Goal: Information Seeking & Learning: Learn about a topic

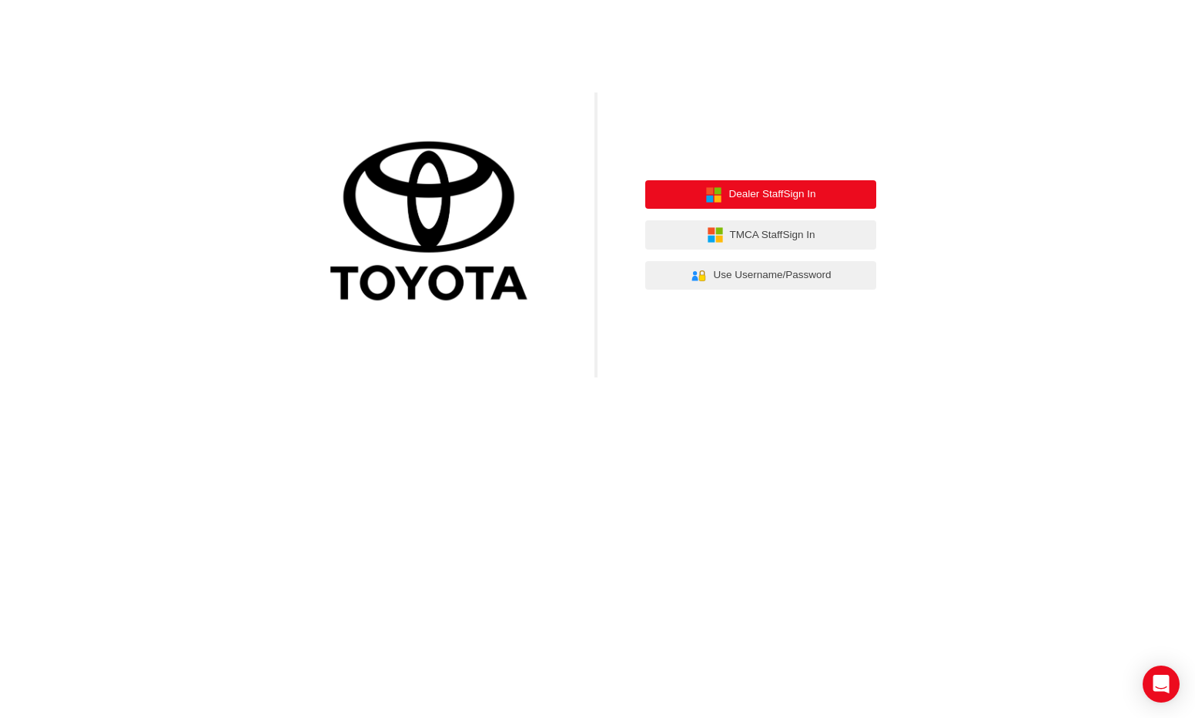
click at [795, 200] on span "Dealer Staff Sign In" at bounding box center [771, 195] width 87 height 18
click at [750, 190] on span "Dealer Staff Sign In" at bounding box center [771, 195] width 87 height 18
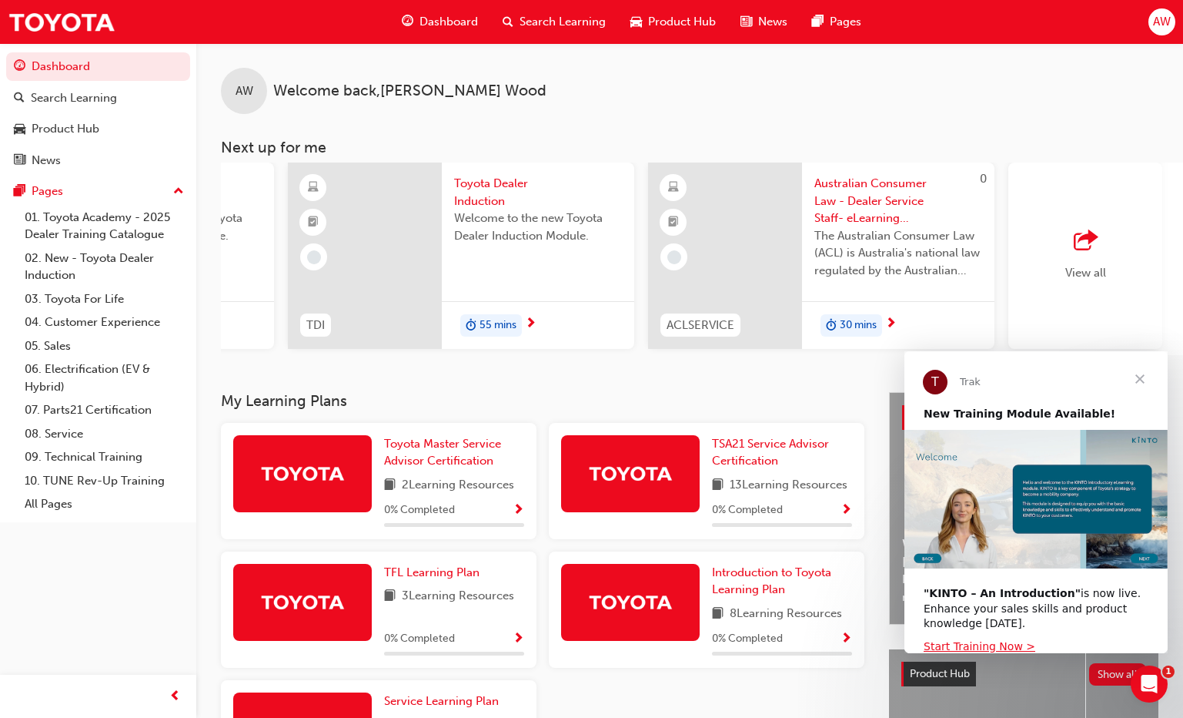
scroll to position [0, 1053]
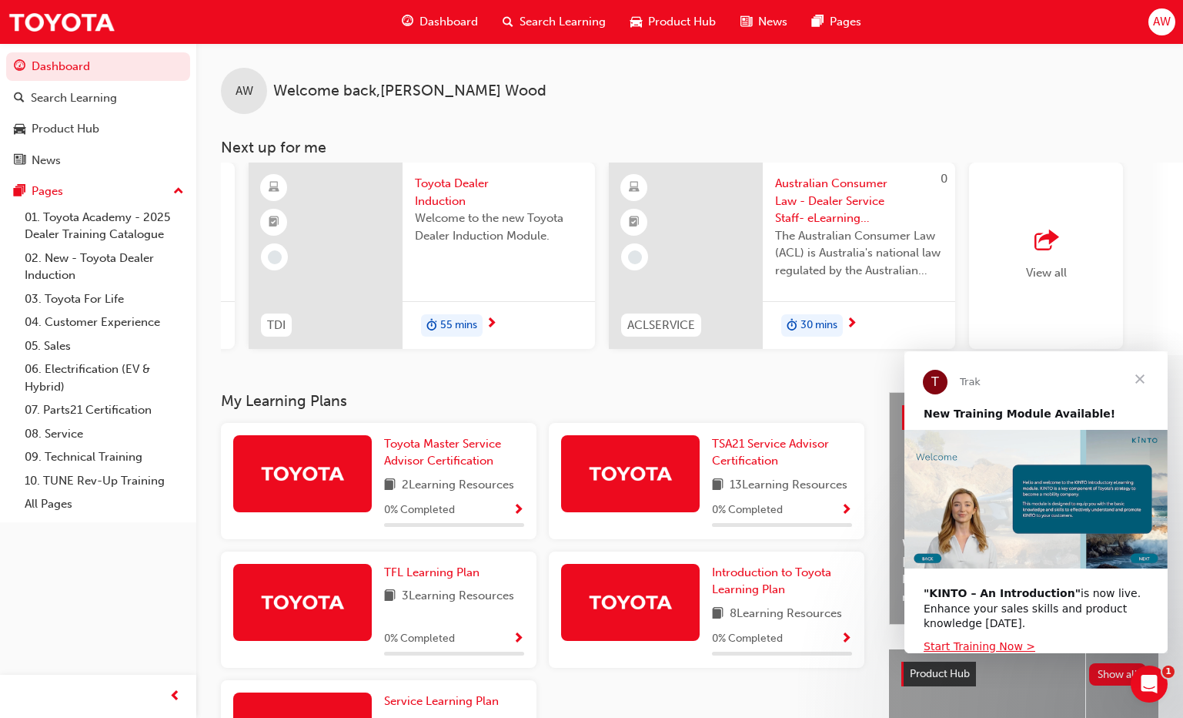
click at [1065, 266] on span "View all" at bounding box center [1046, 273] width 41 height 14
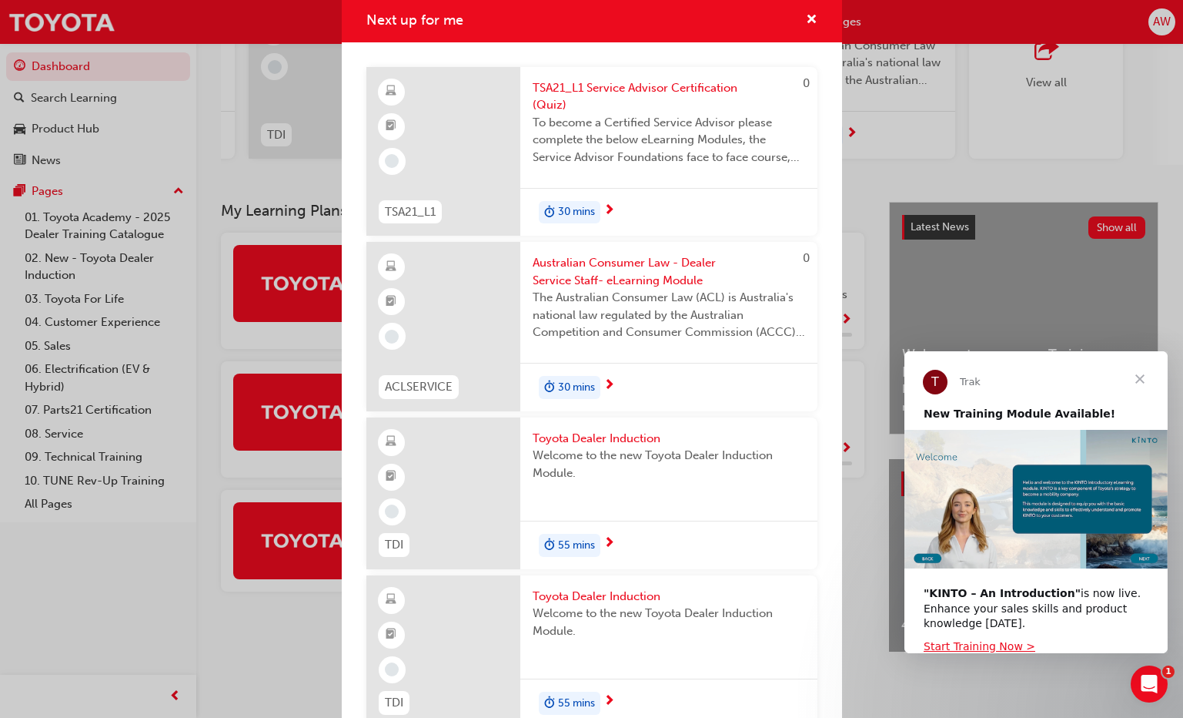
scroll to position [0, 0]
click at [1141, 376] on span "Close" at bounding box center [1139, 378] width 55 height 55
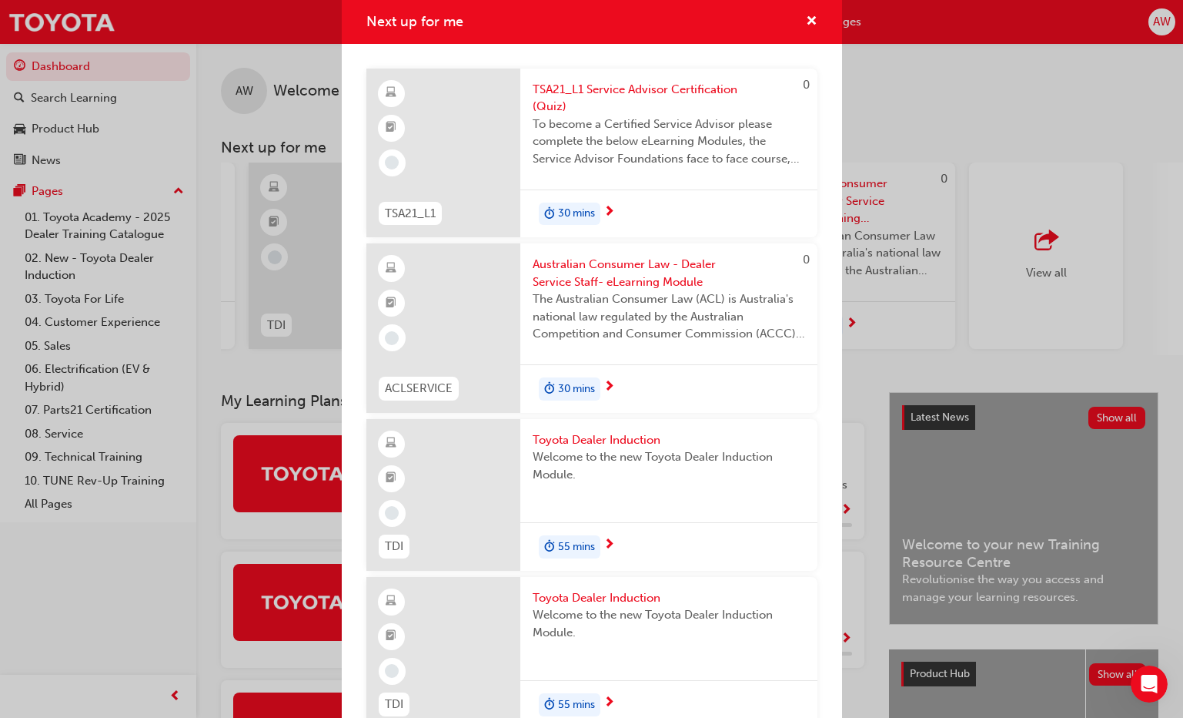
click at [929, 105] on div "Next up for me 0 TSA21_L1 TSA21_L1 Service Advisor Certification (Quiz) To beco…" at bounding box center [591, 359] width 1183 height 718
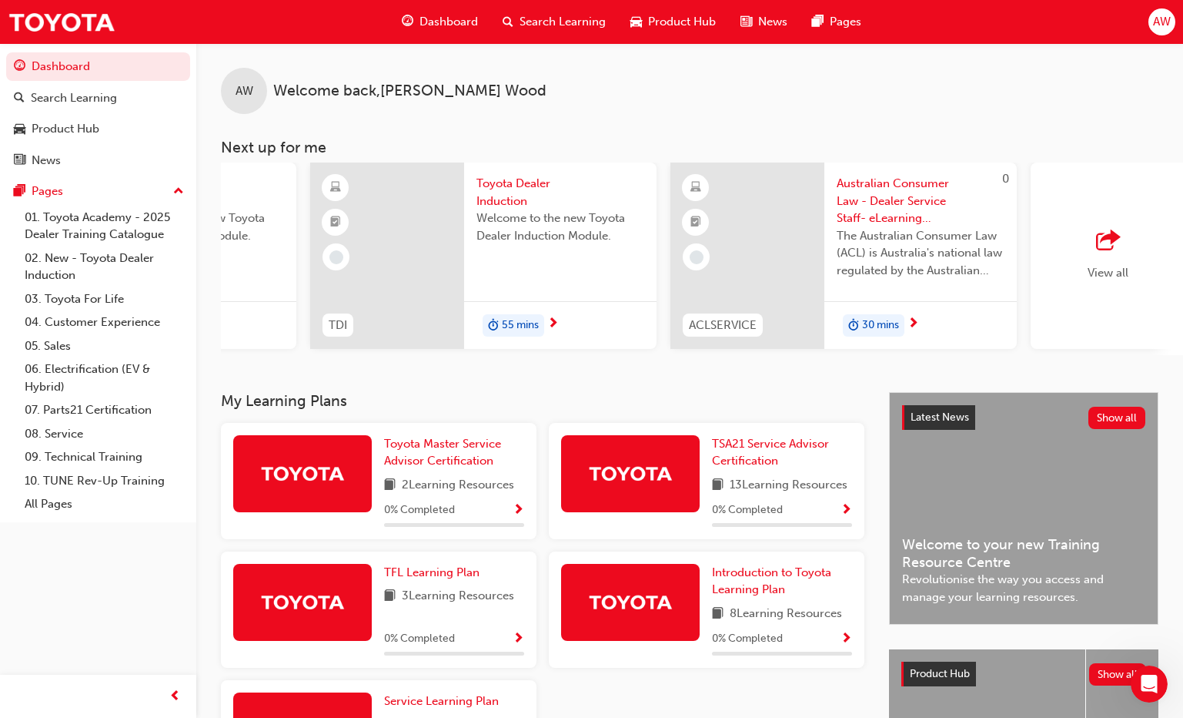
scroll to position [0, 1197]
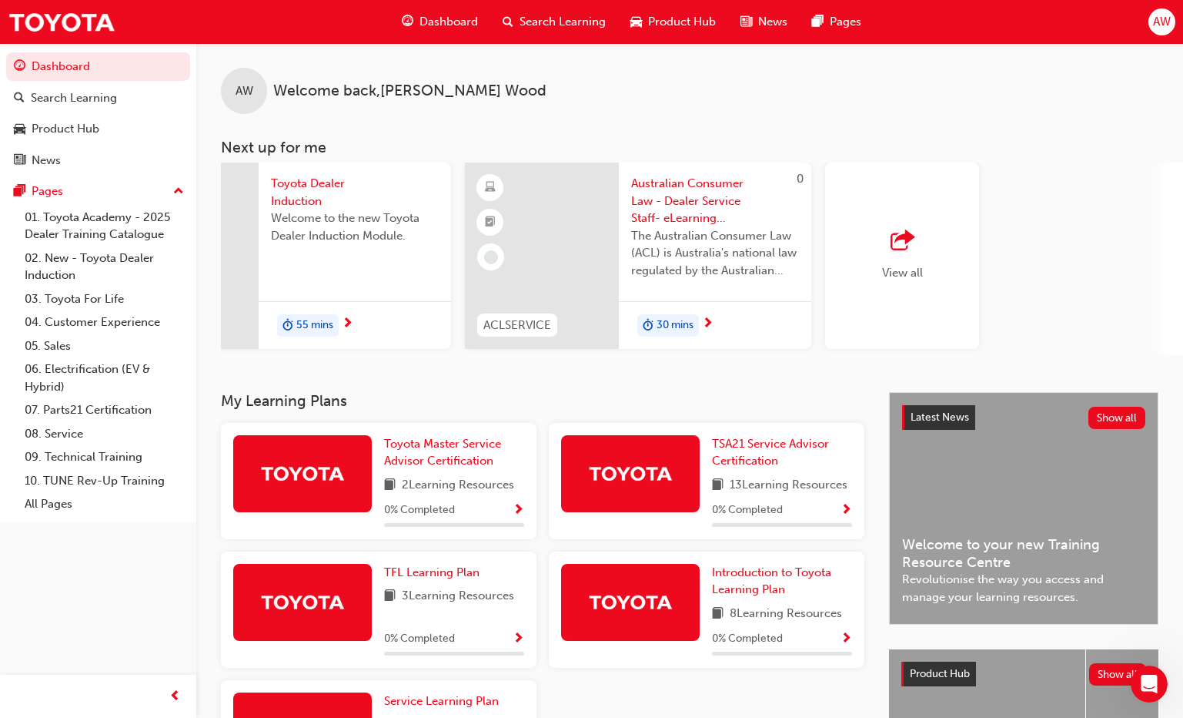
click at [898, 263] on div "View all" at bounding box center [902, 255] width 41 height 51
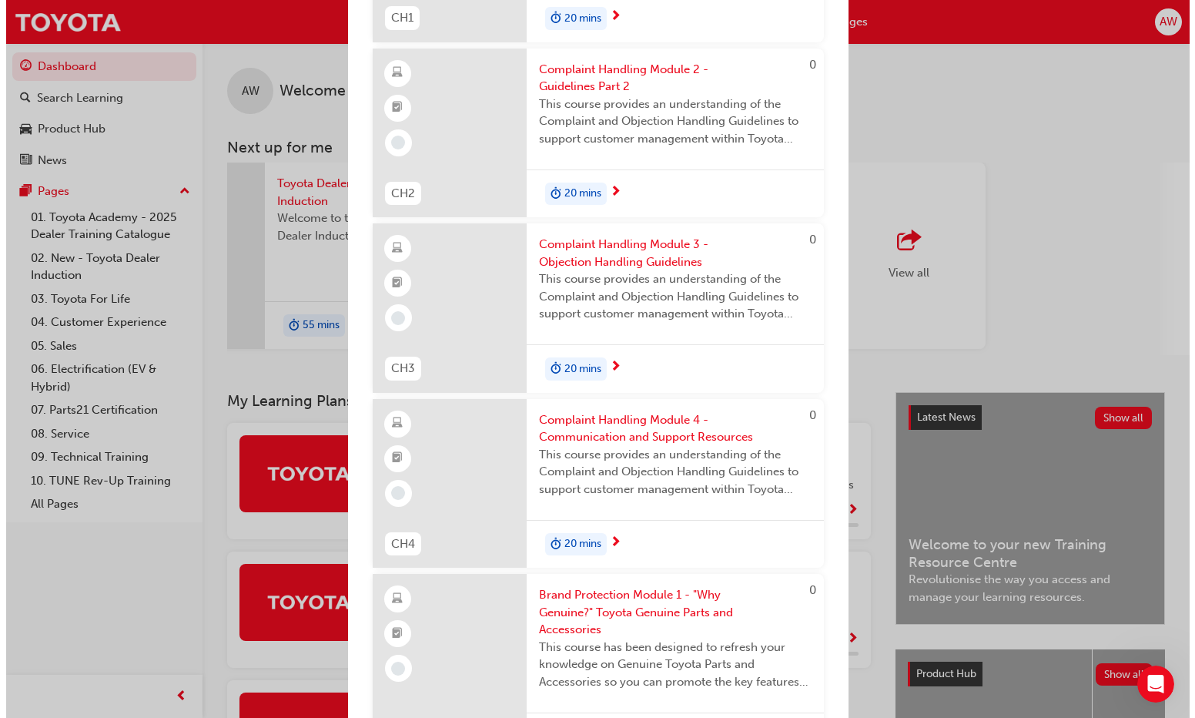
scroll to position [7361, 0]
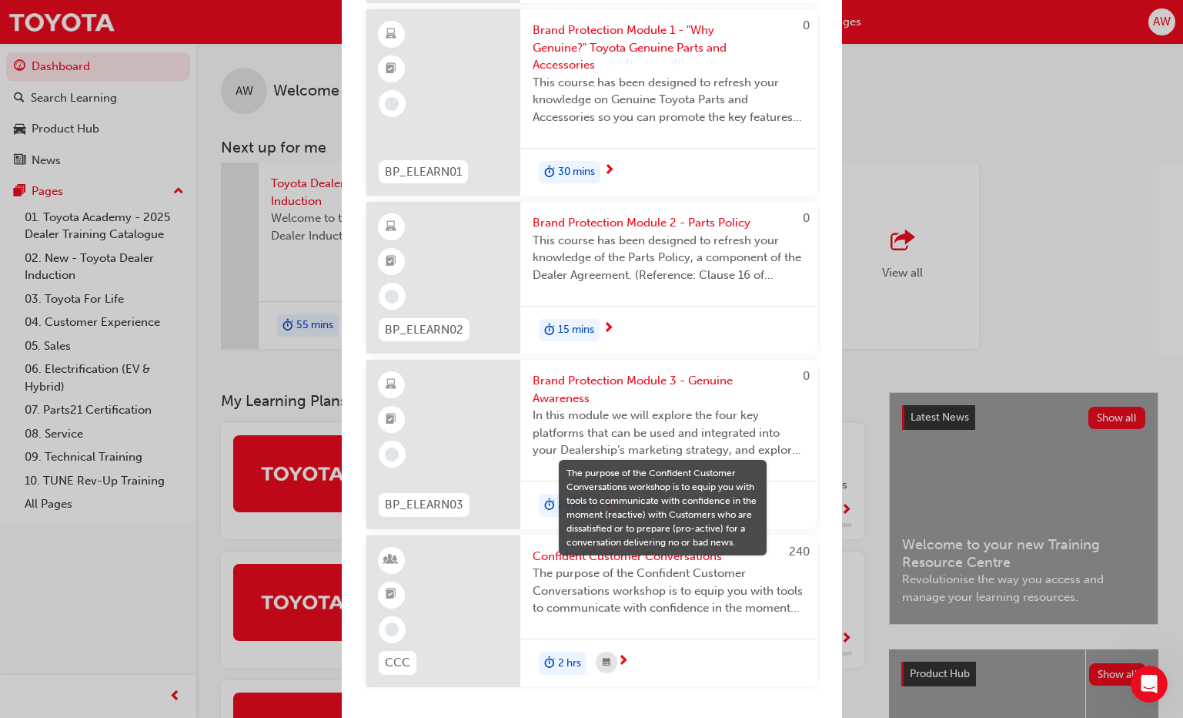
click at [645, 577] on span "The purpose of the Confident Customer Conversations workshop is to equip you wi…" at bounding box center [669, 590] width 273 height 52
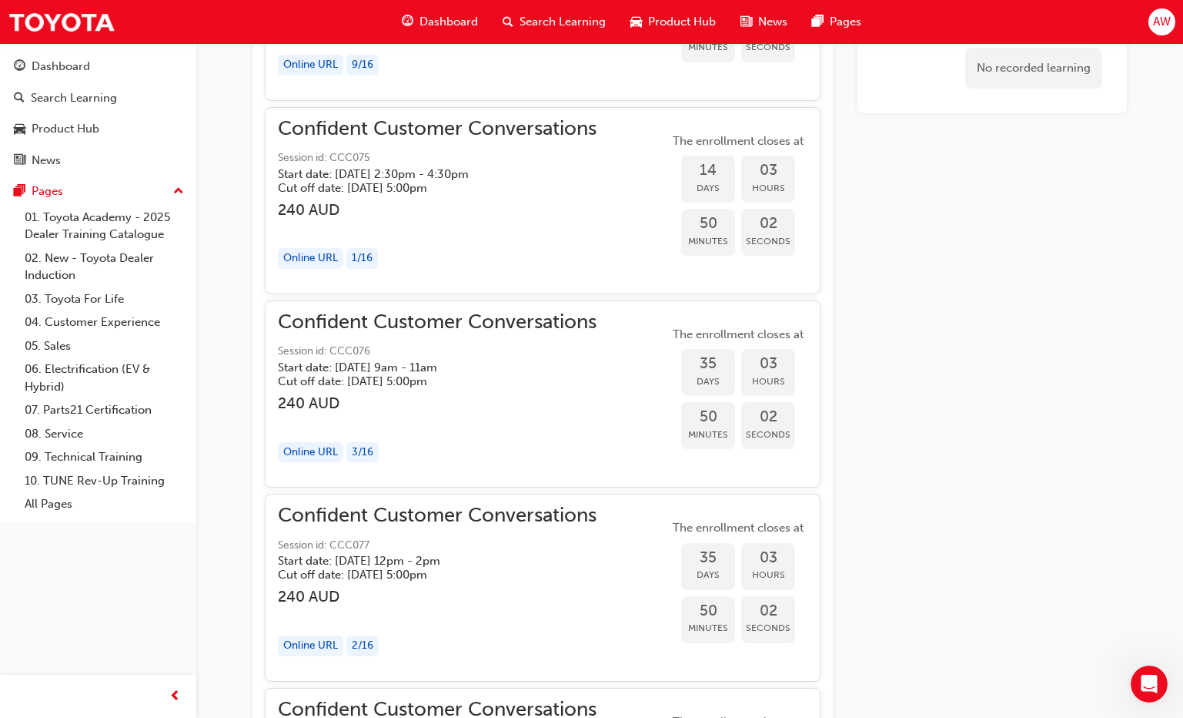
scroll to position [1499, 0]
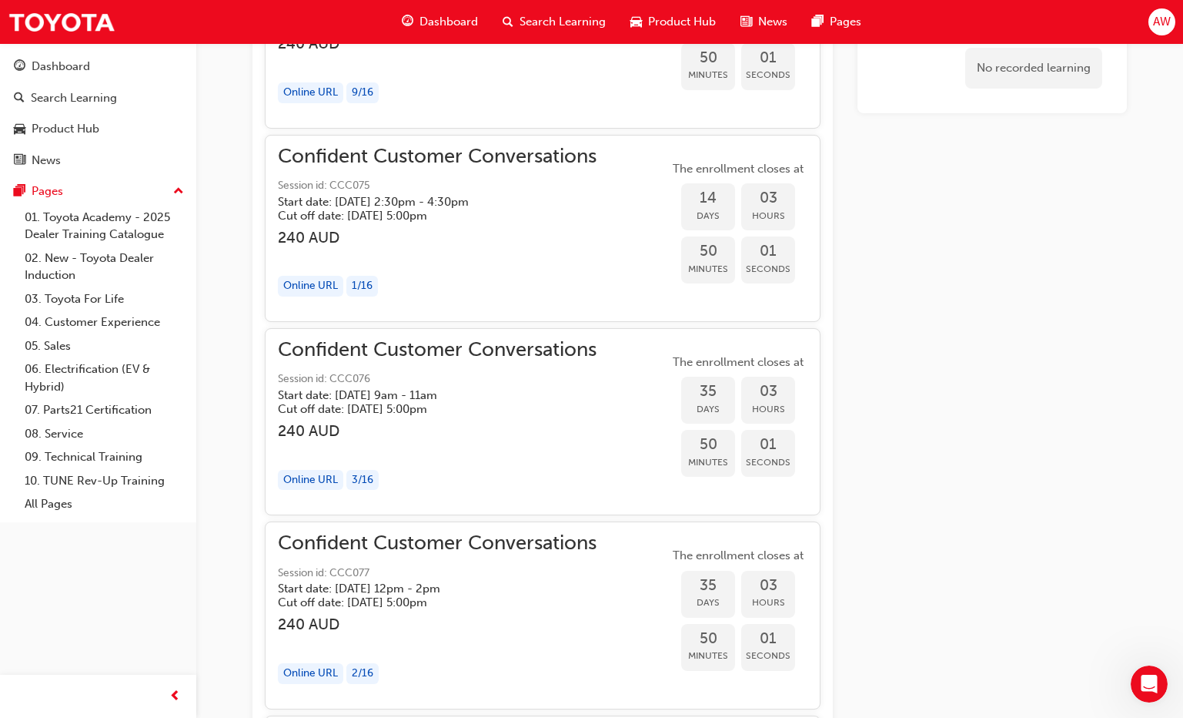
click at [396, 168] on div "Confident Customer Conversations Session id: CCC075 Start date: [DATE] 2:30pm -…" at bounding box center [437, 185] width 319 height 75
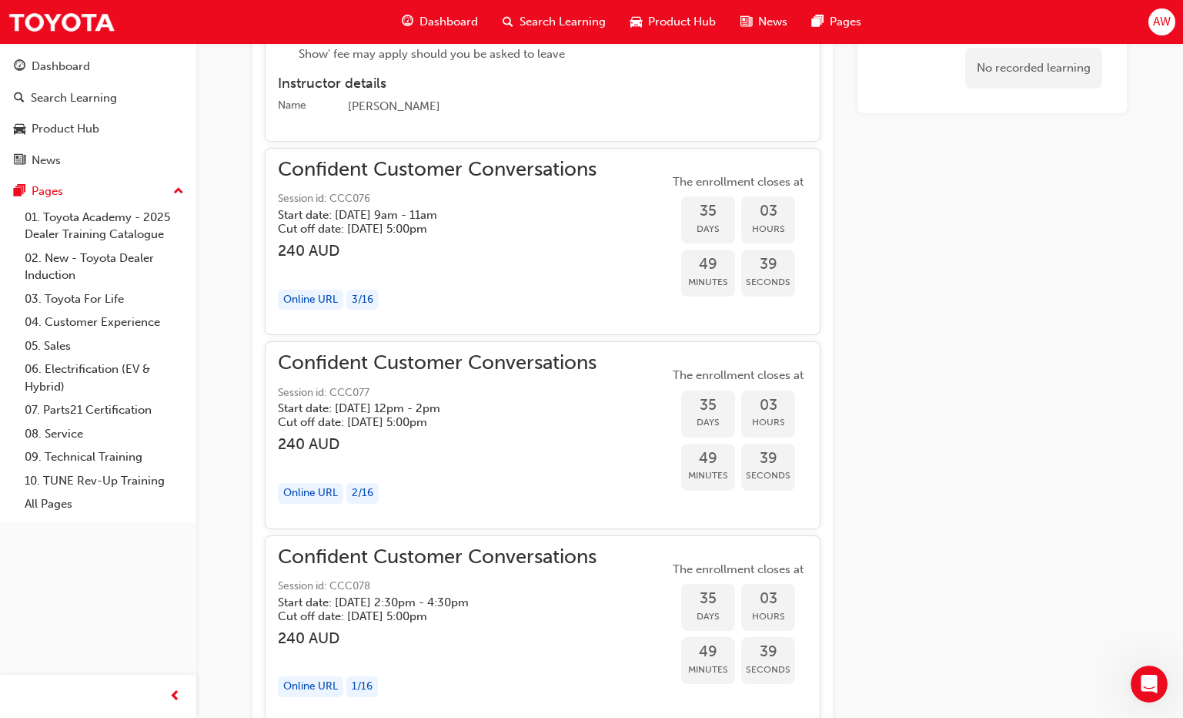
scroll to position [2500, 0]
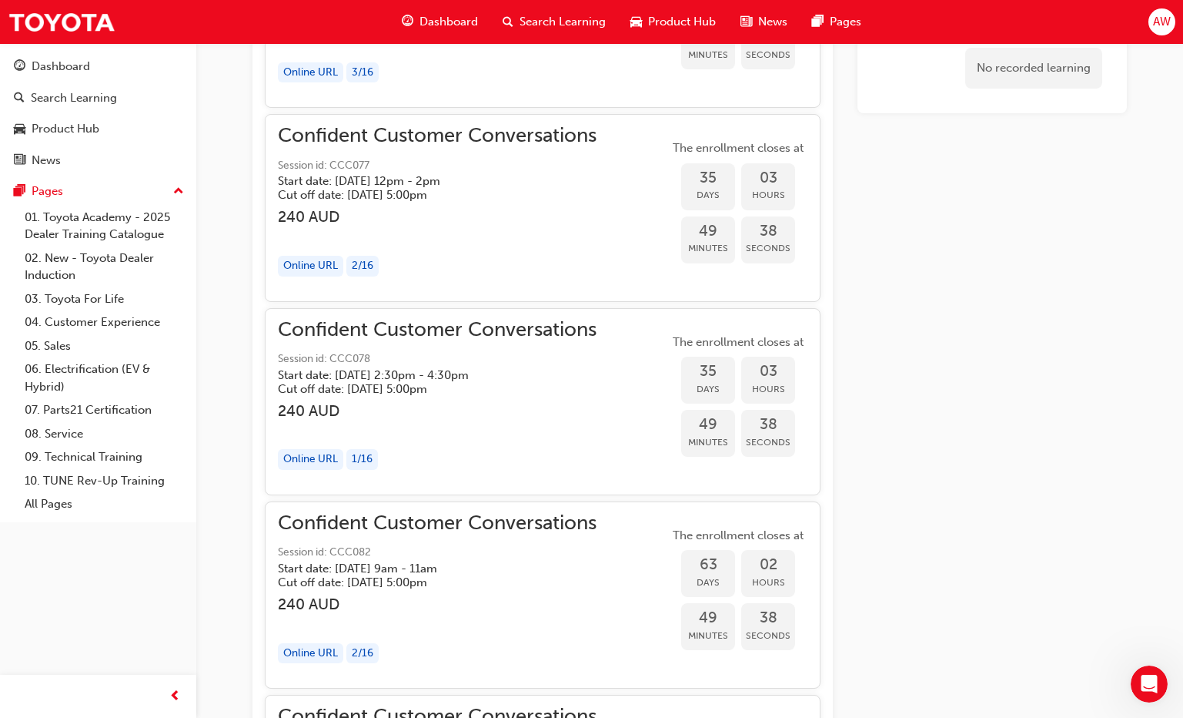
click at [412, 226] on h3 "240 AUD" at bounding box center [437, 217] width 319 height 18
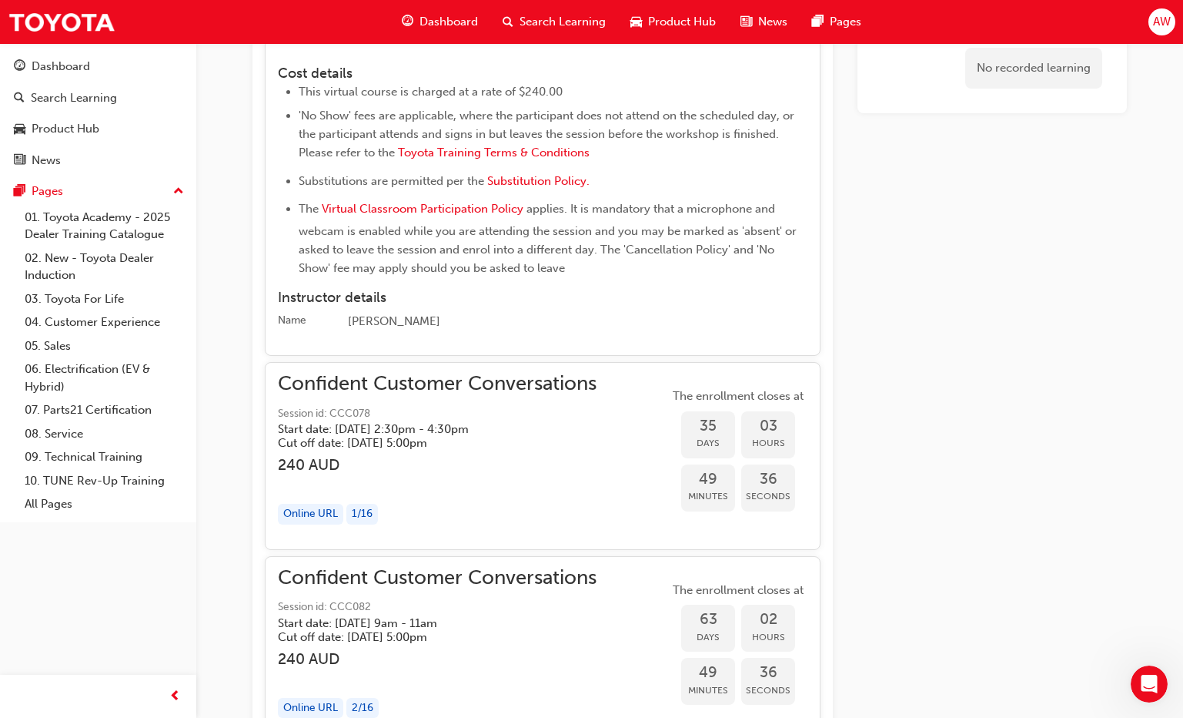
scroll to position [3270, 0]
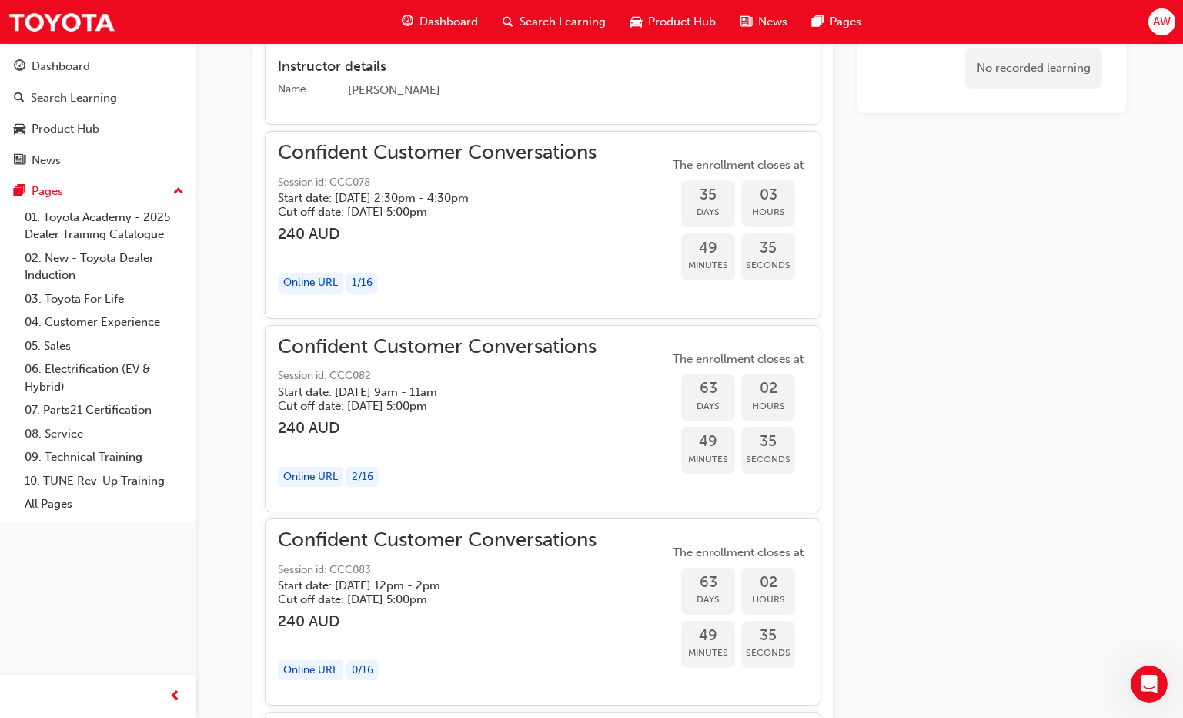
click at [468, 205] on h5 "Start date: [DATE] 2:30pm - 4:30pm" at bounding box center [425, 198] width 294 height 14
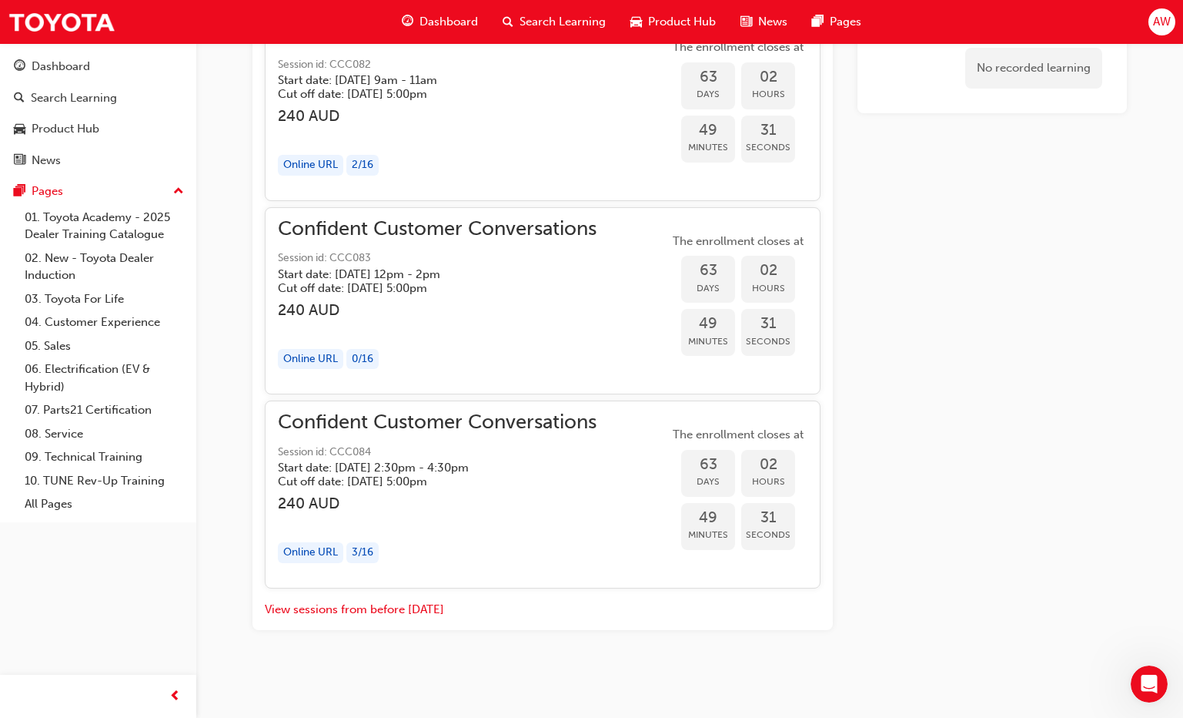
scroll to position [4270, 0]
click at [455, 267] on span "Session id: CCC083" at bounding box center [437, 258] width 319 height 18
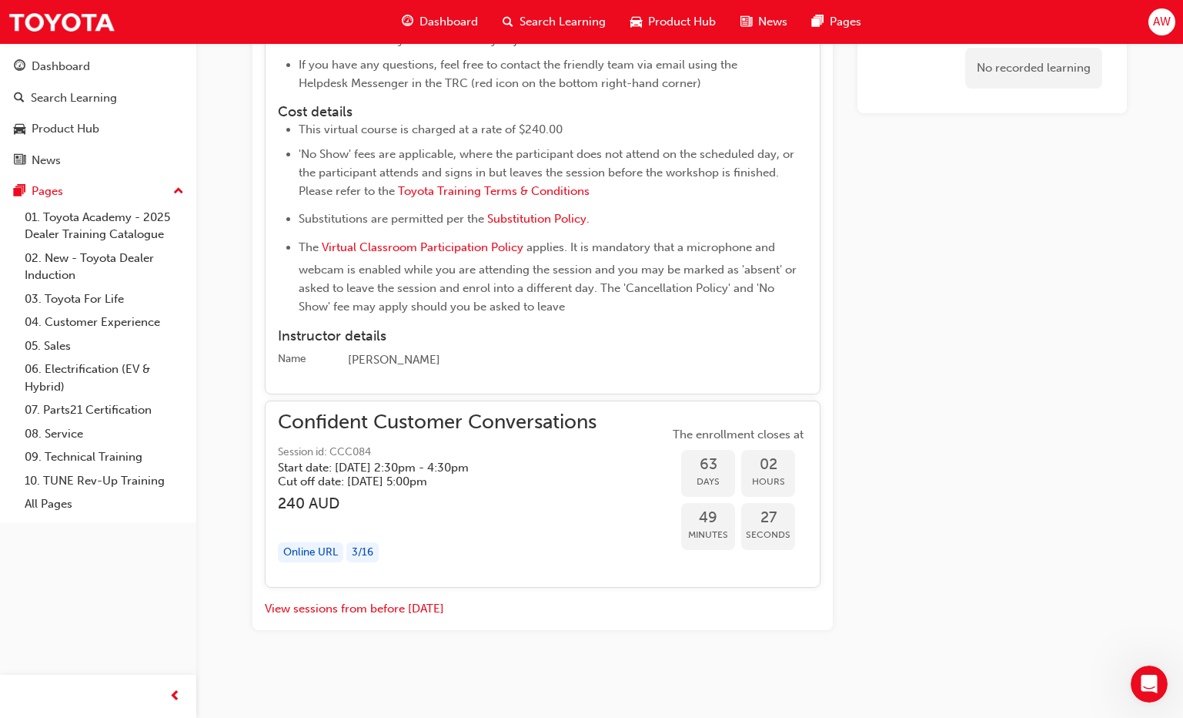
scroll to position [4897, 0]
click at [425, 518] on div "button" at bounding box center [437, 521] width 319 height 18
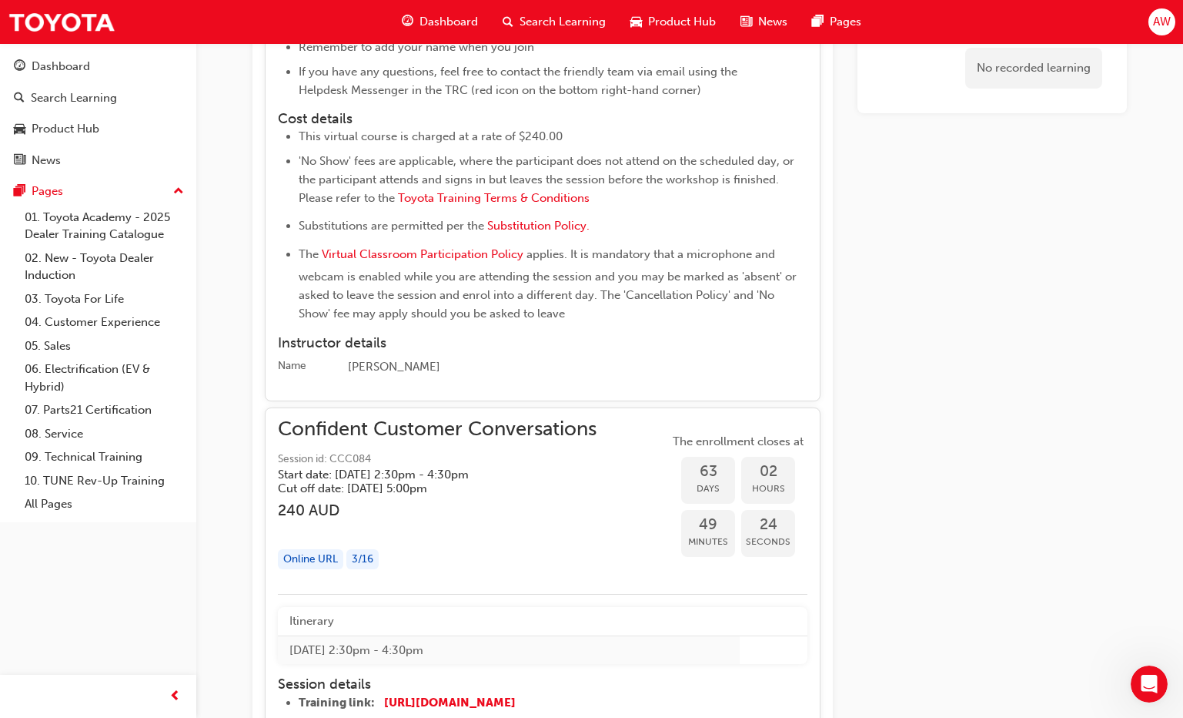
scroll to position [4628, 0]
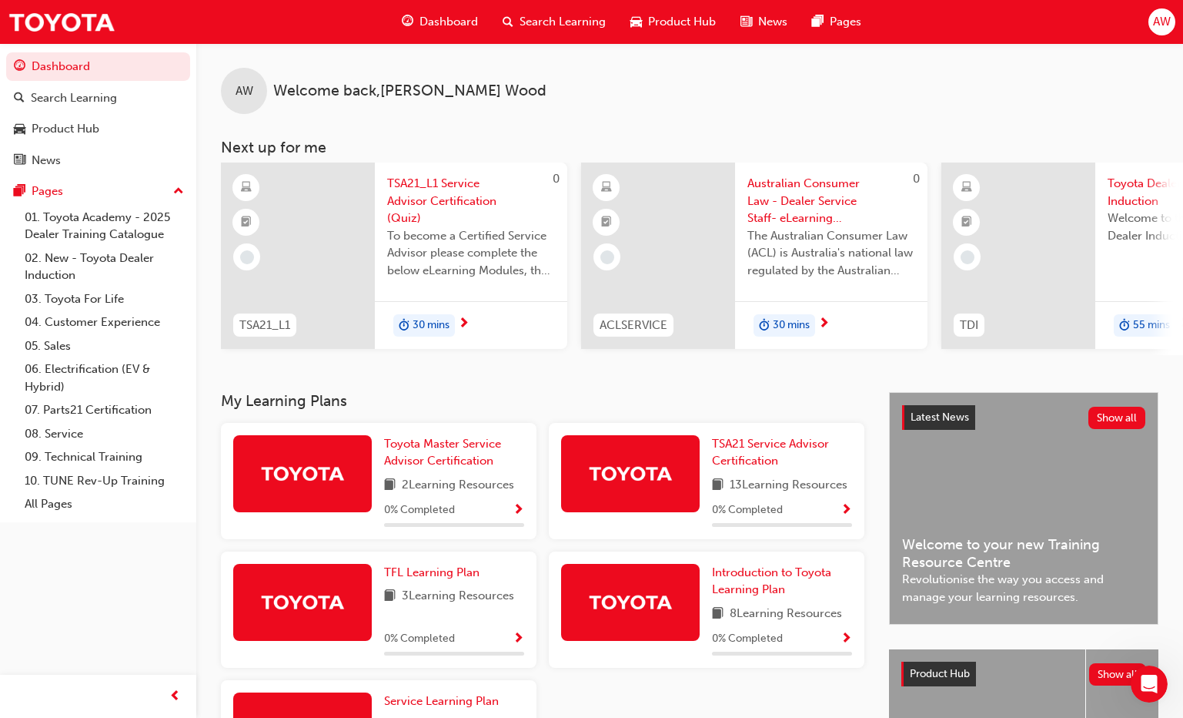
click at [798, 213] on span "Australian Consumer Law - Dealer Service Staff- eLearning Module" at bounding box center [832, 201] width 168 height 52
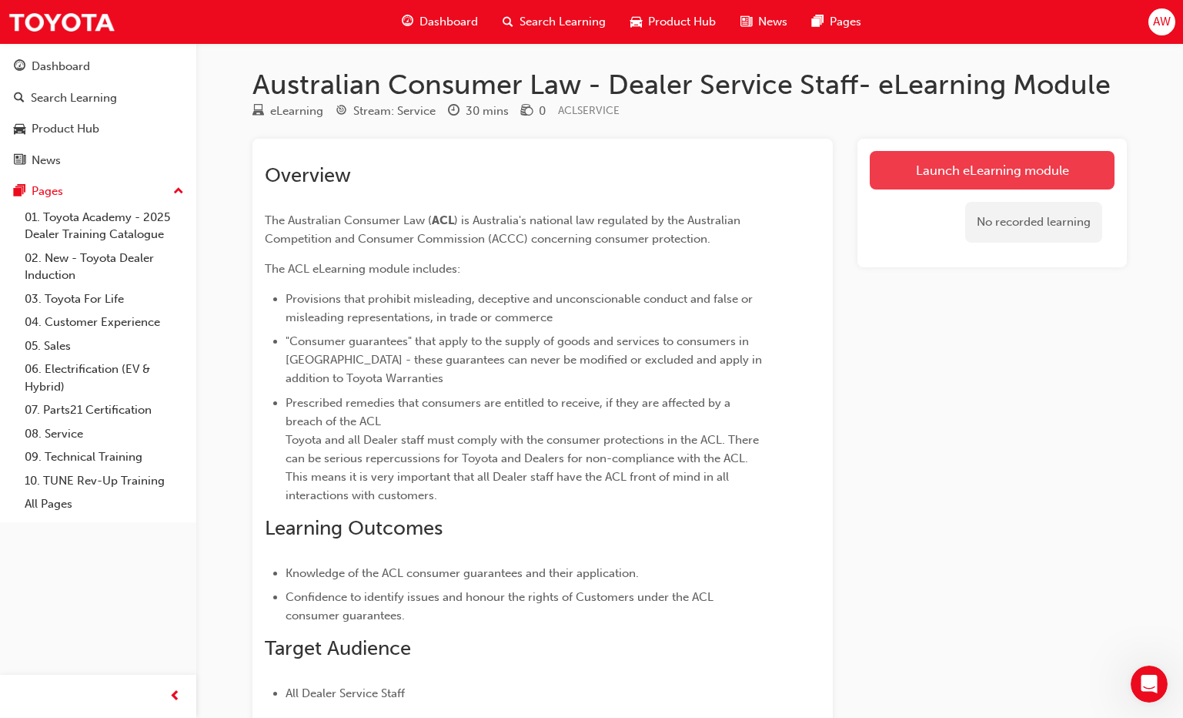
click at [933, 178] on link "Launch eLearning module" at bounding box center [992, 170] width 245 height 38
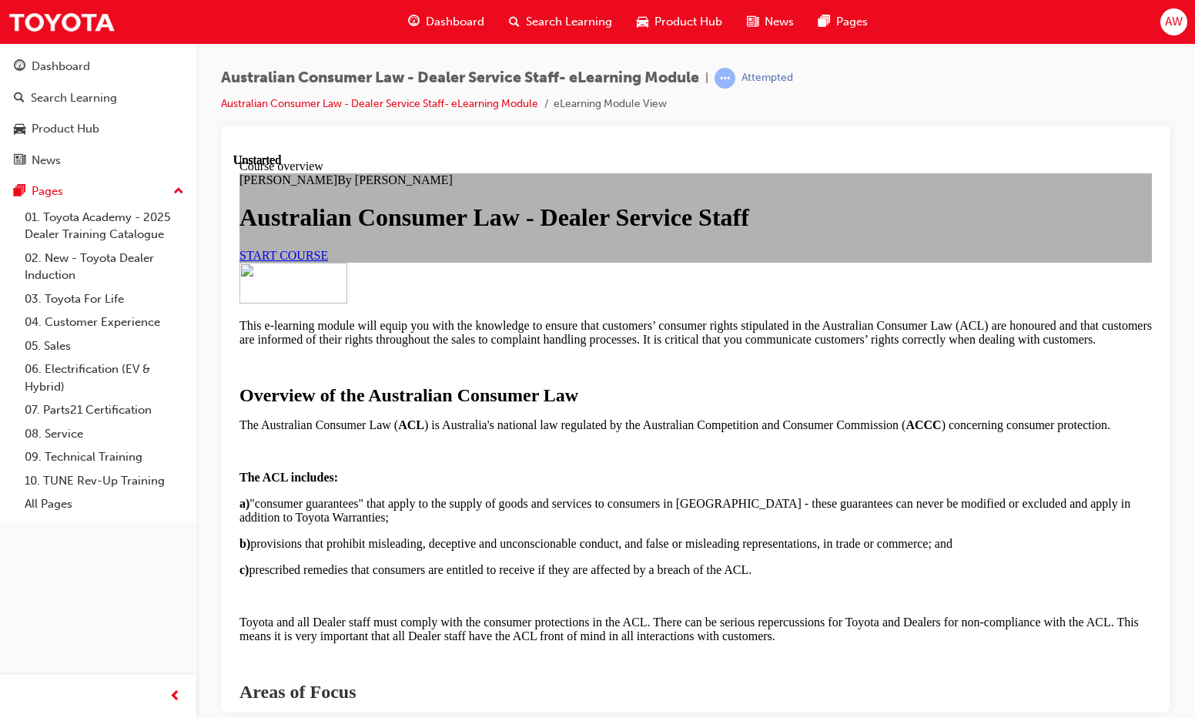
click at [328, 261] on link "START COURSE" at bounding box center [283, 254] width 89 height 13
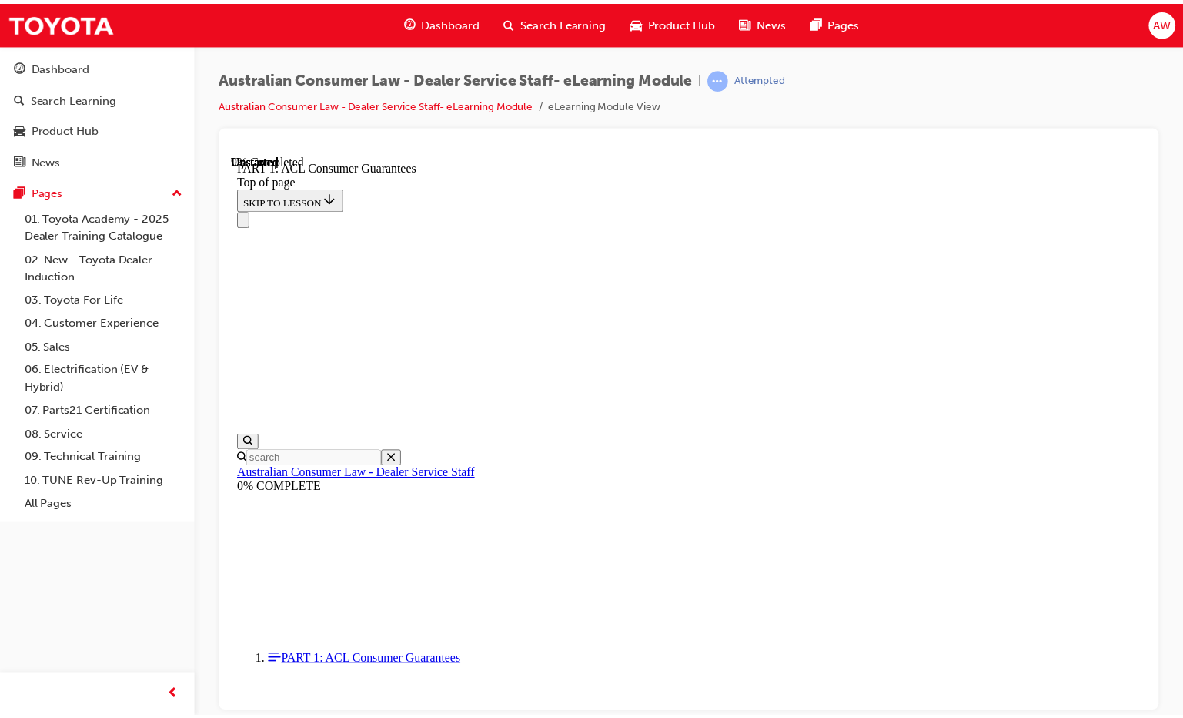
scroll to position [1664, 0]
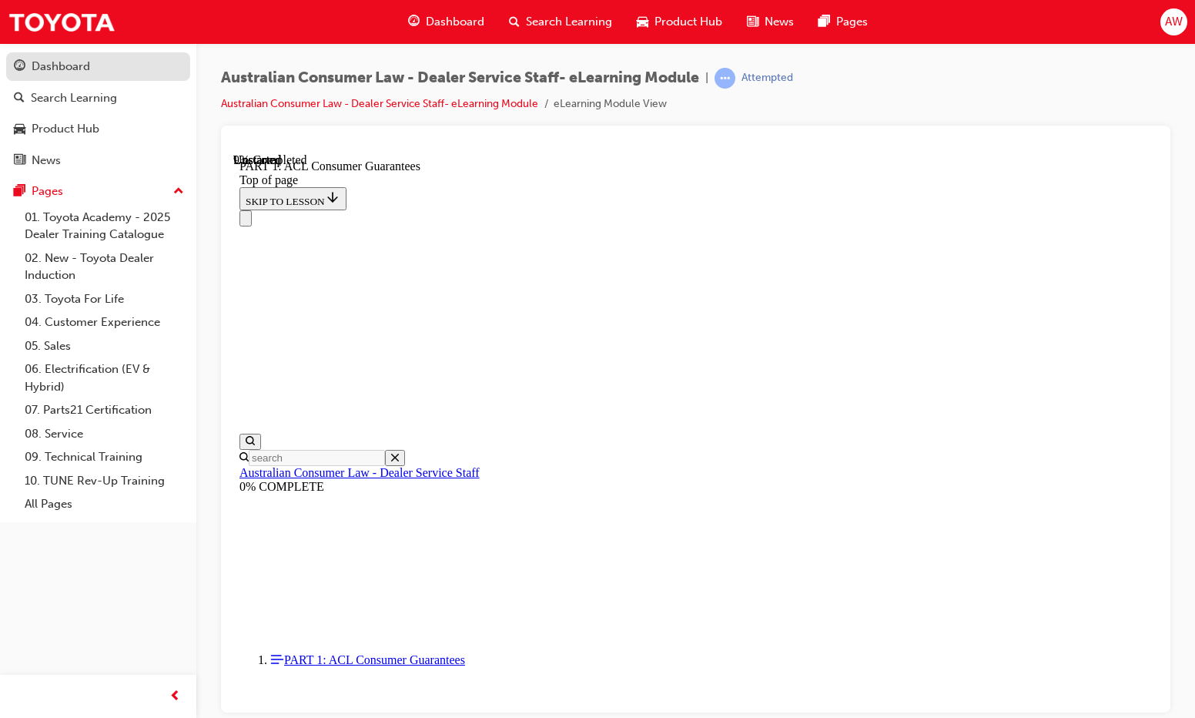
click at [92, 72] on div "Dashboard" at bounding box center [98, 66] width 169 height 19
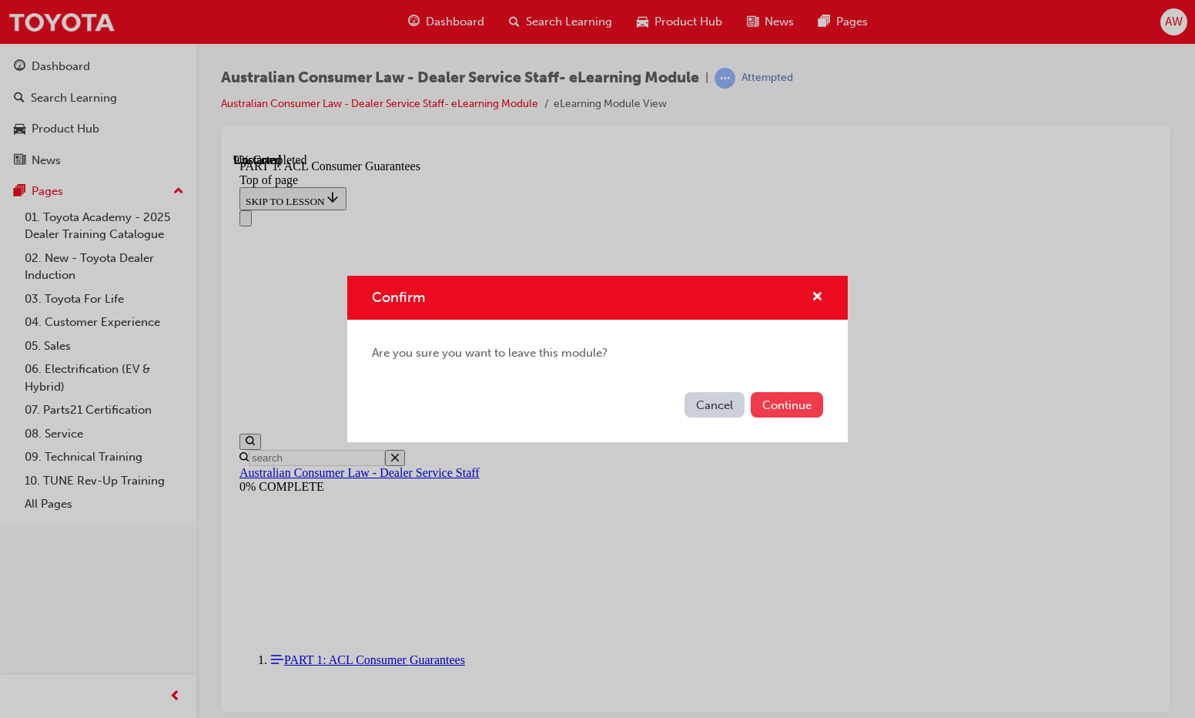
click at [767, 413] on button "Continue" at bounding box center [787, 404] width 72 height 25
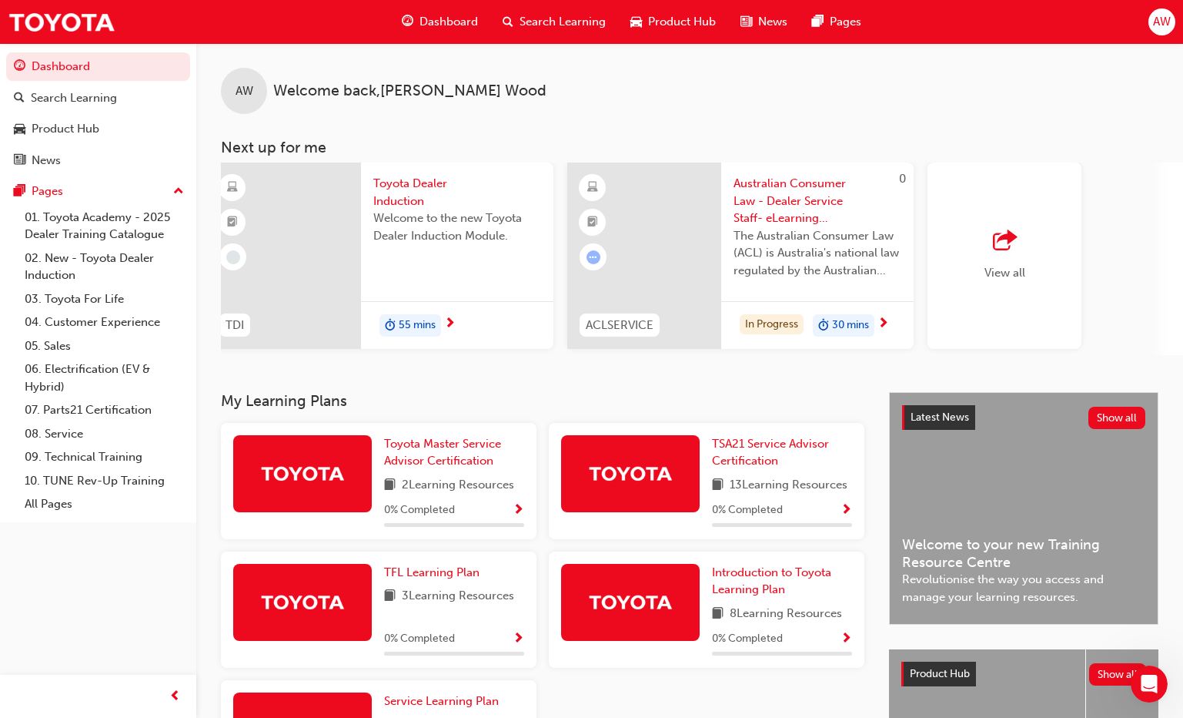
scroll to position [0, 1104]
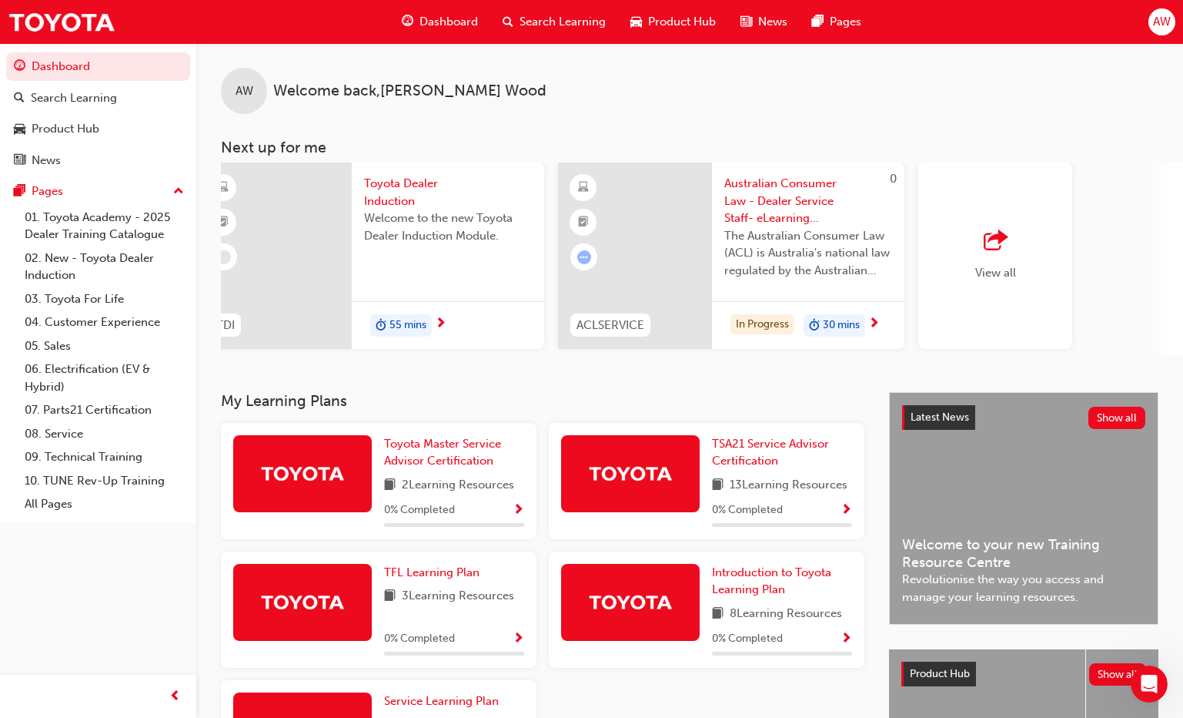
click at [998, 246] on span "outbound-icon" at bounding box center [995, 241] width 23 height 22
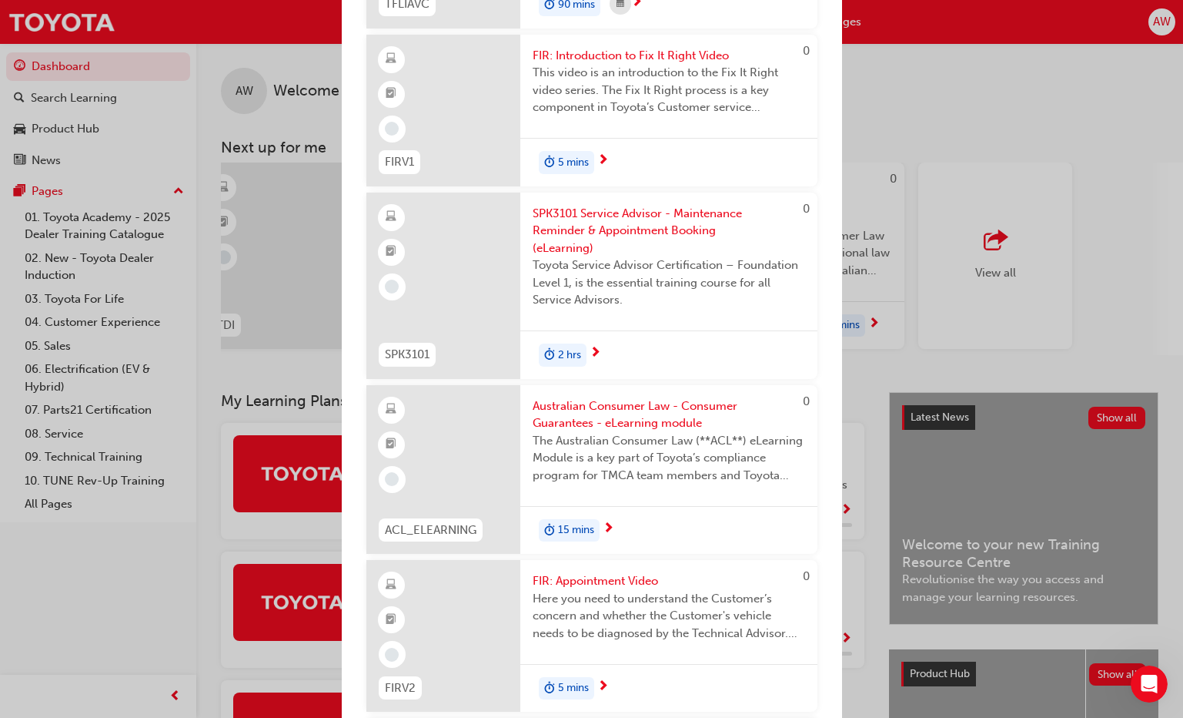
scroll to position [1540, 0]
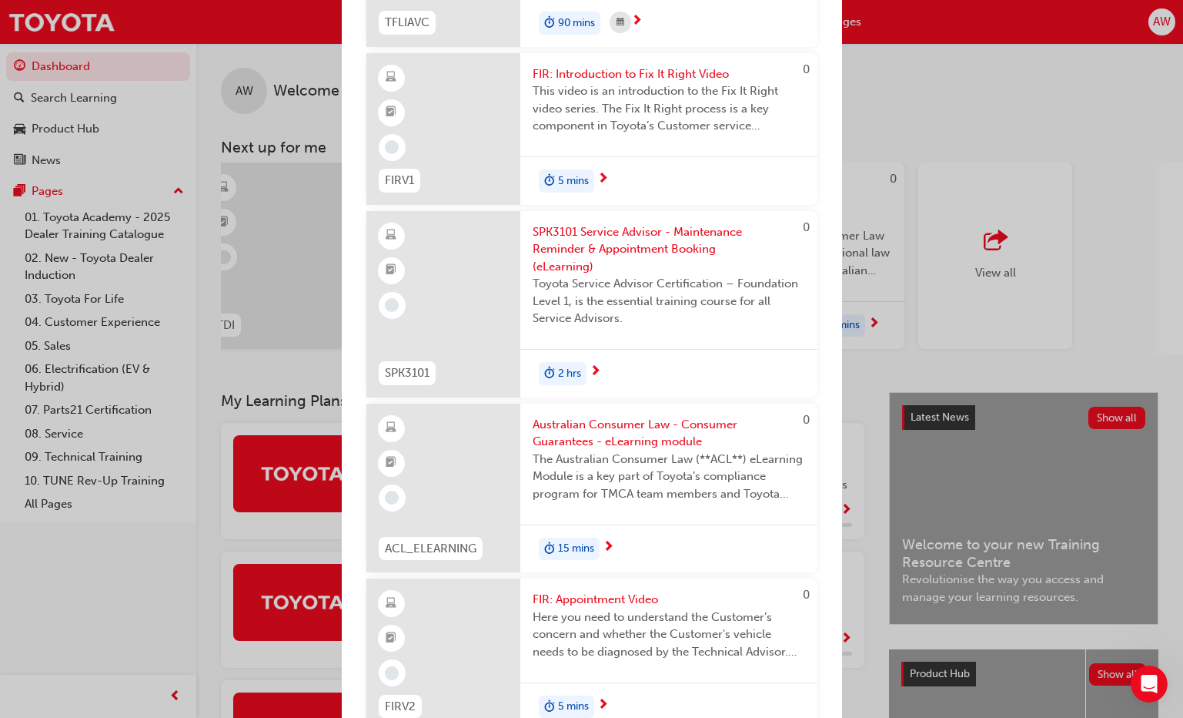
click at [1022, 104] on div "Next up for me 0 TSA21_L1 TSA21_L1 Service Advisor Certification (Quiz) To beco…" at bounding box center [591, 359] width 1183 height 718
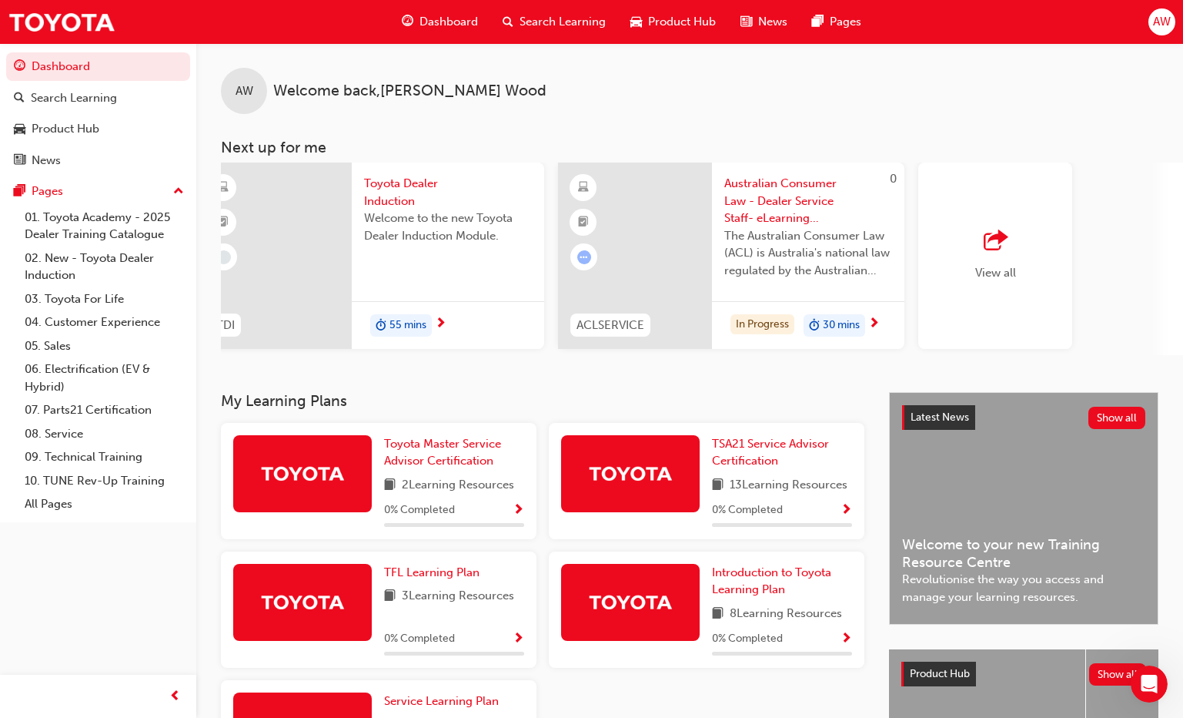
click at [577, 22] on span "Search Learning" at bounding box center [563, 22] width 86 height 18
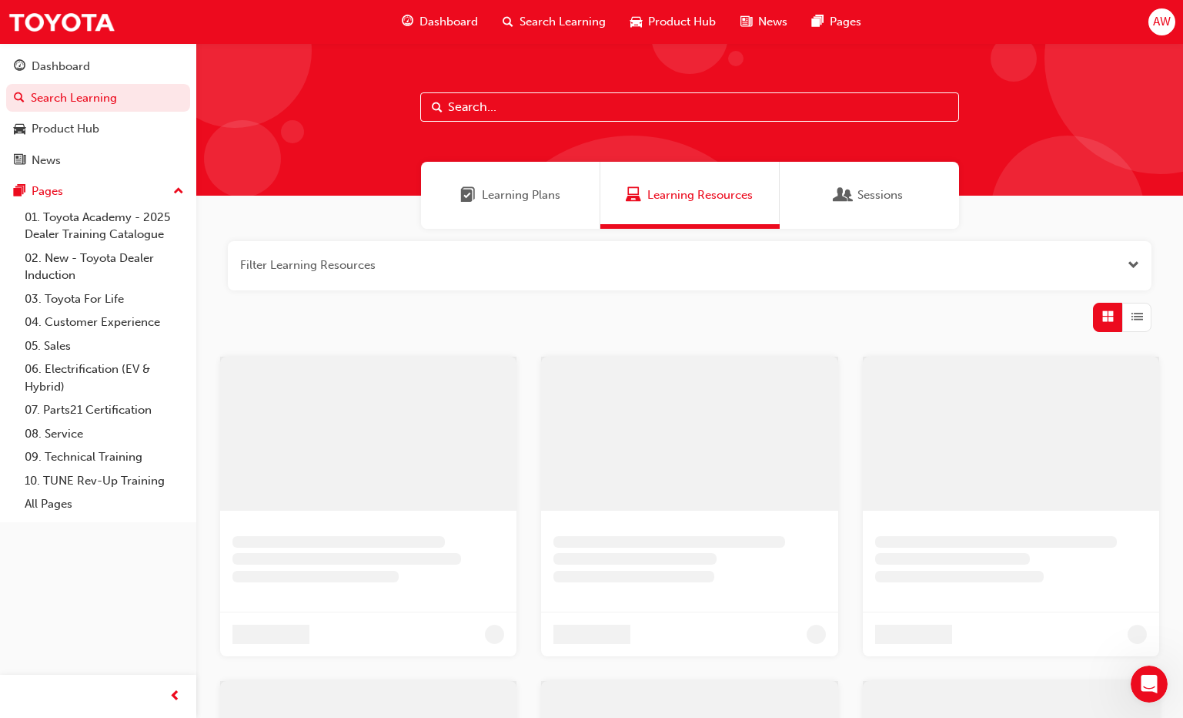
click at [597, 118] on input "text" at bounding box center [689, 106] width 539 height 29
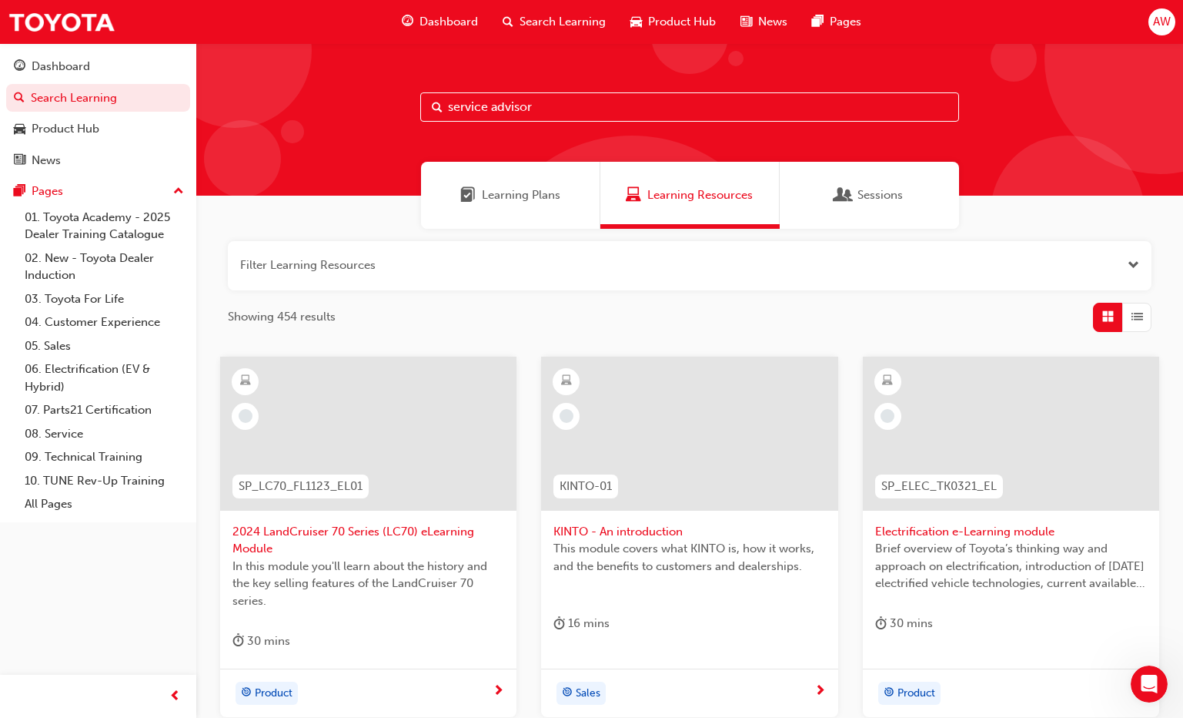
type input "service advisor"
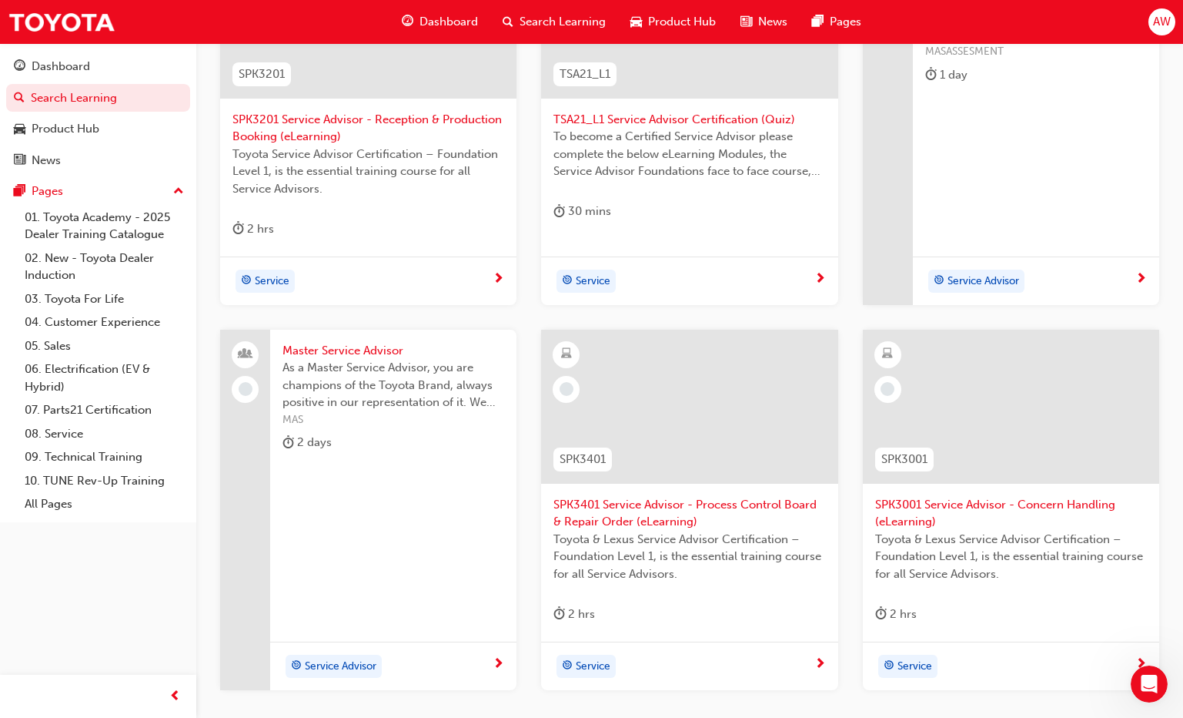
scroll to position [462, 0]
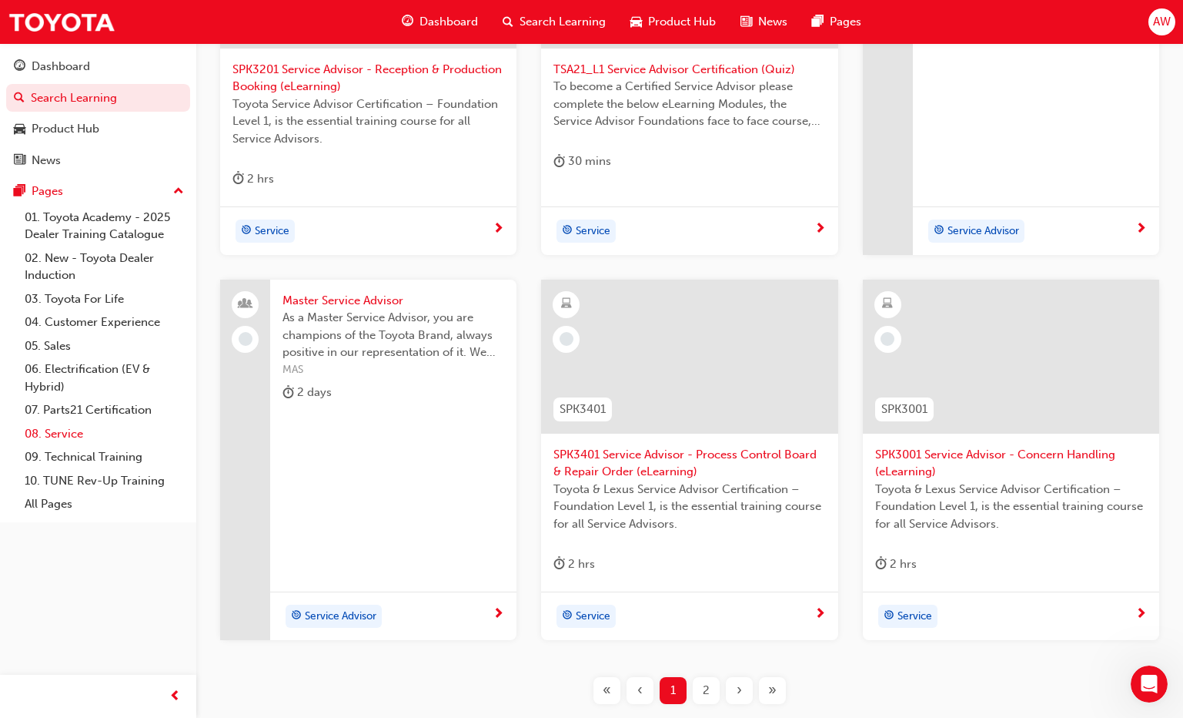
click at [63, 434] on link "08. Service" at bounding box center [104, 434] width 172 height 24
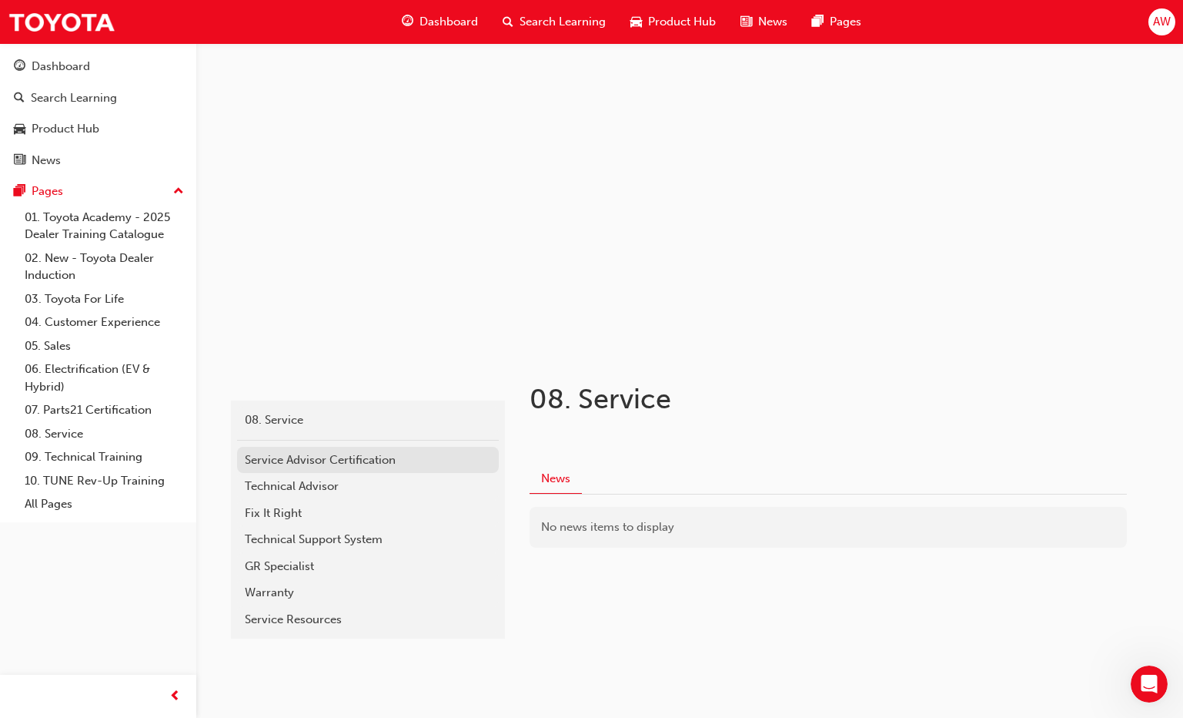
click at [352, 457] on div "Service Advisor Certification" at bounding box center [368, 460] width 246 height 18
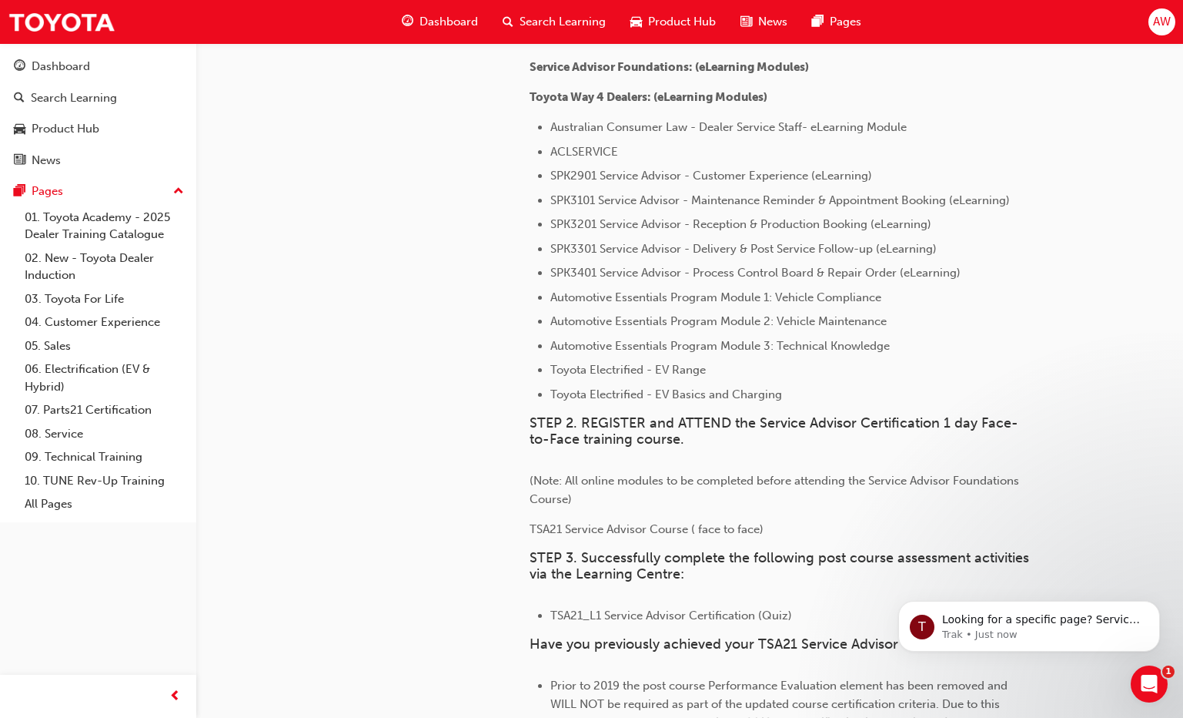
scroll to position [693, 0]
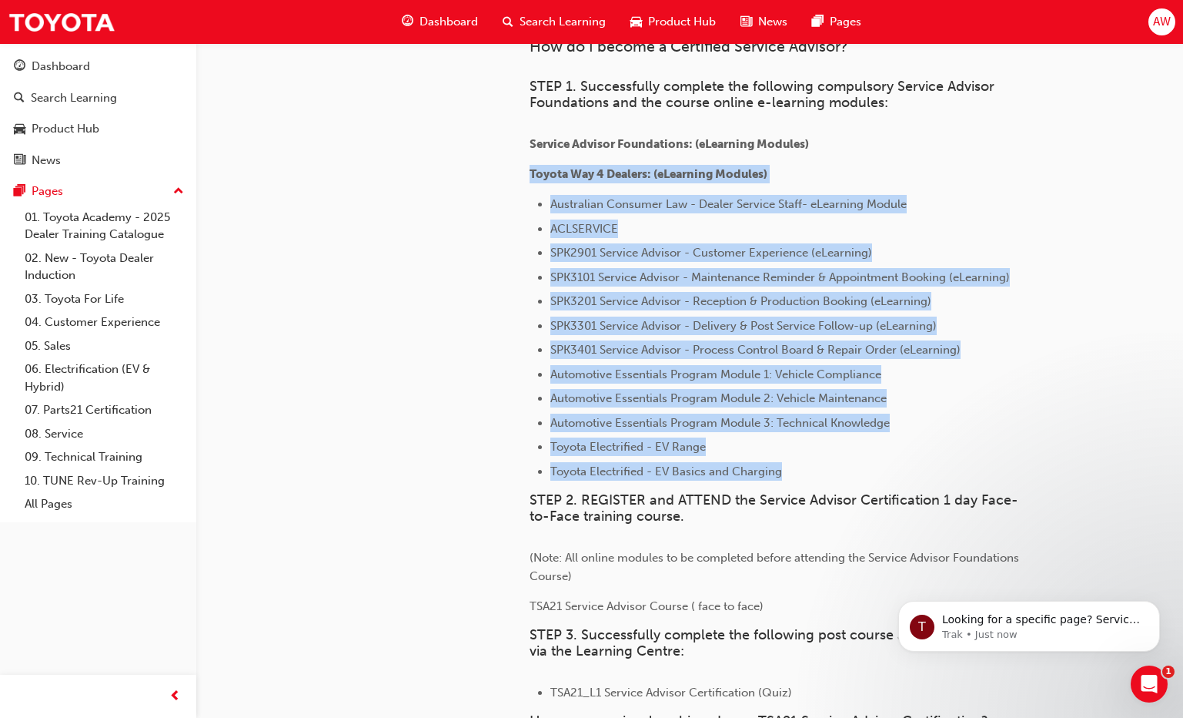
drag, startPoint x: 786, startPoint y: 470, endPoint x: 532, endPoint y: 178, distance: 386.9
click at [532, 178] on div "What is Service Advisor Certification? As a Service Advisor, you are the public…" at bounding box center [780, 409] width 500 height 1300
drag, startPoint x: 532, startPoint y: 178, endPoint x: 547, endPoint y: 181, distance: 15.7
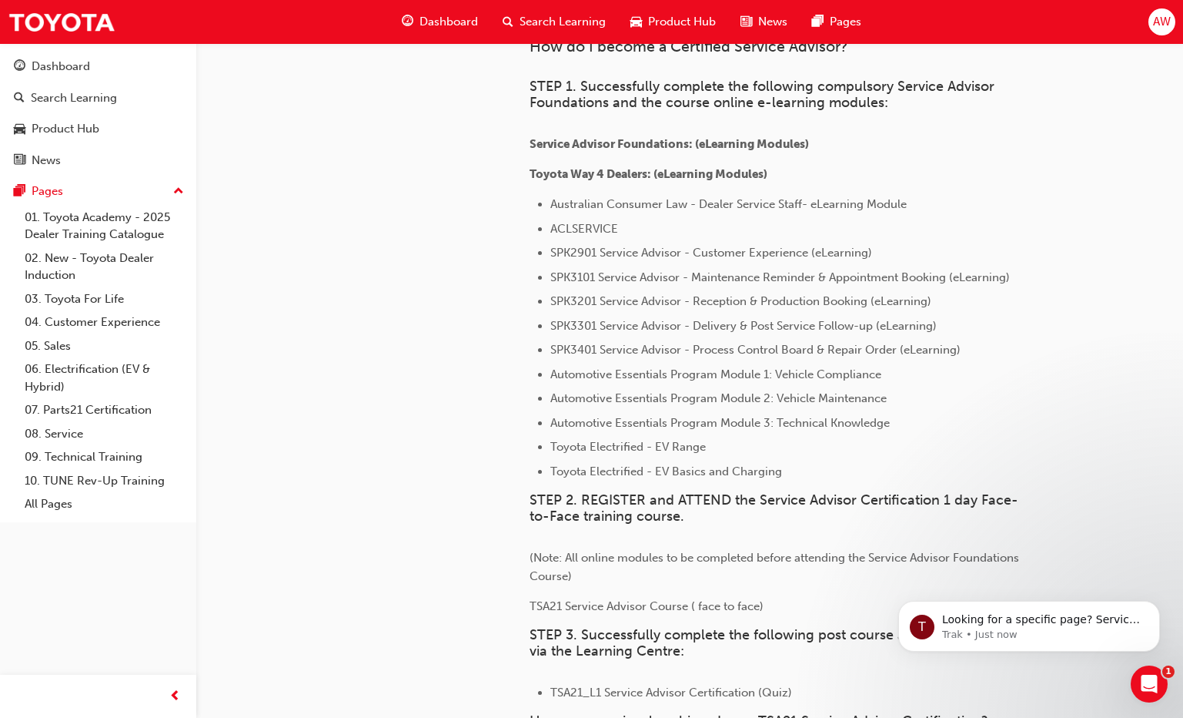
click at [832, 497] on span "STEP 2. REGISTER and ATTEND the Service Advisor Certification 1 day Face-to-Fac…" at bounding box center [774, 508] width 489 height 34
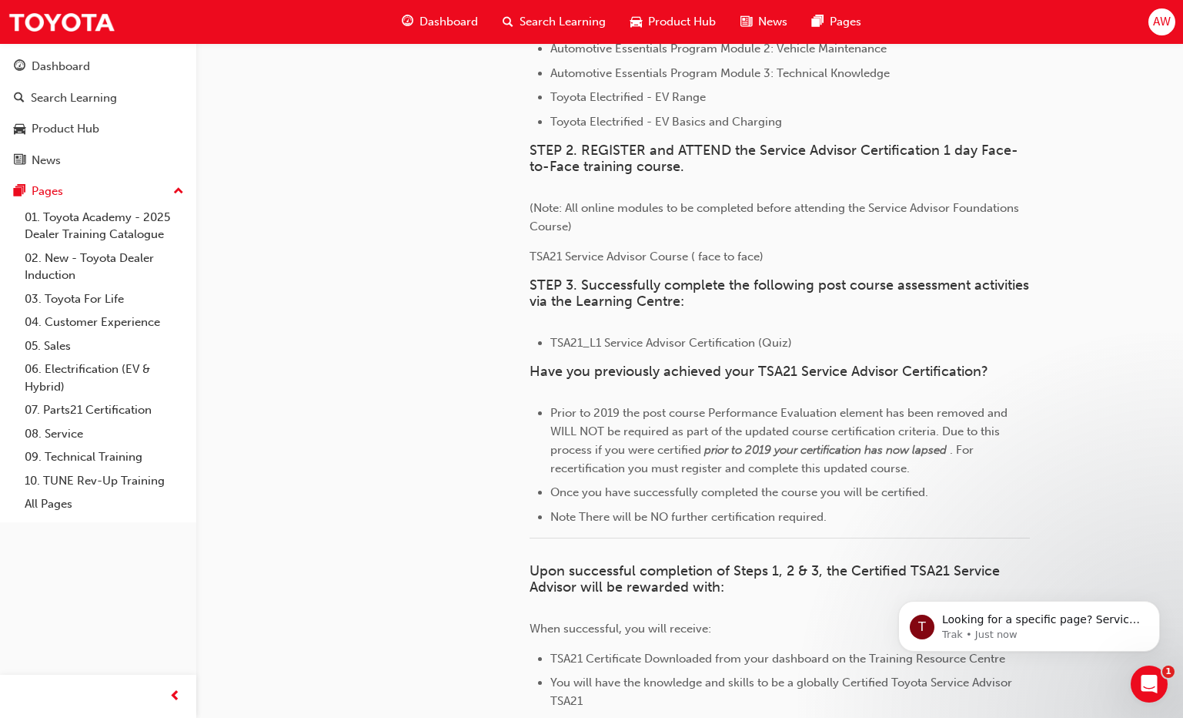
scroll to position [1078, 0]
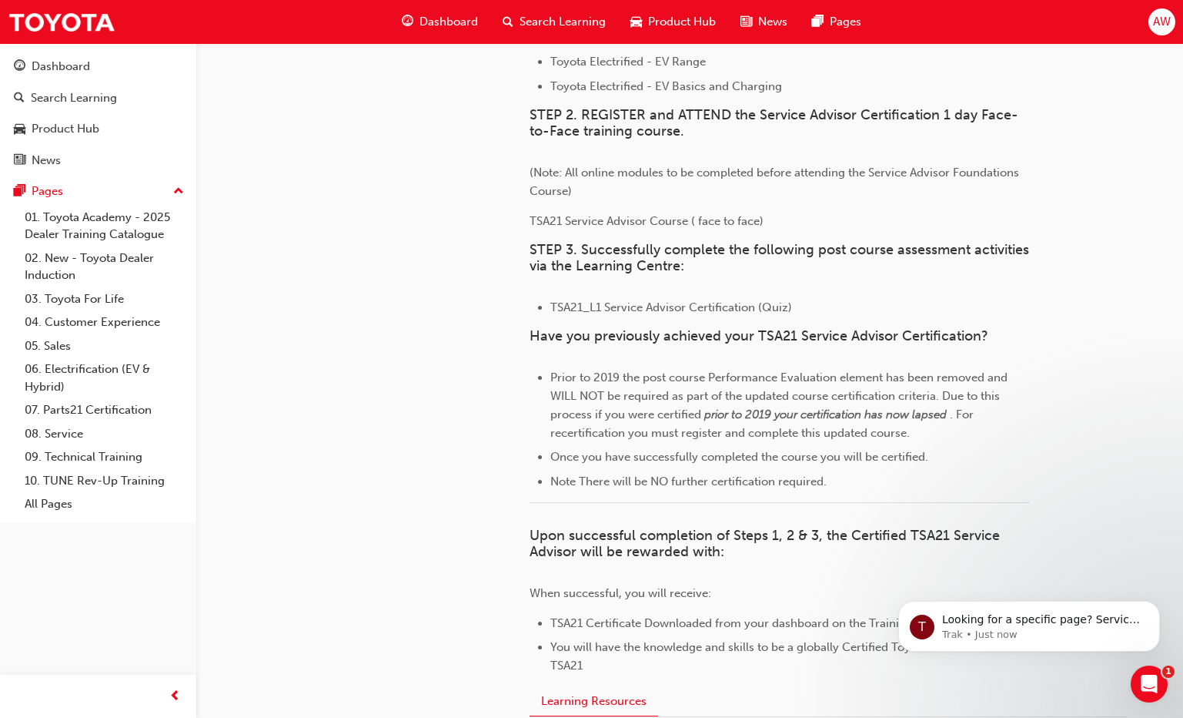
click at [436, 26] on span "Dashboard" at bounding box center [449, 22] width 59 height 18
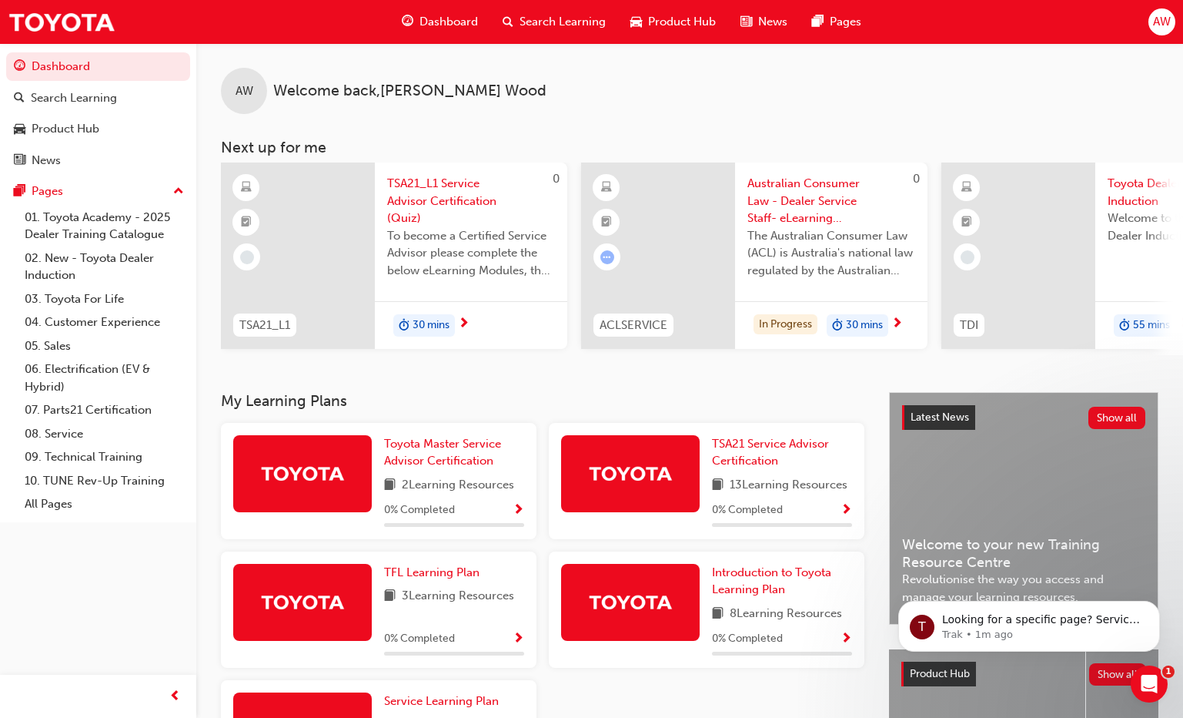
click at [1069, 263] on div at bounding box center [1019, 255] width 154 height 186
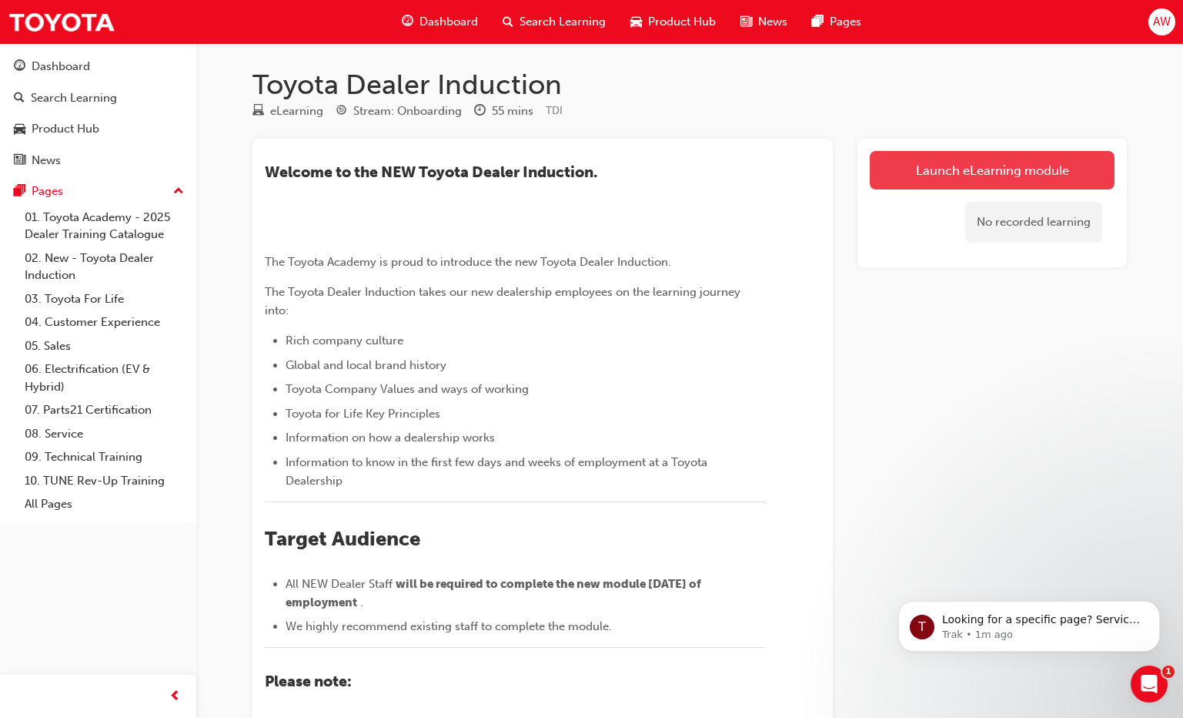
click at [927, 176] on link "Launch eLearning module" at bounding box center [992, 170] width 245 height 38
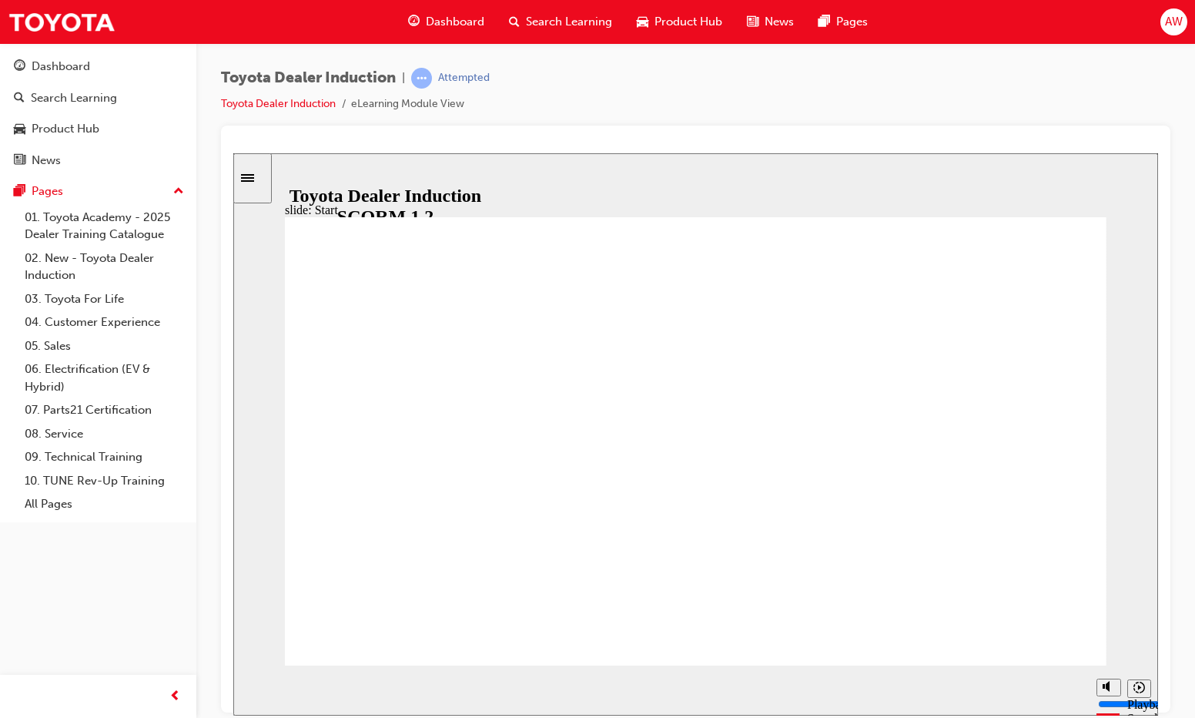
click at [1106, 130] on div at bounding box center [695, 418] width 949 height 587
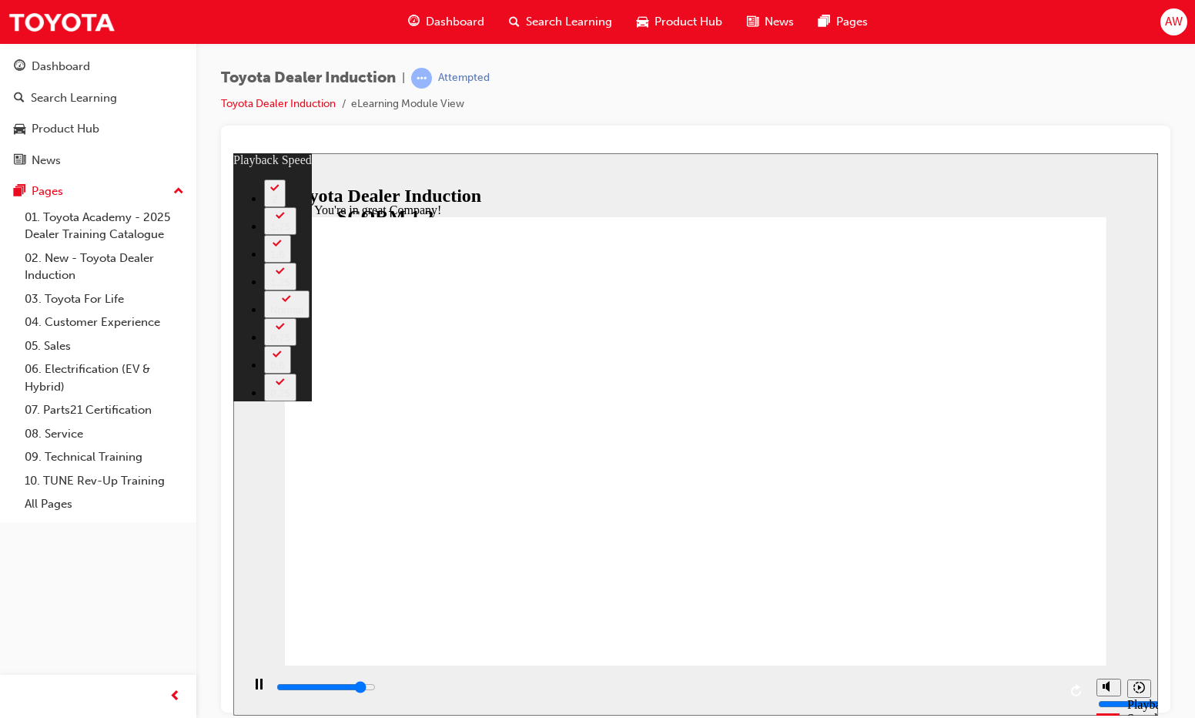
type input "6700"
type input "0"
type input "6800"
type input "0"
type input "7100"
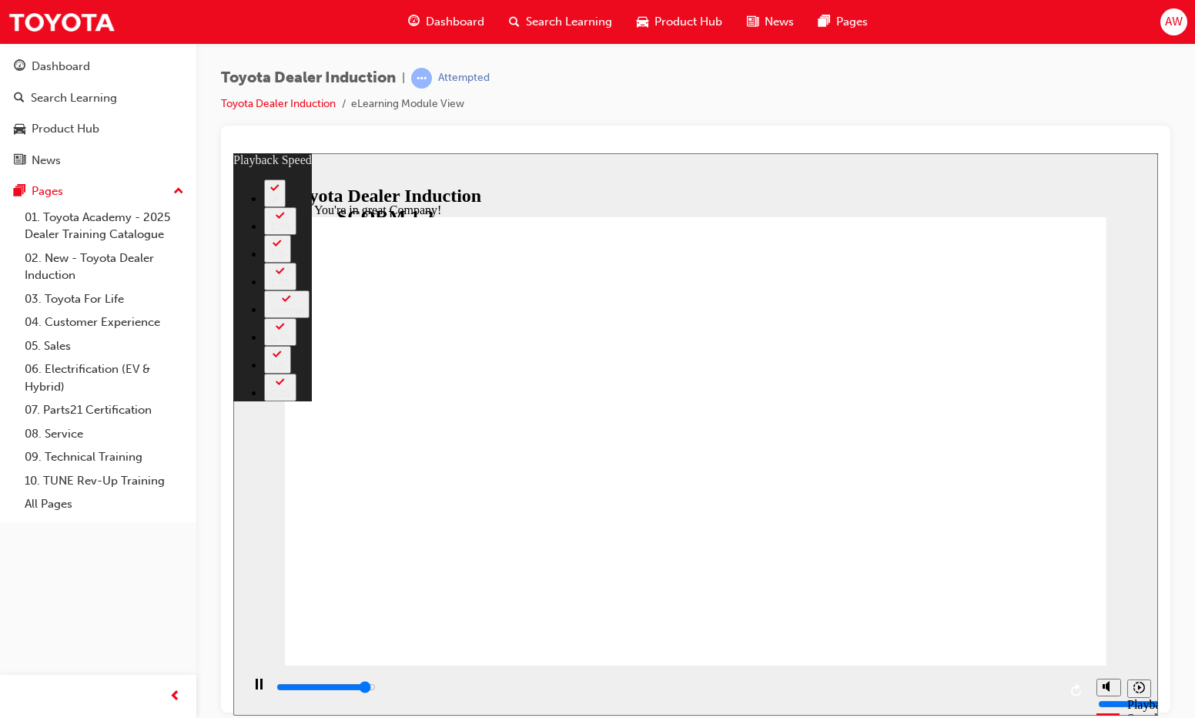
type input "0"
type input "7400"
type input "1"
type input "7500"
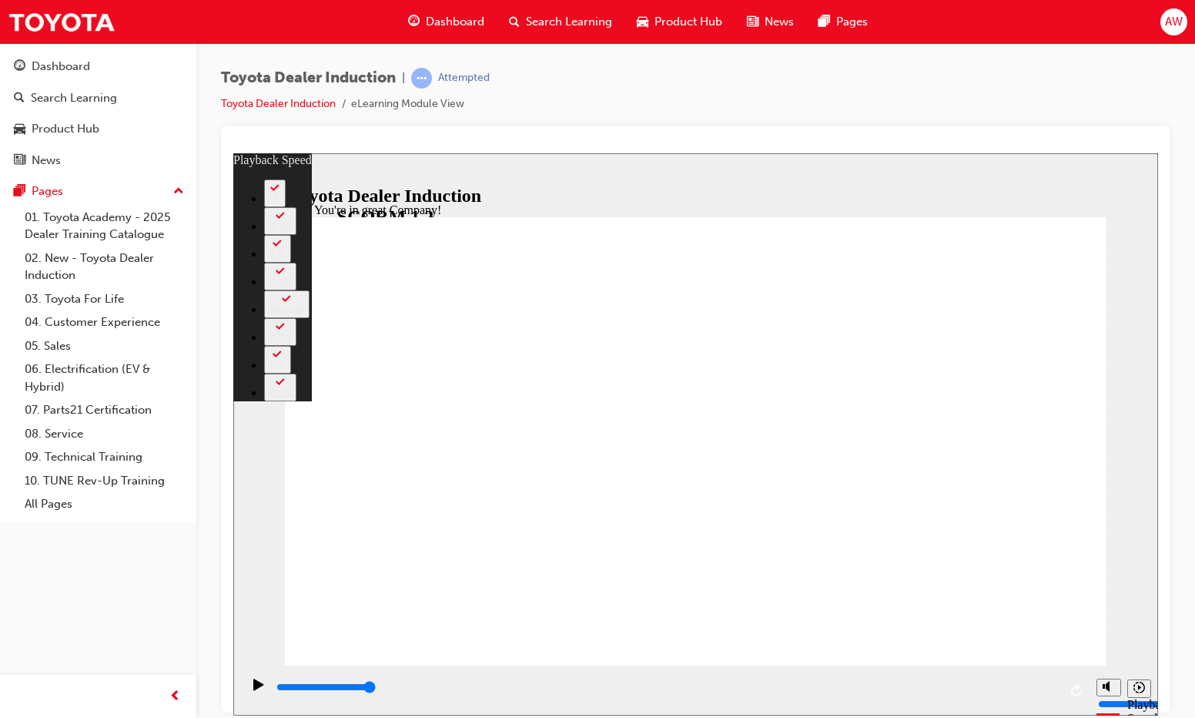
type input "156"
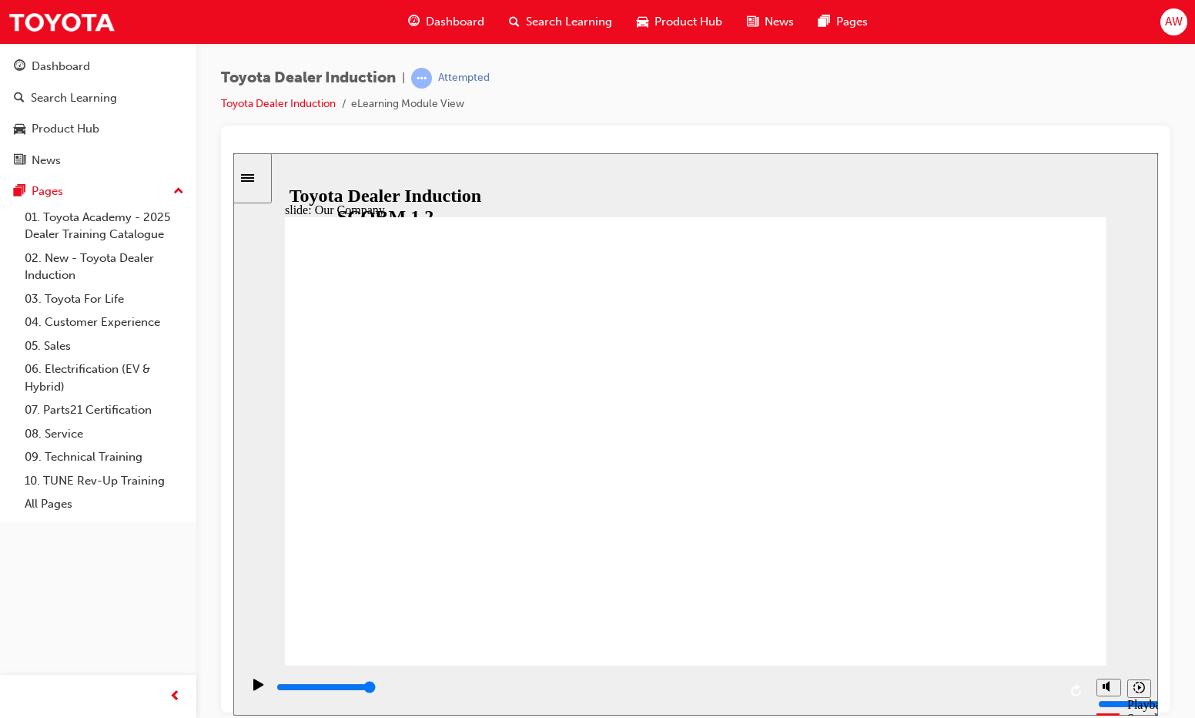
drag, startPoint x: 462, startPoint y: 575, endPoint x: 544, endPoint y: 576, distance: 81.6
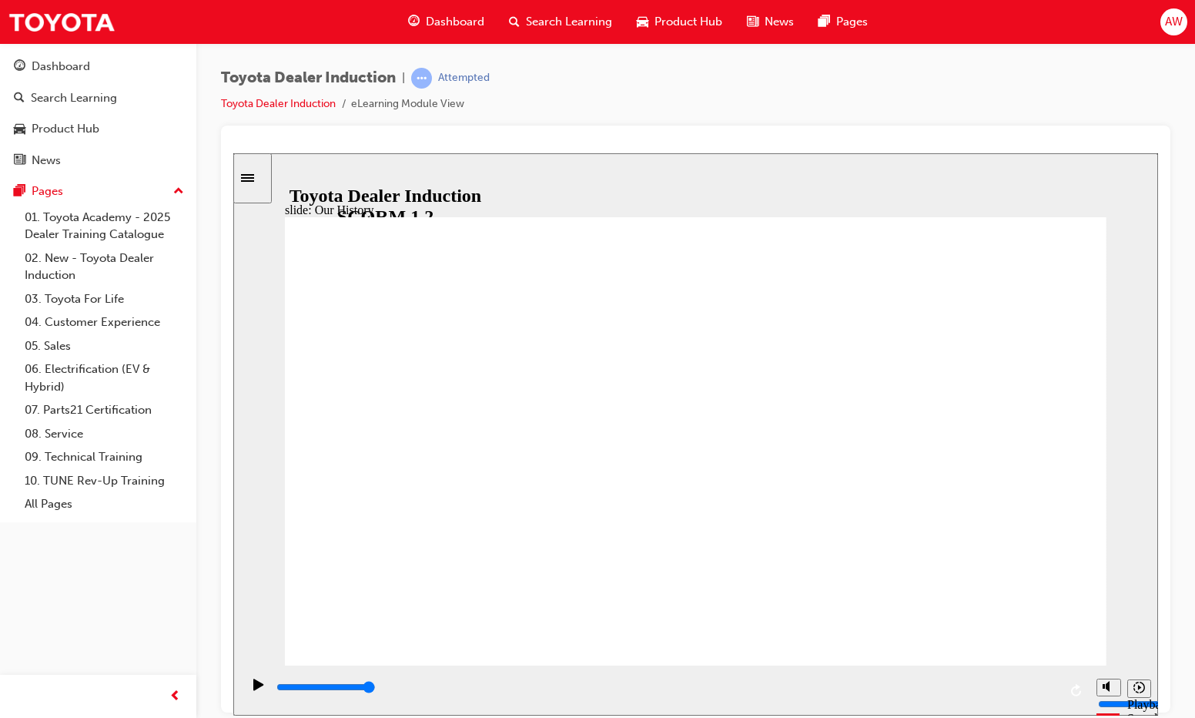
drag, startPoint x: 467, startPoint y: 573, endPoint x: 678, endPoint y: 574, distance: 211.7
drag, startPoint x: 691, startPoint y: 573, endPoint x: 928, endPoint y: 576, distance: 236.4
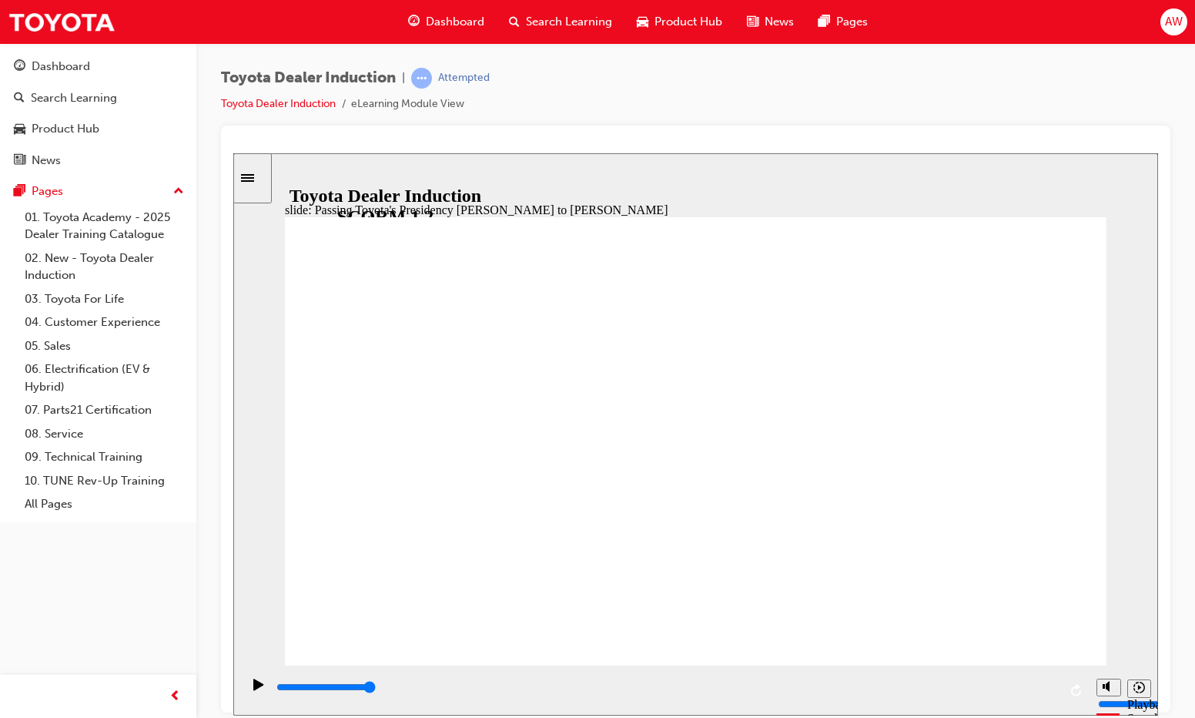
type input "5000"
radio input "true"
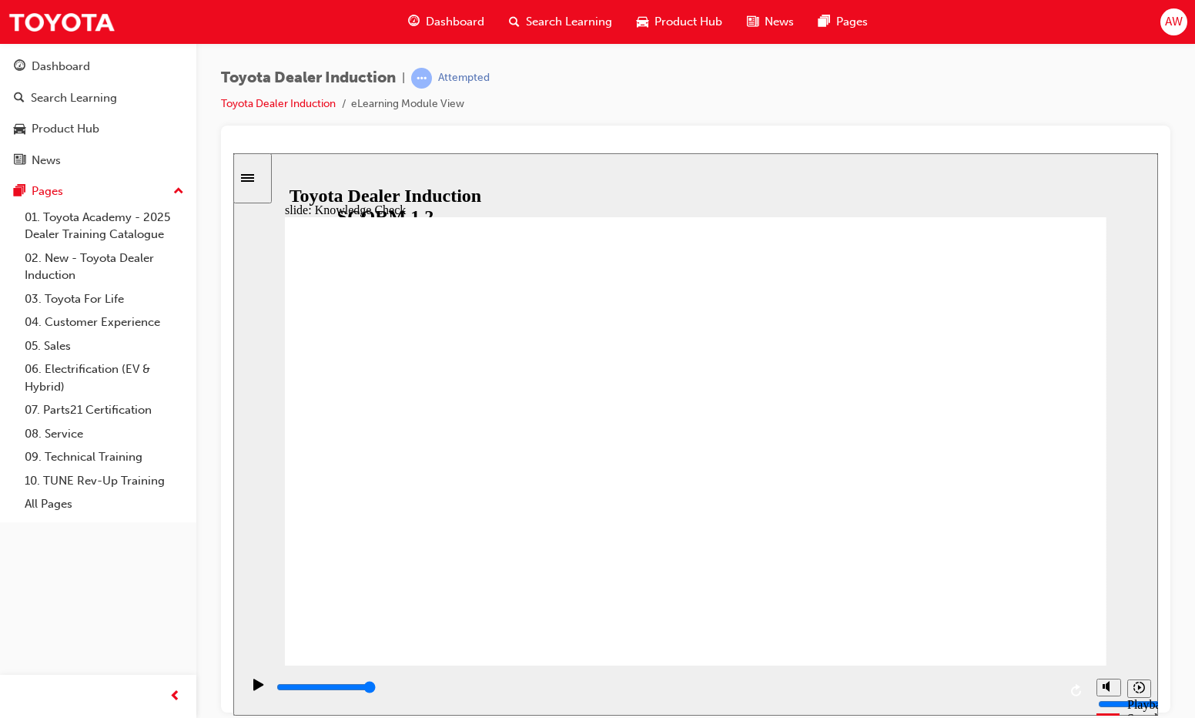
type input "5000"
radio input "true"
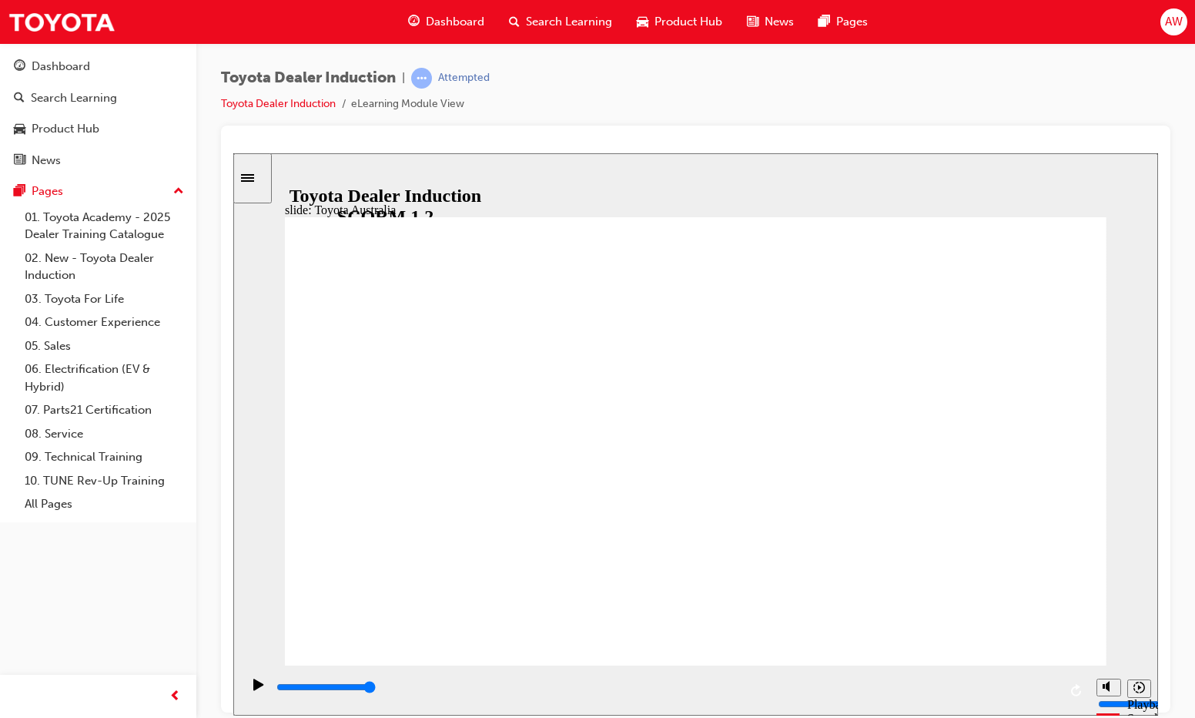
type input "15300"
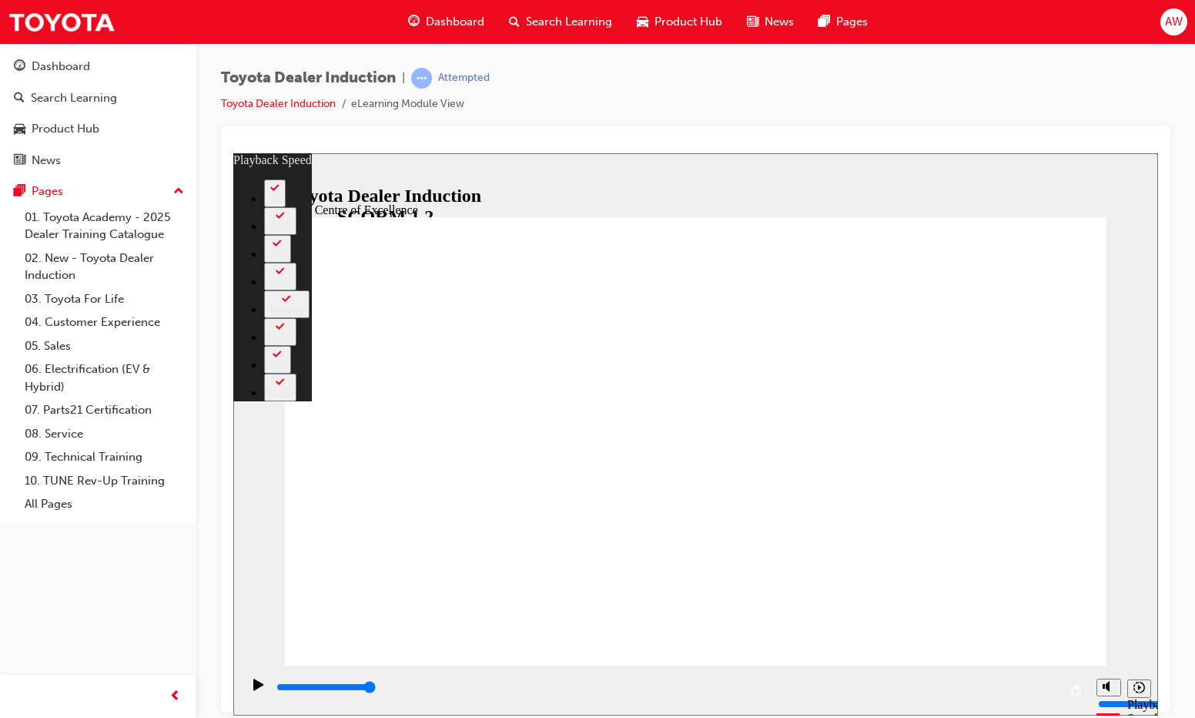
type input "248"
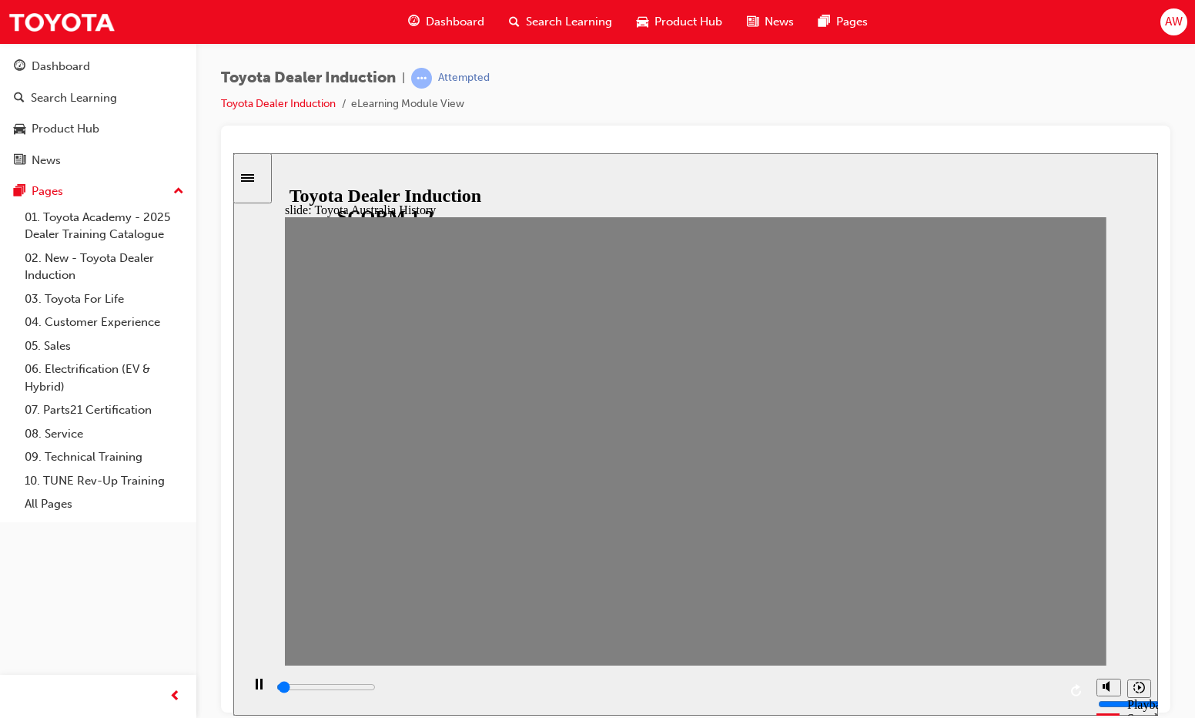
drag, startPoint x: 299, startPoint y: 450, endPoint x: 351, endPoint y: 453, distance: 51.7
drag, startPoint x: 339, startPoint y: 455, endPoint x: 376, endPoint y: 455, distance: 37.7
drag, startPoint x: 389, startPoint y: 455, endPoint x: 430, endPoint y: 454, distance: 40.8
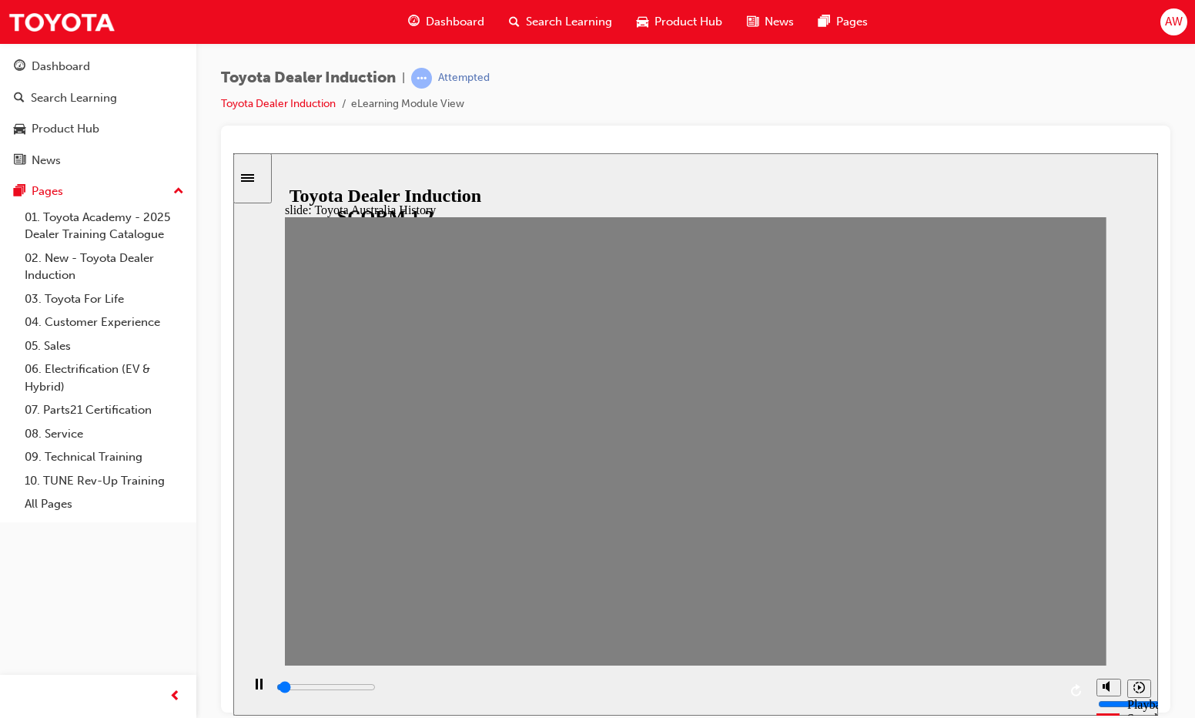
drag, startPoint x: 425, startPoint y: 452, endPoint x: 463, endPoint y: 454, distance: 37.8
drag, startPoint x: 461, startPoint y: 460, endPoint x: 526, endPoint y: 457, distance: 64.8
type input "100"
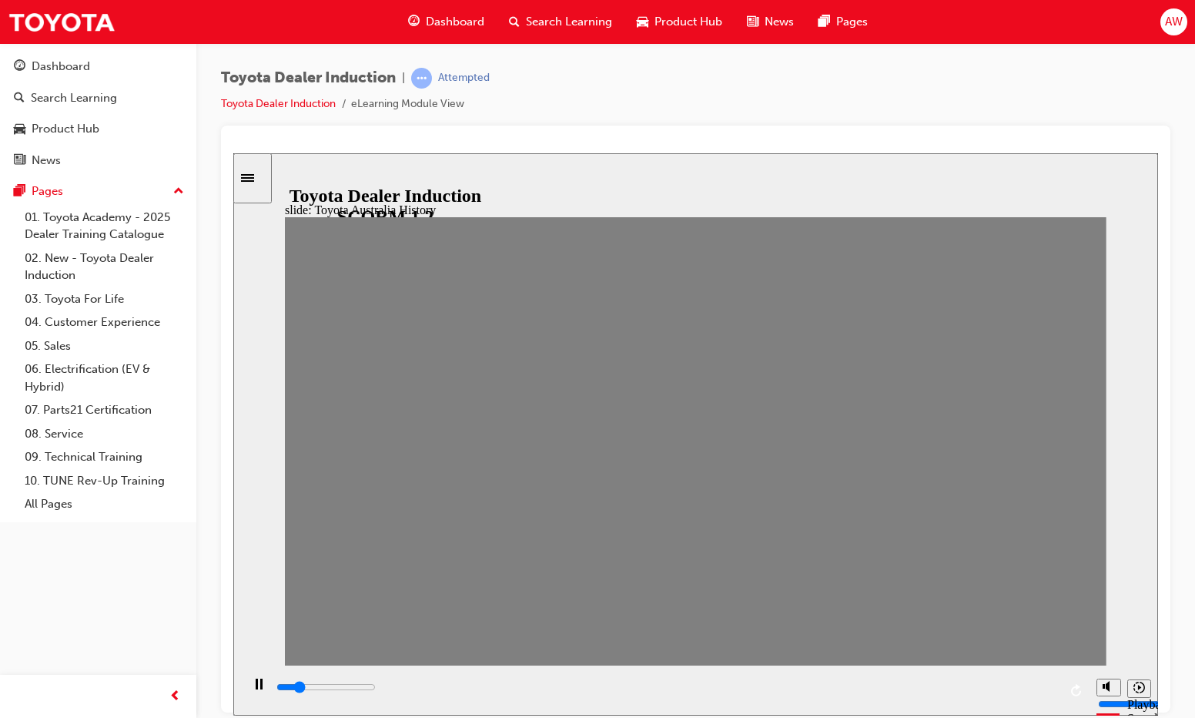
type input "5"
drag, startPoint x: 535, startPoint y: 447, endPoint x: 509, endPoint y: 457, distance: 28.0
type input "0"
type input "6"
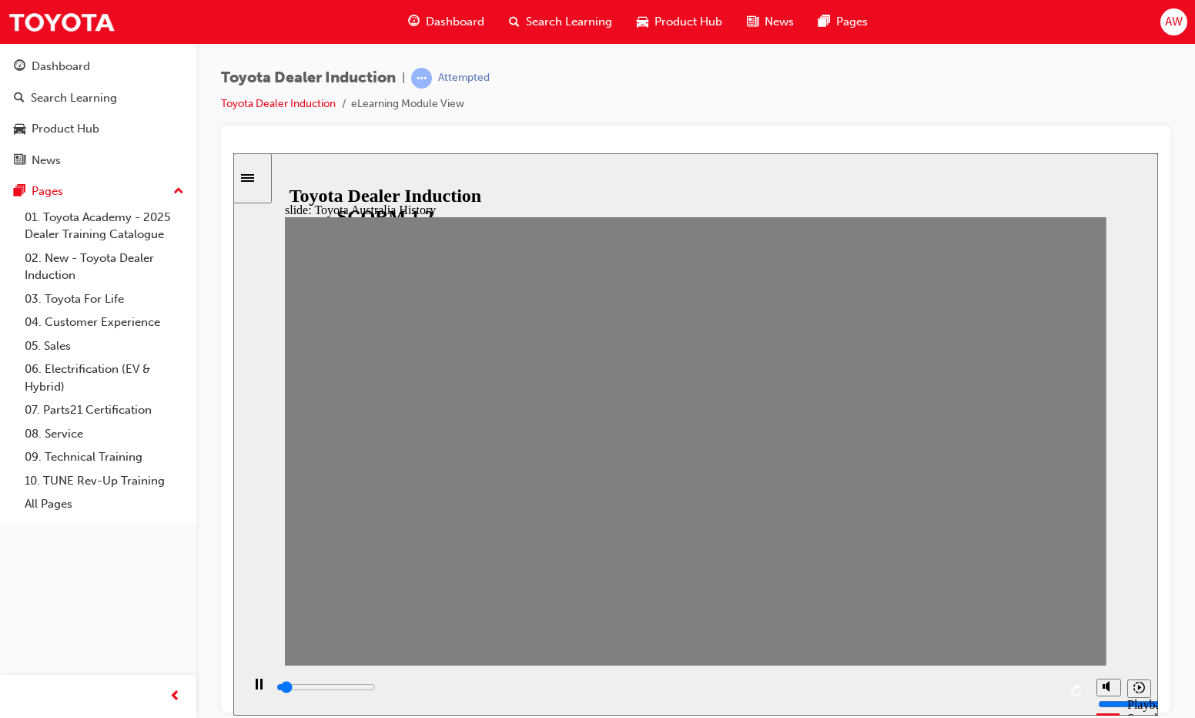
drag, startPoint x: 505, startPoint y: 453, endPoint x: 524, endPoint y: 453, distance: 19.2
drag, startPoint x: 535, startPoint y: 453, endPoint x: 564, endPoint y: 454, distance: 29.3
drag, startPoint x: 575, startPoint y: 455, endPoint x: 607, endPoint y: 459, distance: 32.6
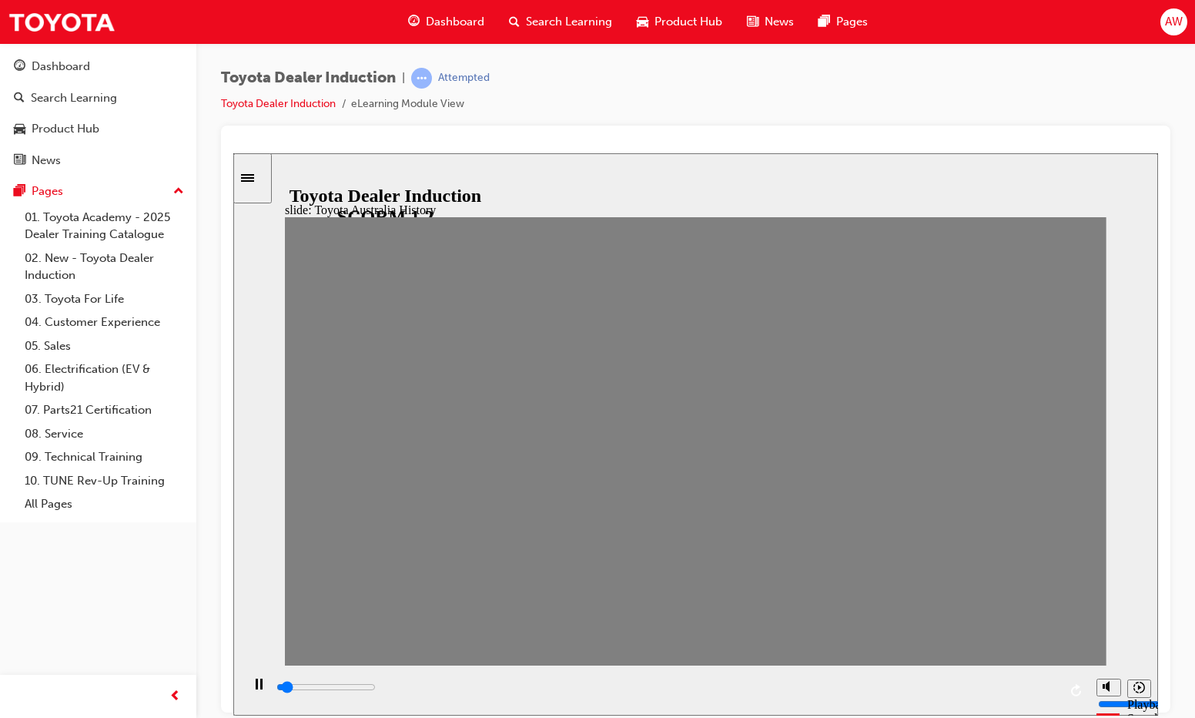
drag, startPoint x: 615, startPoint y: 464, endPoint x: 649, endPoint y: 455, distance: 35.1
drag, startPoint x: 652, startPoint y: 450, endPoint x: 683, endPoint y: 459, distance: 32.2
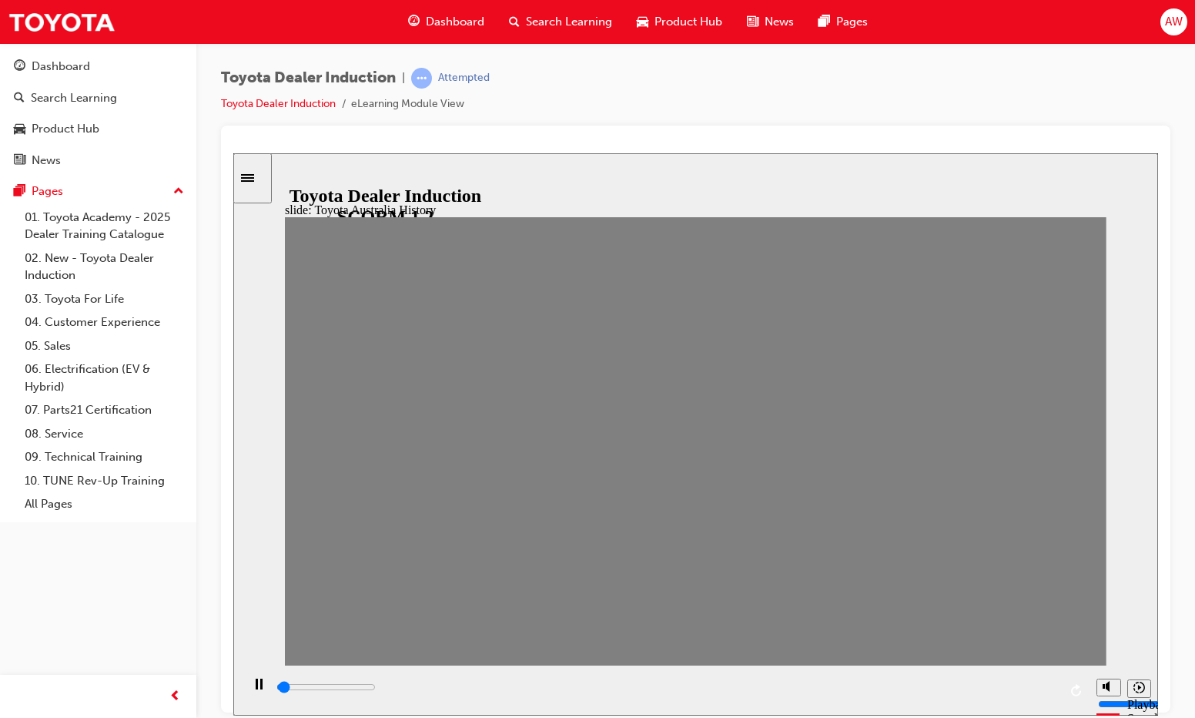
drag, startPoint x: 682, startPoint y: 459, endPoint x: 719, endPoint y: 464, distance: 37.3
drag, startPoint x: 721, startPoint y: 452, endPoint x: 763, endPoint y: 450, distance: 42.4
drag, startPoint x: 763, startPoint y: 456, endPoint x: 801, endPoint y: 460, distance: 38.0
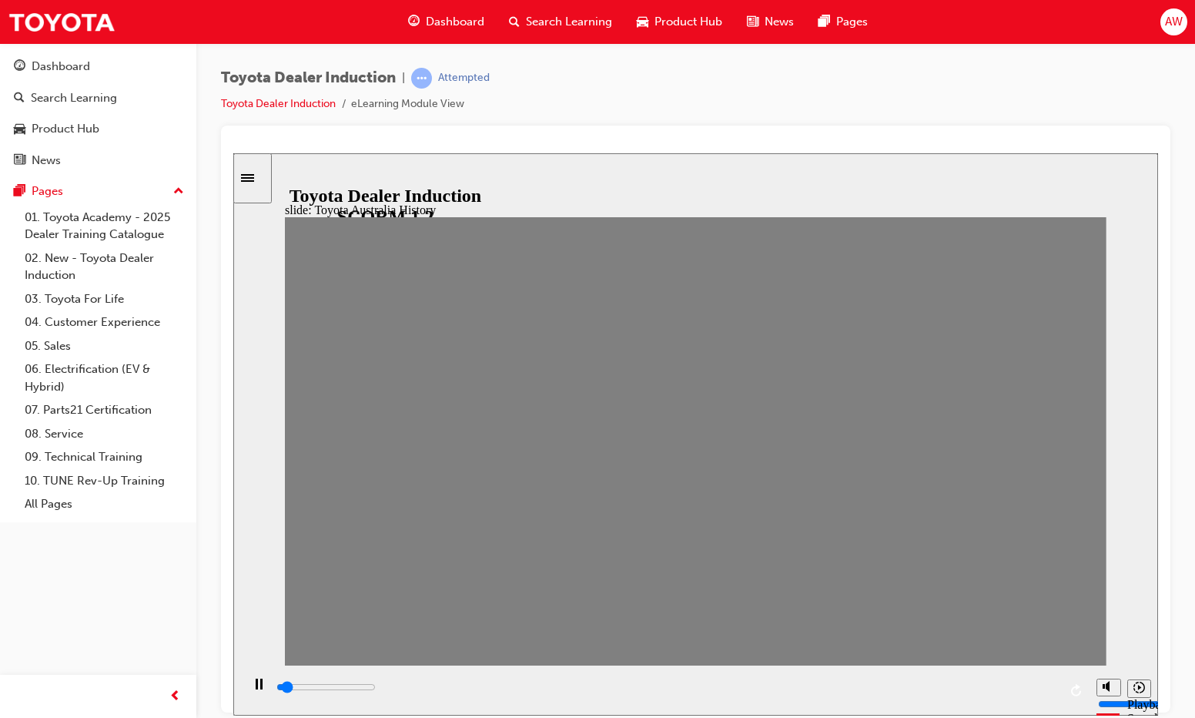
drag, startPoint x: 805, startPoint y: 449, endPoint x: 837, endPoint y: 447, distance: 32.4
drag, startPoint x: 837, startPoint y: 447, endPoint x: 880, endPoint y: 442, distance: 43.4
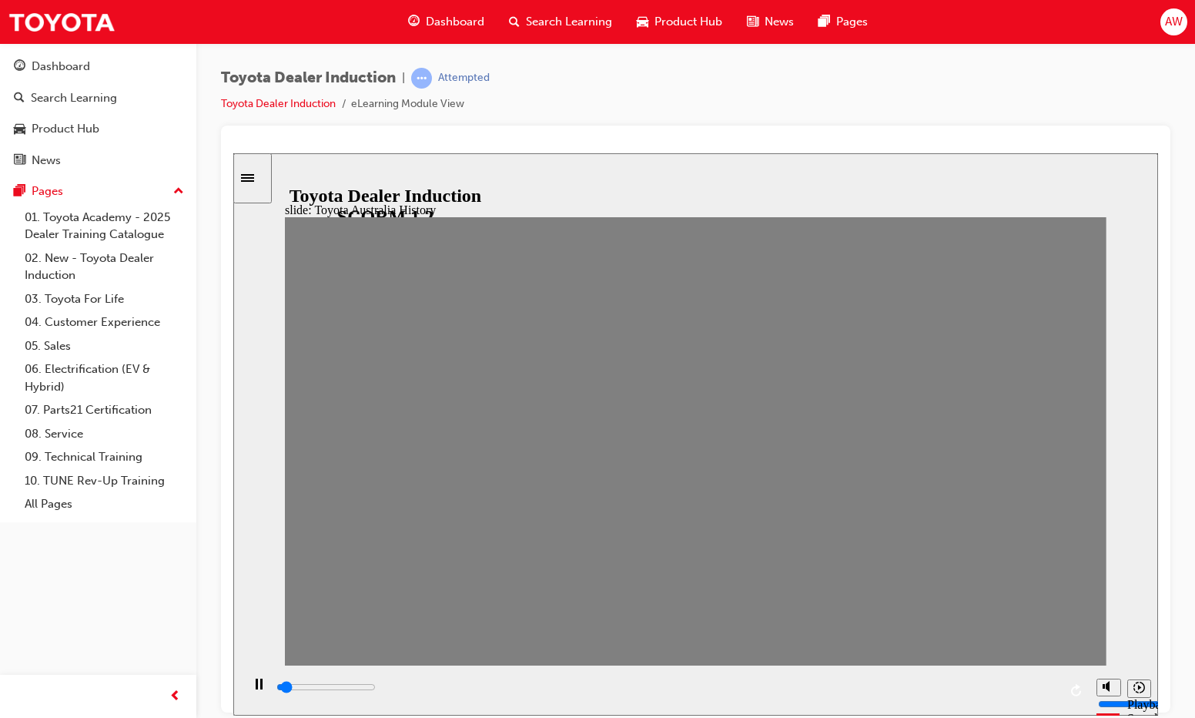
drag, startPoint x: 875, startPoint y: 451, endPoint x: 914, endPoint y: 457, distance: 39.7
drag, startPoint x: 921, startPoint y: 463, endPoint x: 955, endPoint y: 450, distance: 37.0
drag, startPoint x: 956, startPoint y: 454, endPoint x: 986, endPoint y: 450, distance: 30.3
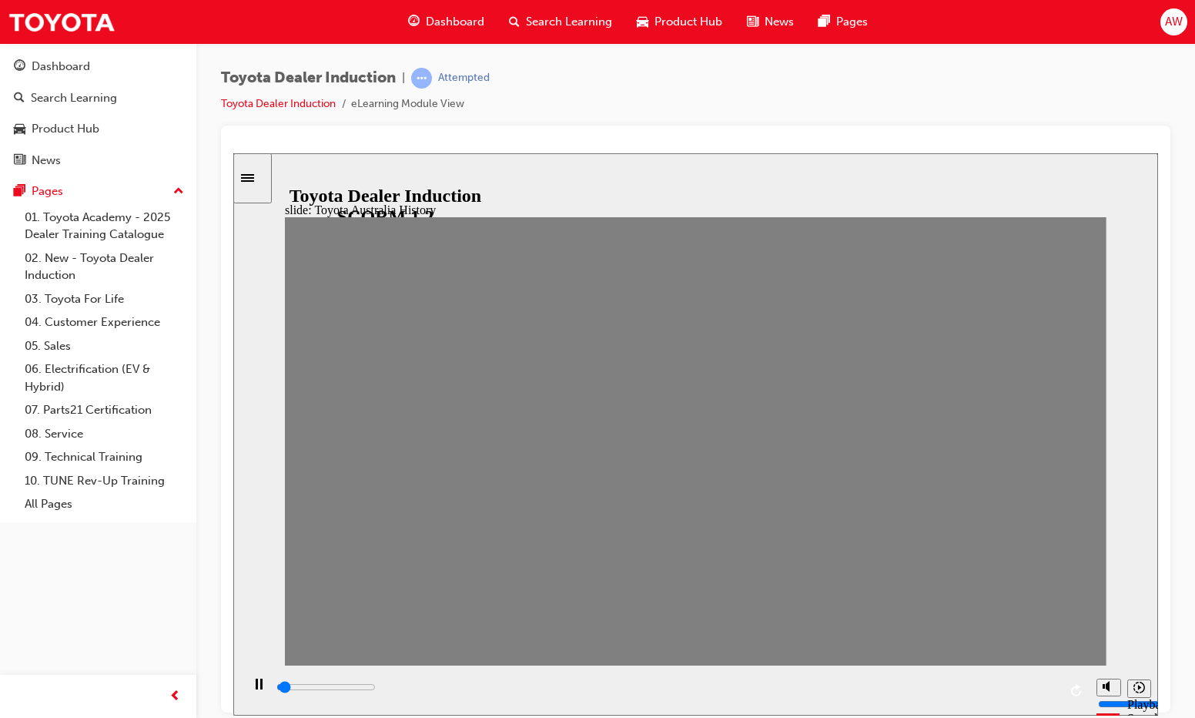
drag, startPoint x: 979, startPoint y: 450, endPoint x: 1030, endPoint y: 458, distance: 51.4
drag, startPoint x: 1034, startPoint y: 455, endPoint x: 1072, endPoint y: 451, distance: 37.9
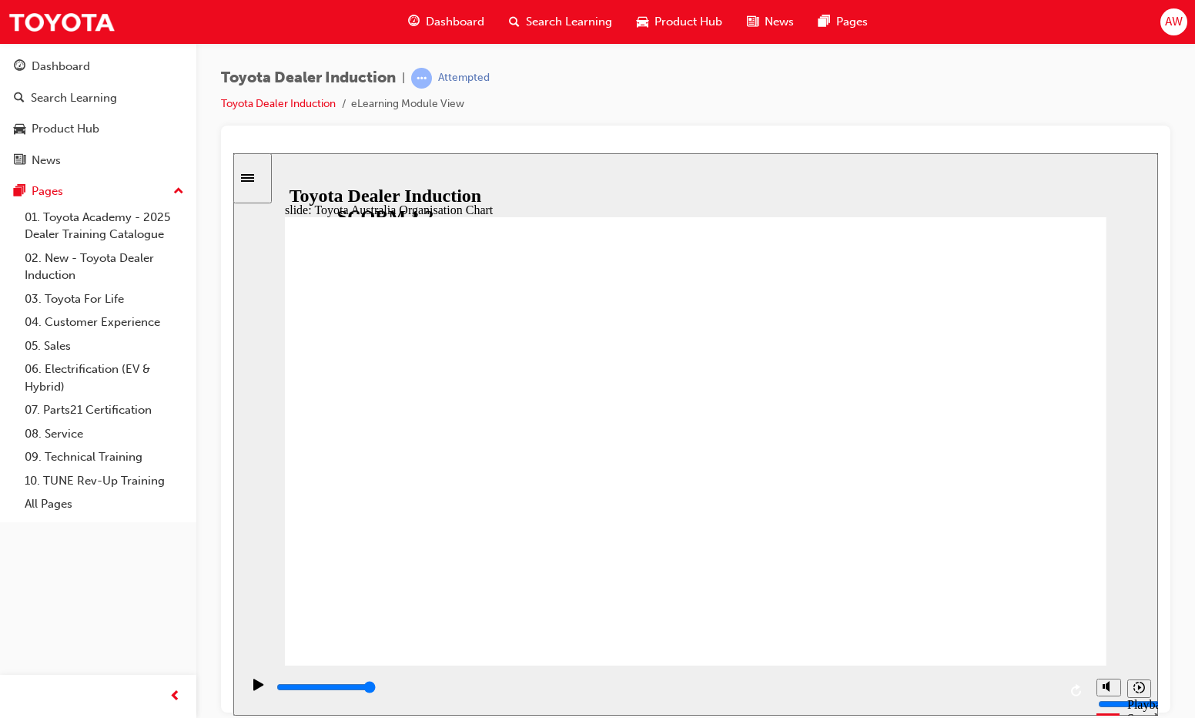
type input "5000"
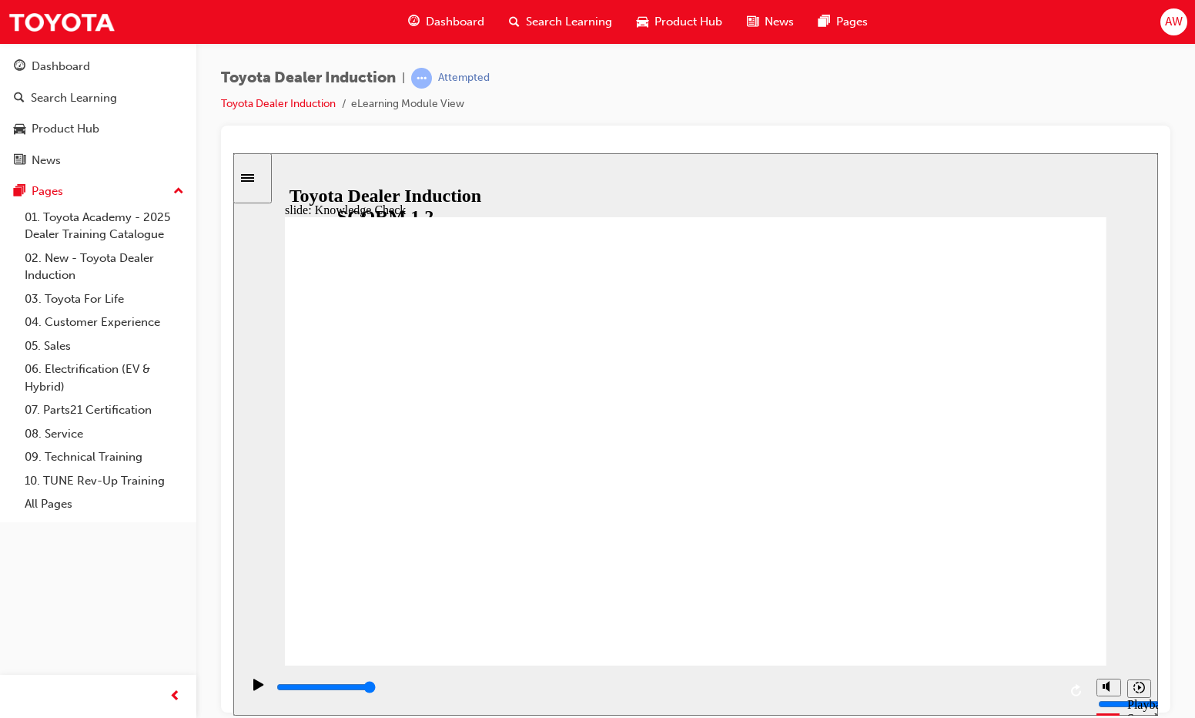
radio input "true"
type input "5000"
radio input "true"
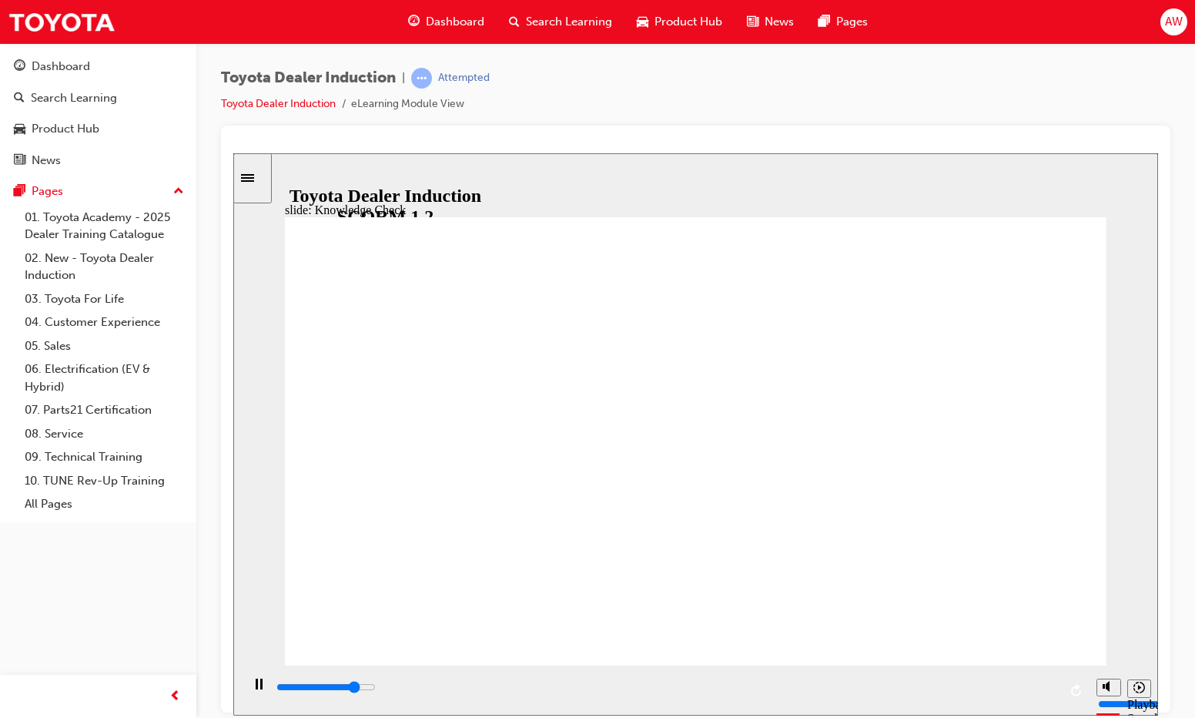
type input "4200"
radio input "true"
type input "9200"
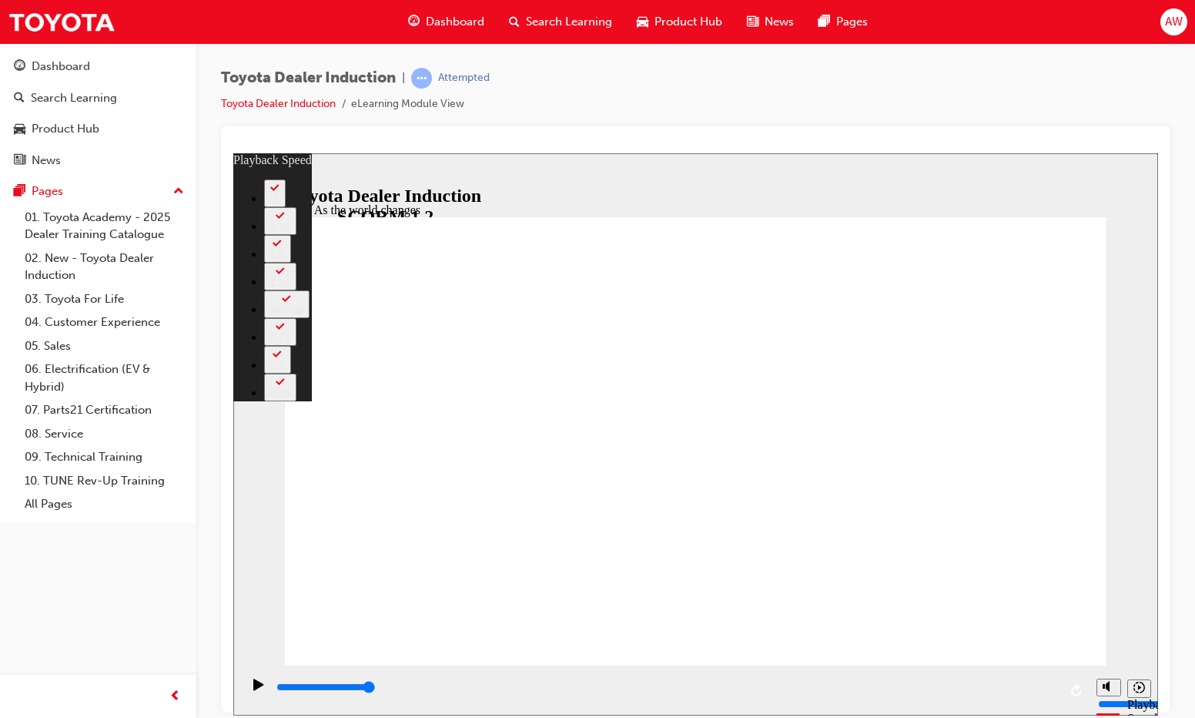
type input "128"
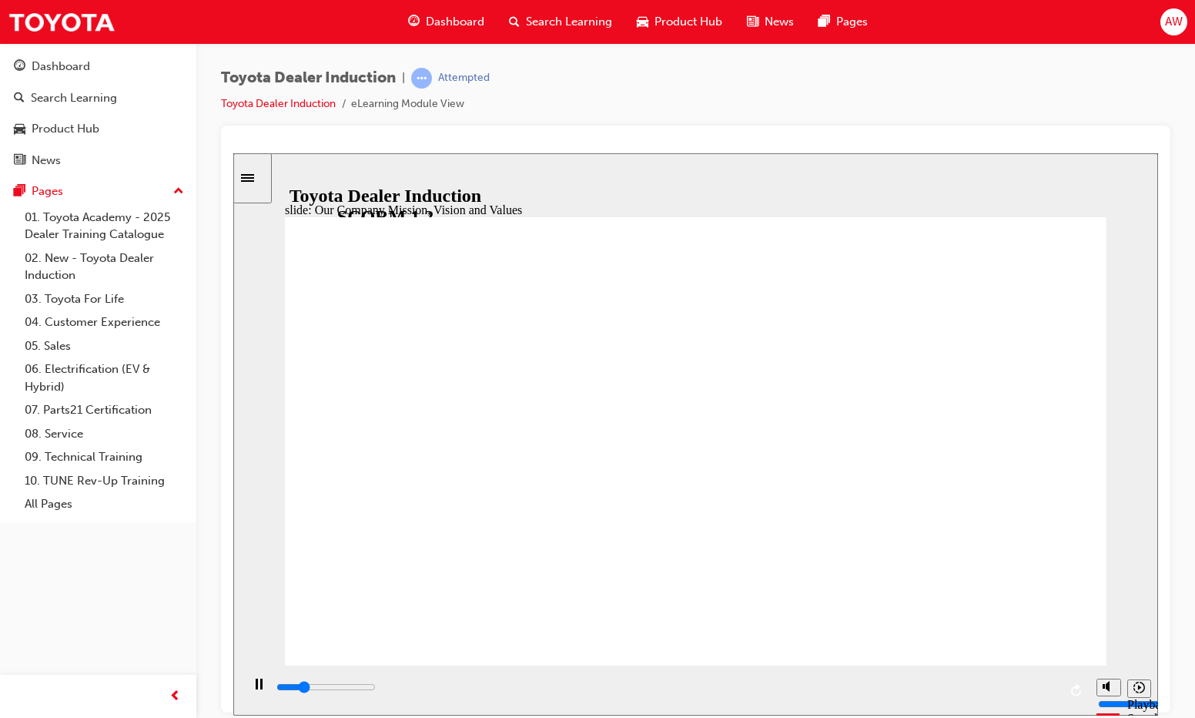
type input "25300"
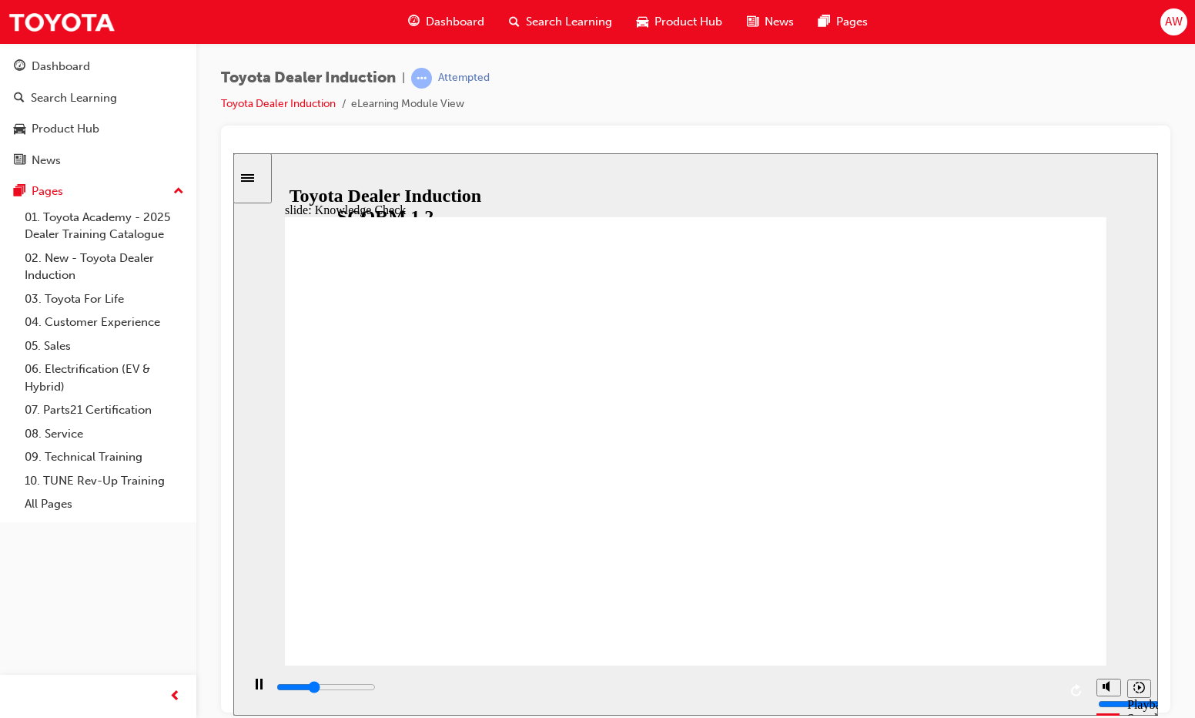
click at [249, 183] on div "Sidebar Toggle" at bounding box center [252, 178] width 26 height 12
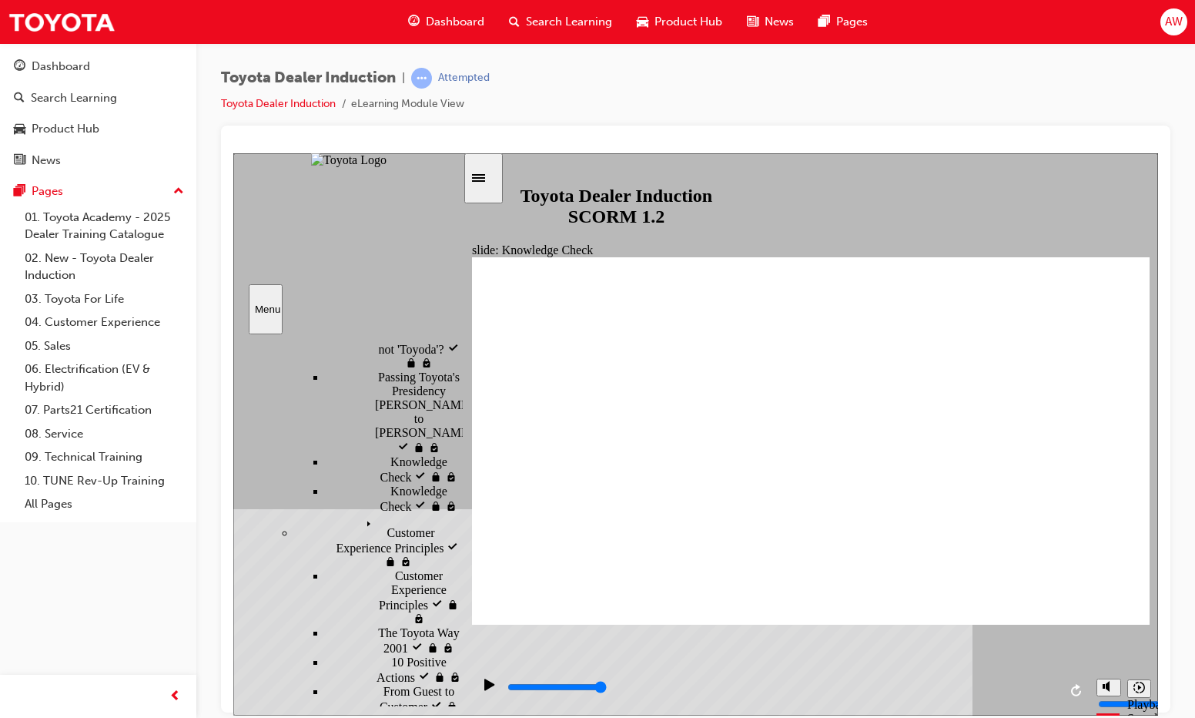
scroll to position [462, 0]
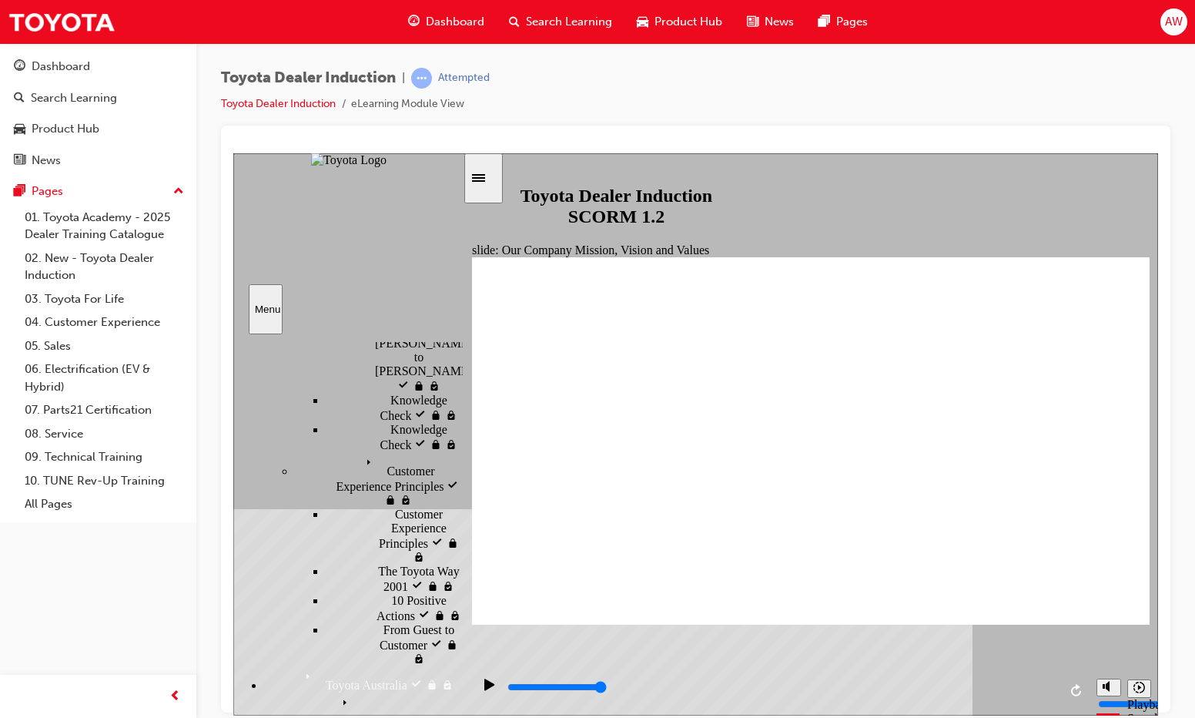
scroll to position [539, 0]
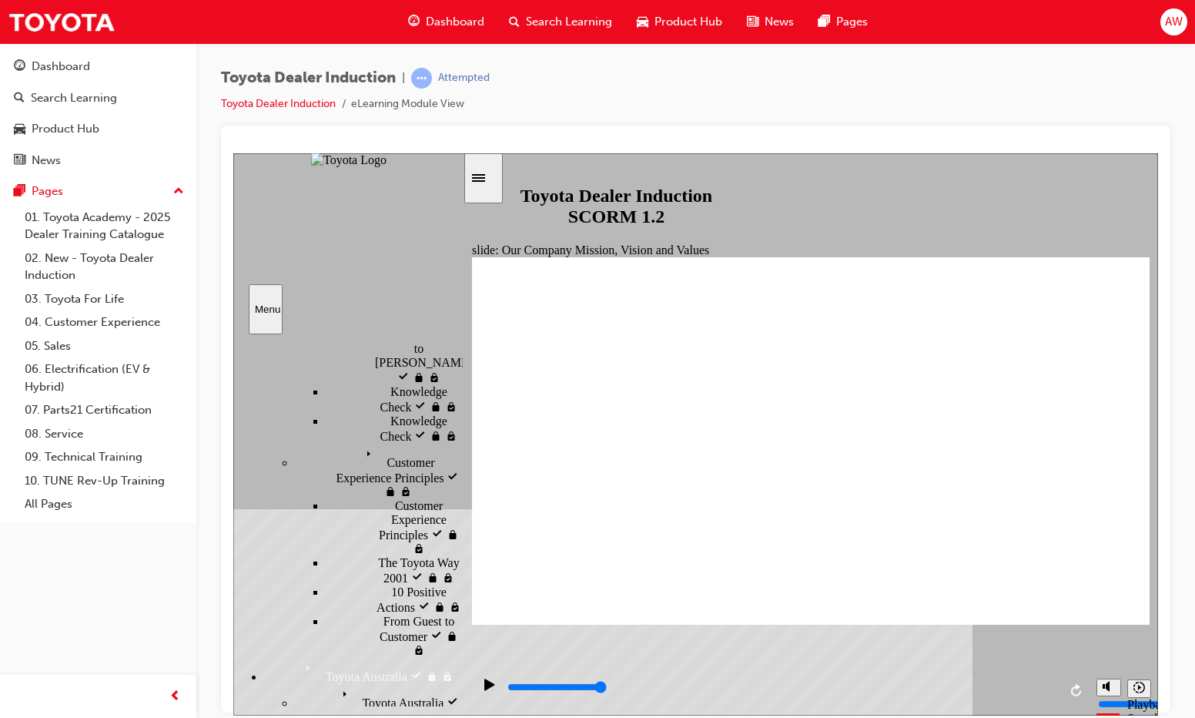
type input "1900"
type input "h"
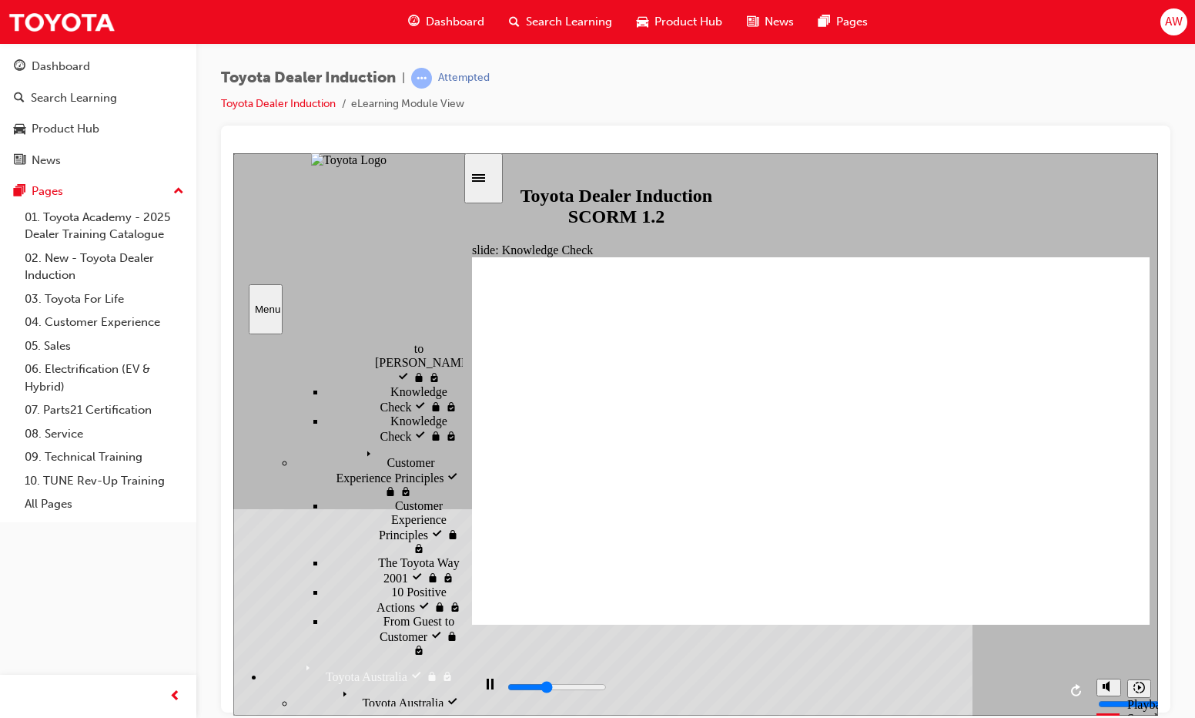
type input "1900"
type input "ha"
type input "2400"
type input "hap"
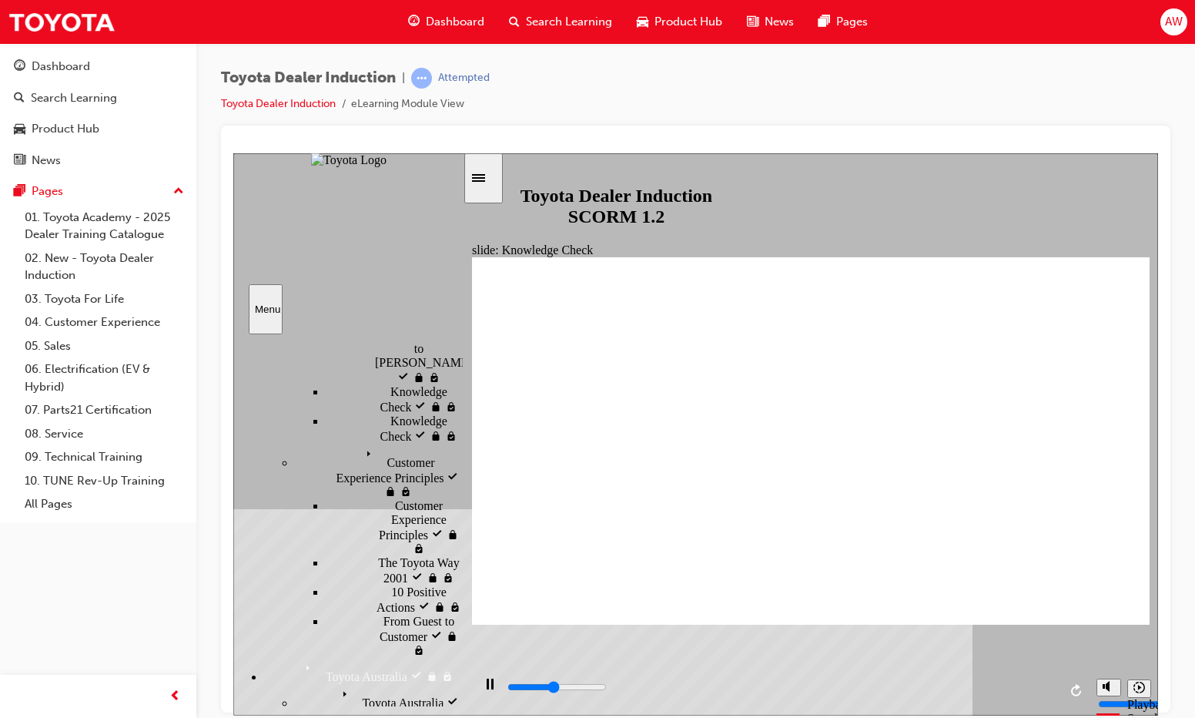
type input "hap"
type input "2500"
type input "happ"
type input "2600"
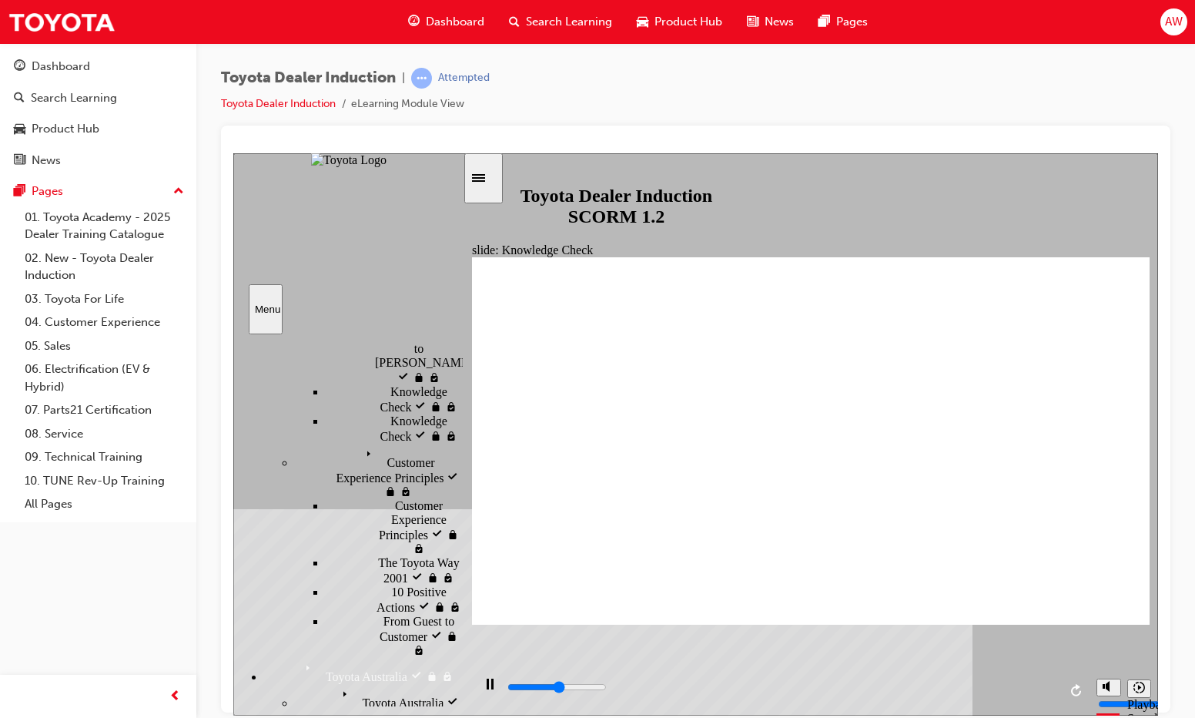
type input "happin"
type input "2600"
type input "happin"
type input "2600"
type input "happine"
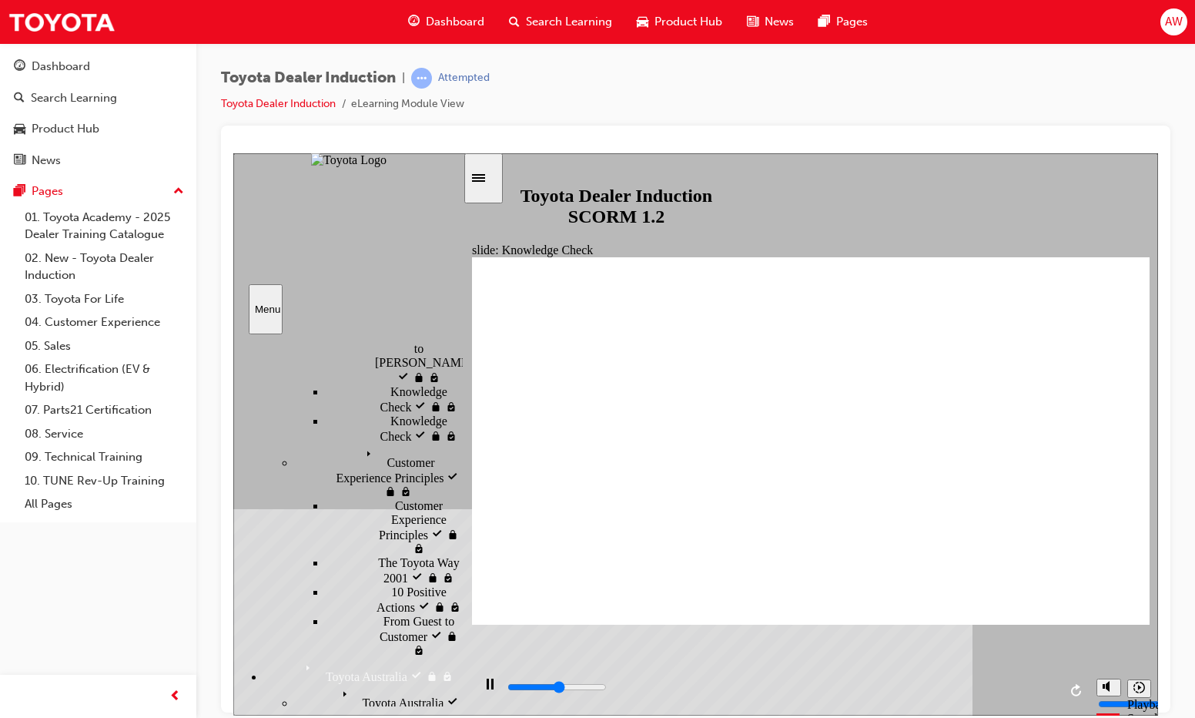
type input "happine"
type input "2900"
type input "happines"
type input "3000"
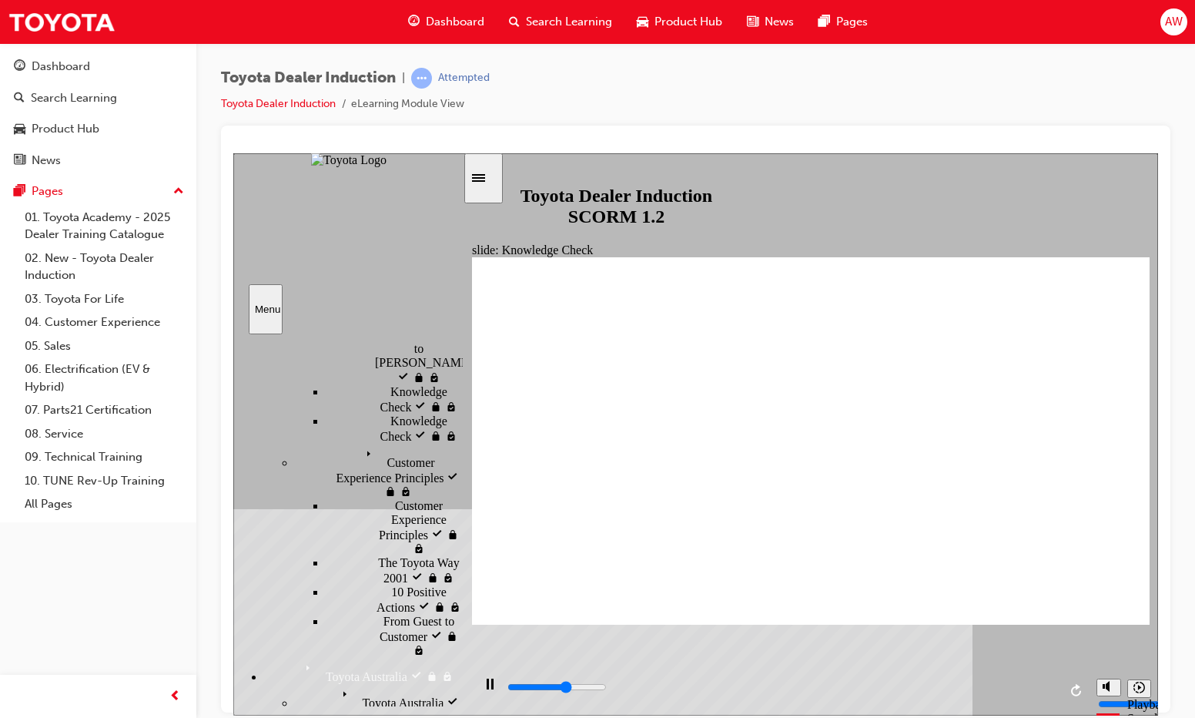
type input "happiness"
type input "5000"
type input "happiness"
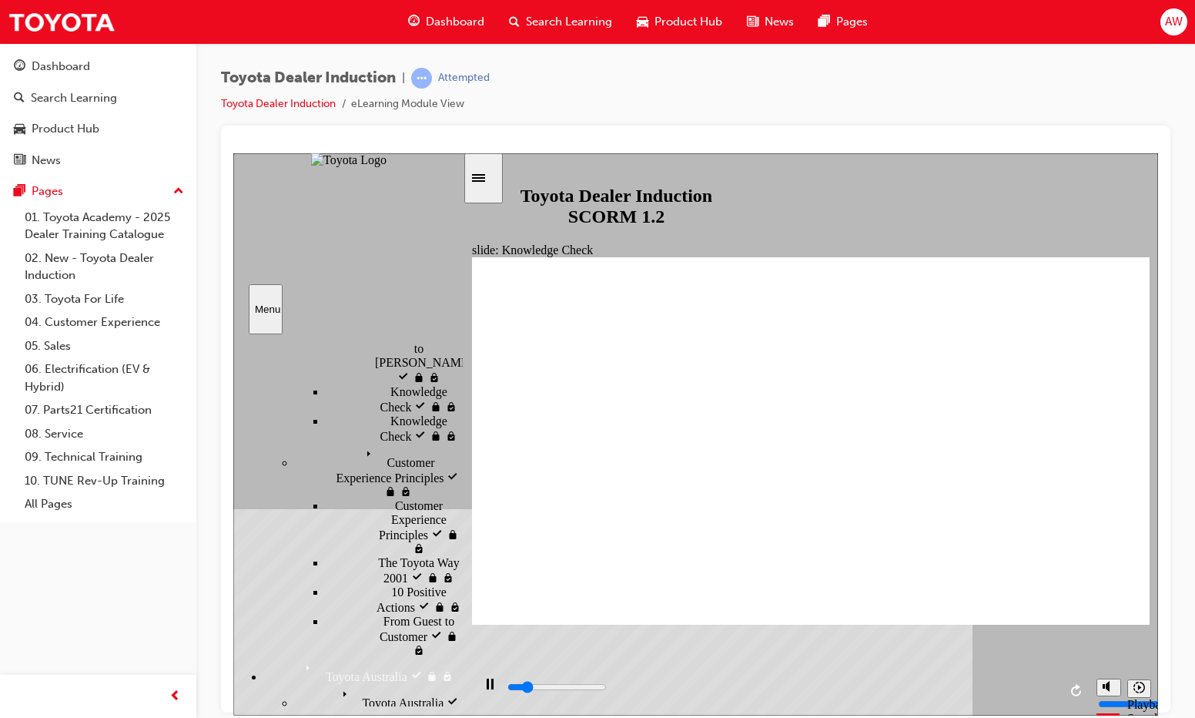
type input "800"
type input "happiness"
drag, startPoint x: 688, startPoint y: 460, endPoint x: 593, endPoint y: 478, distance: 97.1
drag, startPoint x: 661, startPoint y: 456, endPoint x: 600, endPoint y: 462, distance: 61.9
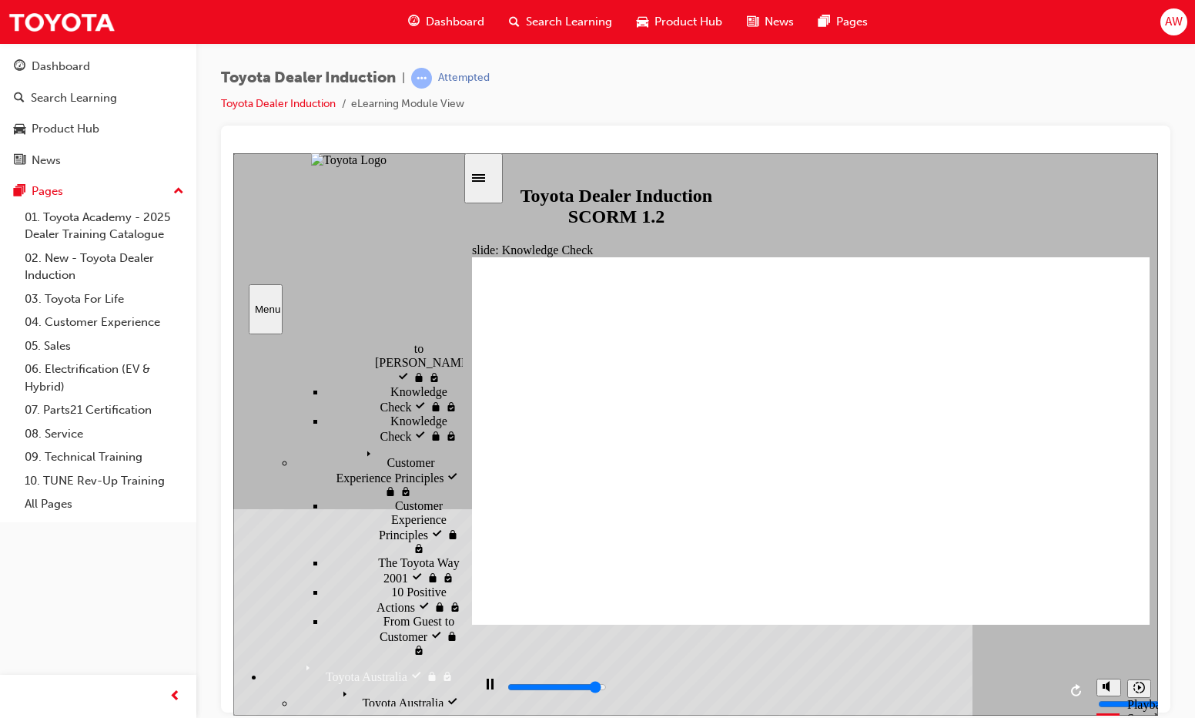
type input "5000"
type input "f"
type input "fr"
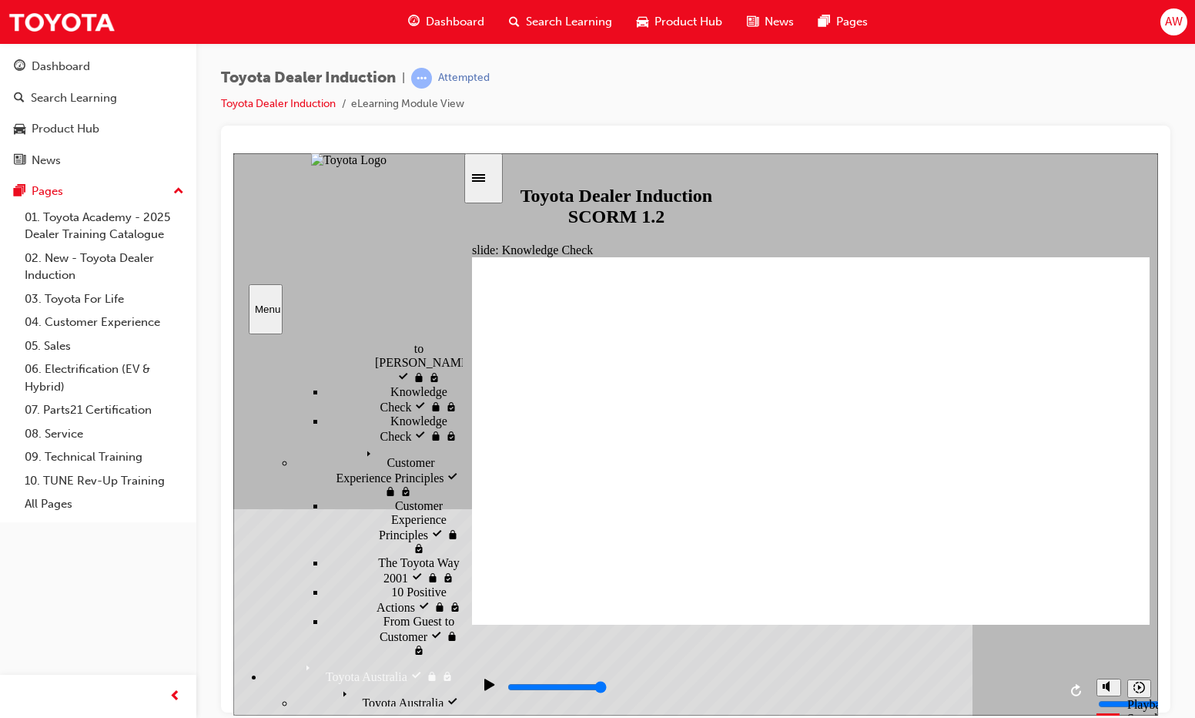
type input "fr"
type input "fre"
type input "free"
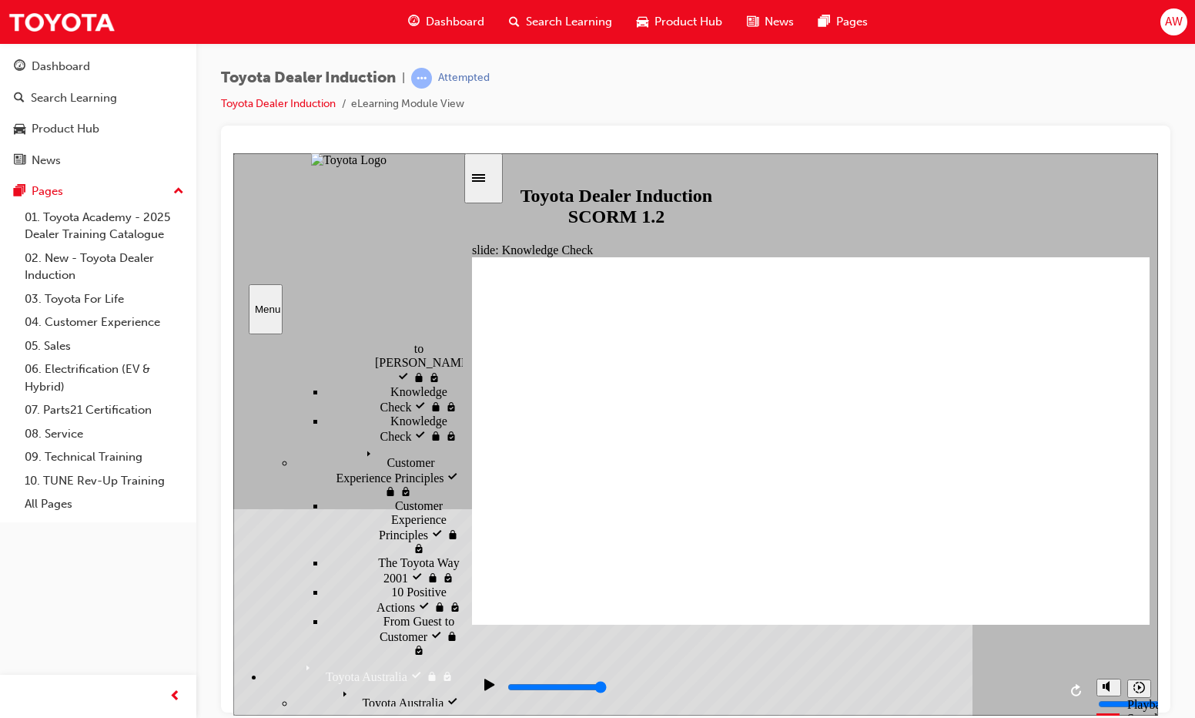
type input "free"
type input "800"
type input "free"
drag, startPoint x: 691, startPoint y: 463, endPoint x: 607, endPoint y: 485, distance: 85.9
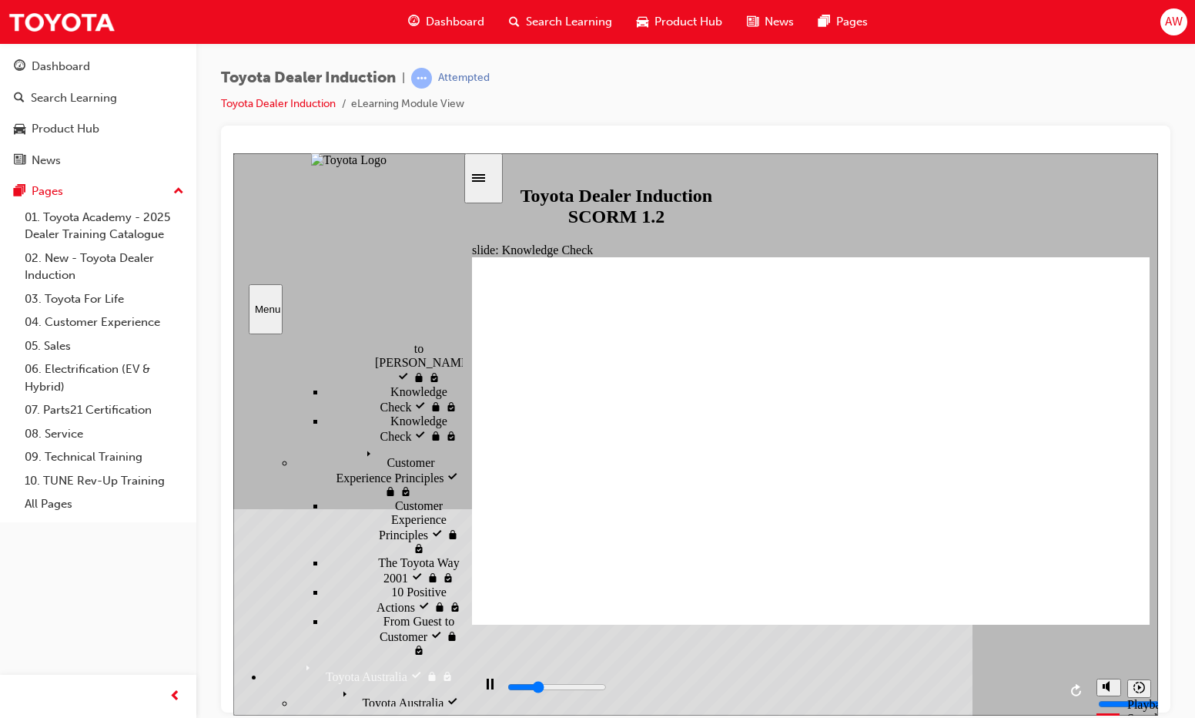
drag, startPoint x: 635, startPoint y: 460, endPoint x: 484, endPoint y: 467, distance: 151.1
type input "2800"
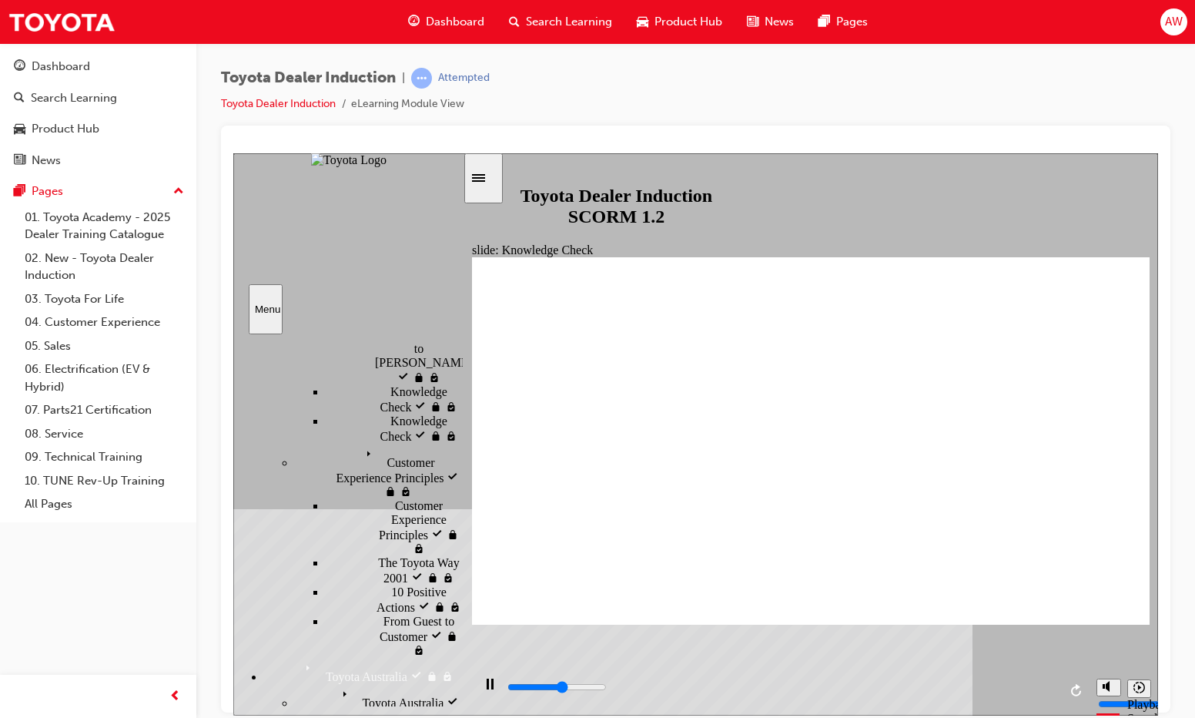
type input "m"
type input "2900"
type input "mo"
type input "3000"
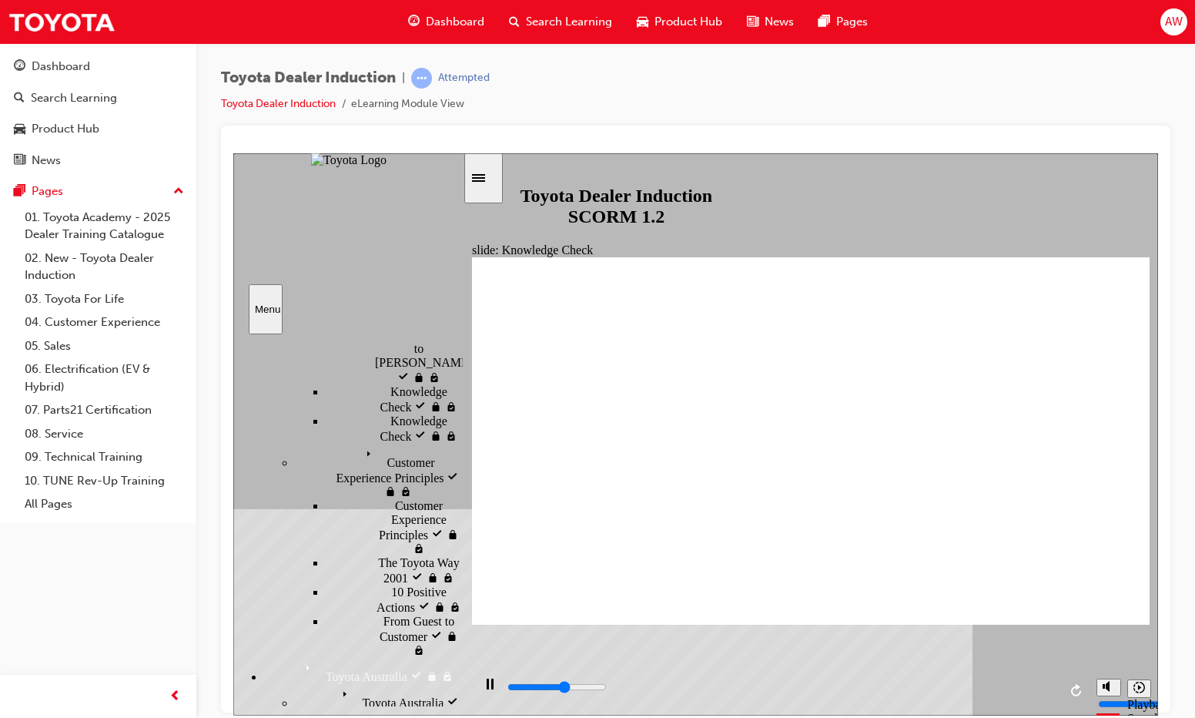
type input "mo"
type input "3000"
type input "mov"
type input "3100"
type input "mov"
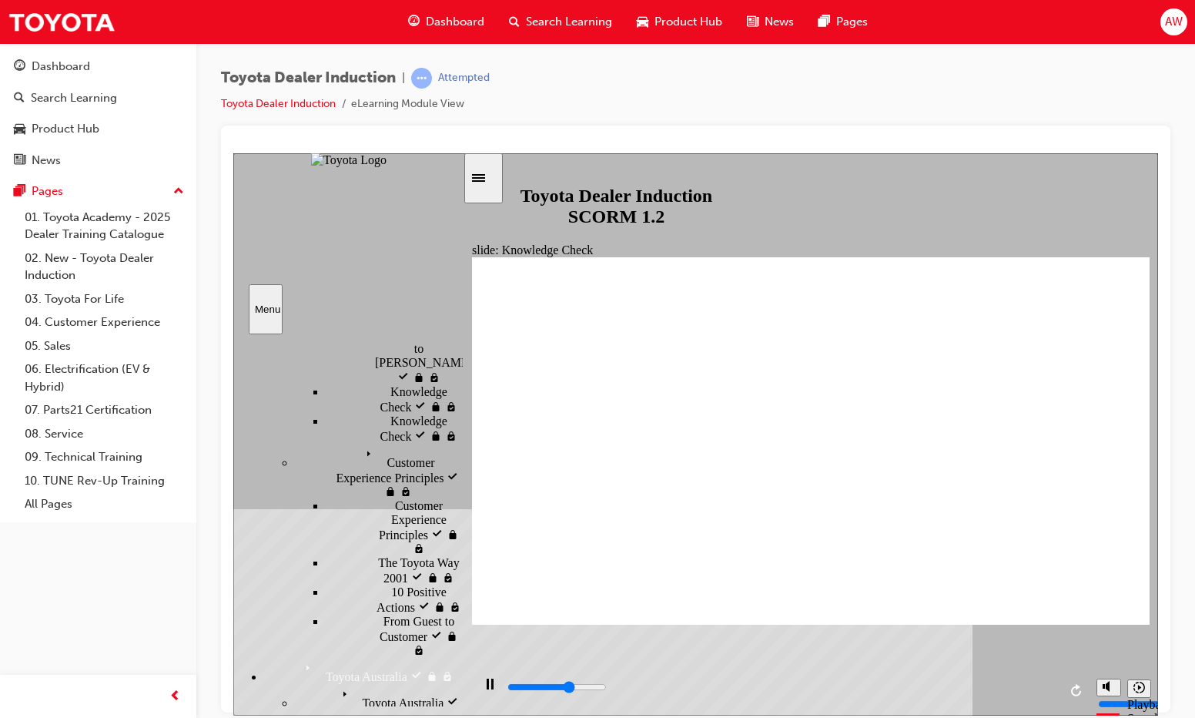
type input "3200"
type input "move"
type input "3400"
type input "moved"
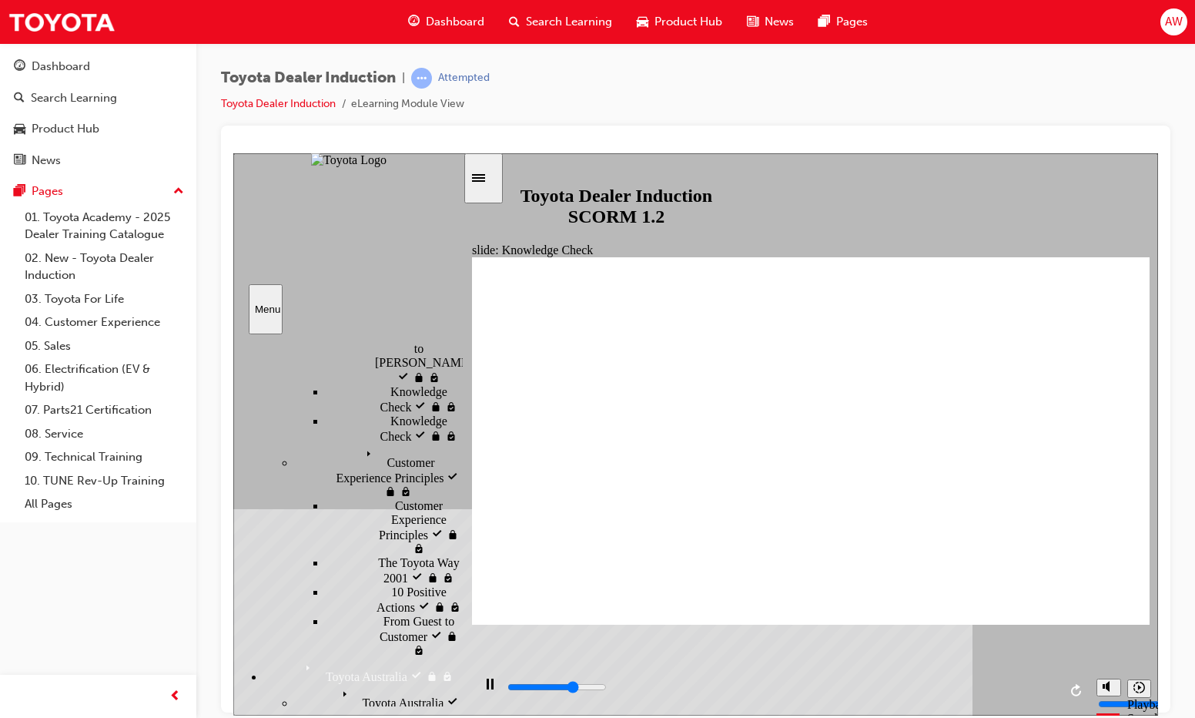
type input "moved"
type input "5000"
type input "moved"
type input "6500"
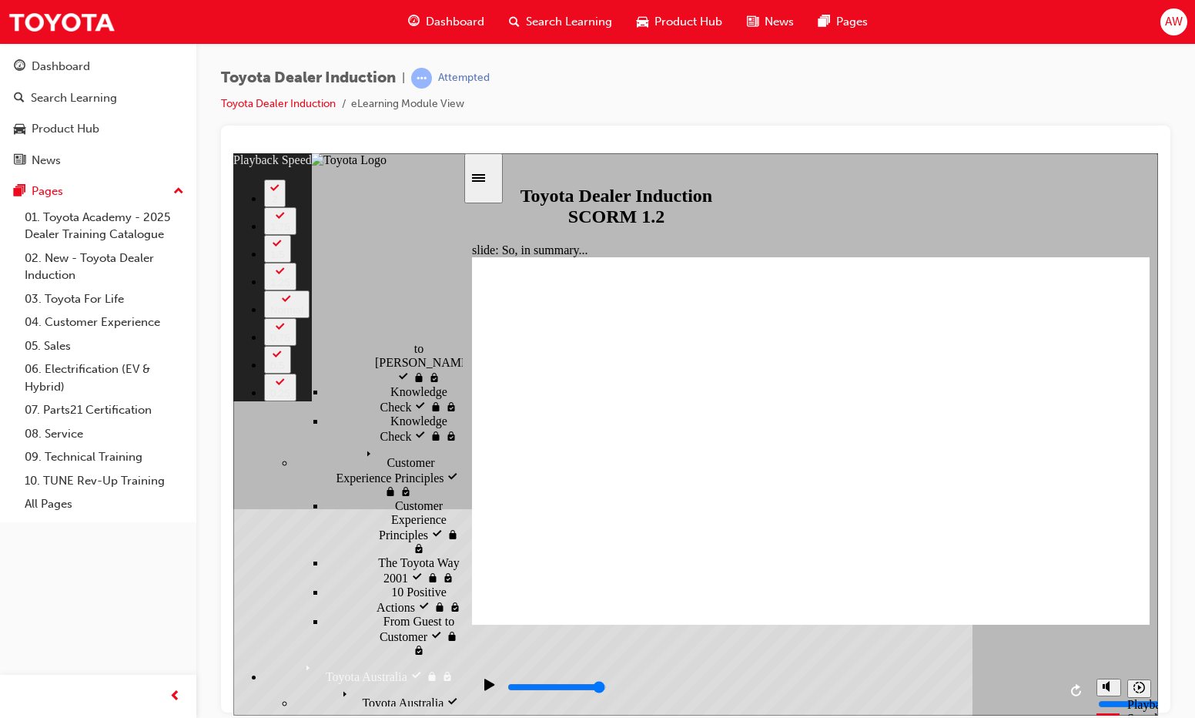
type input "128"
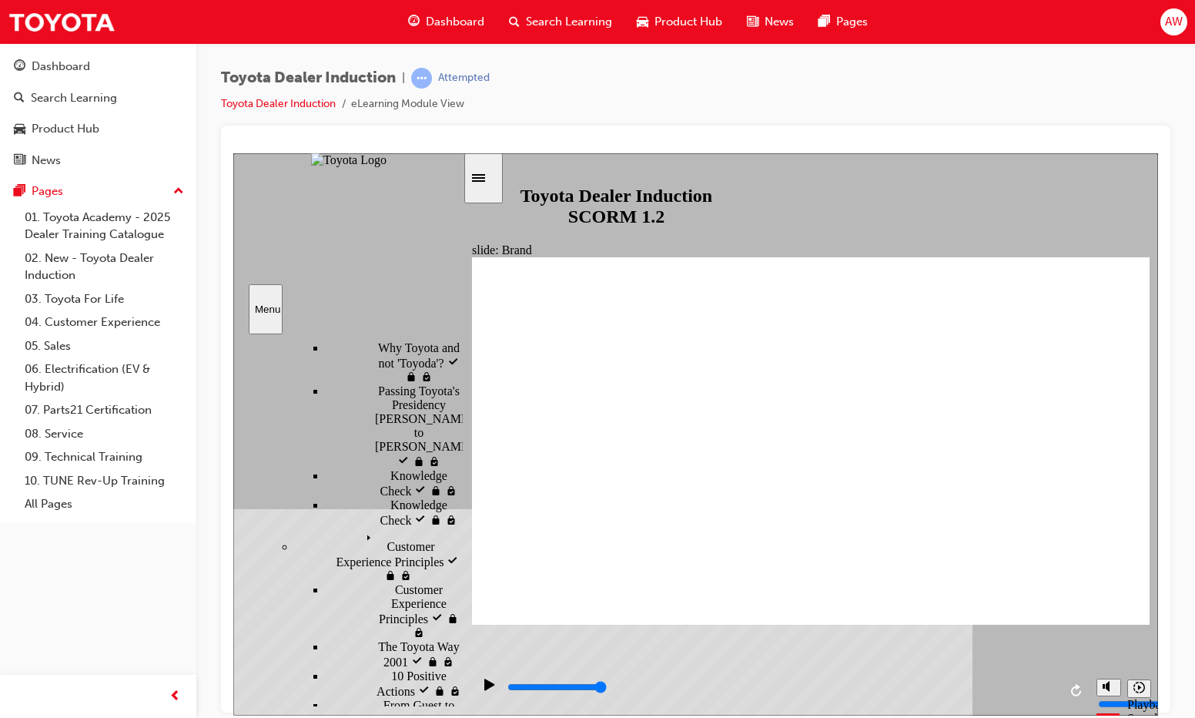
scroll to position [418, 0]
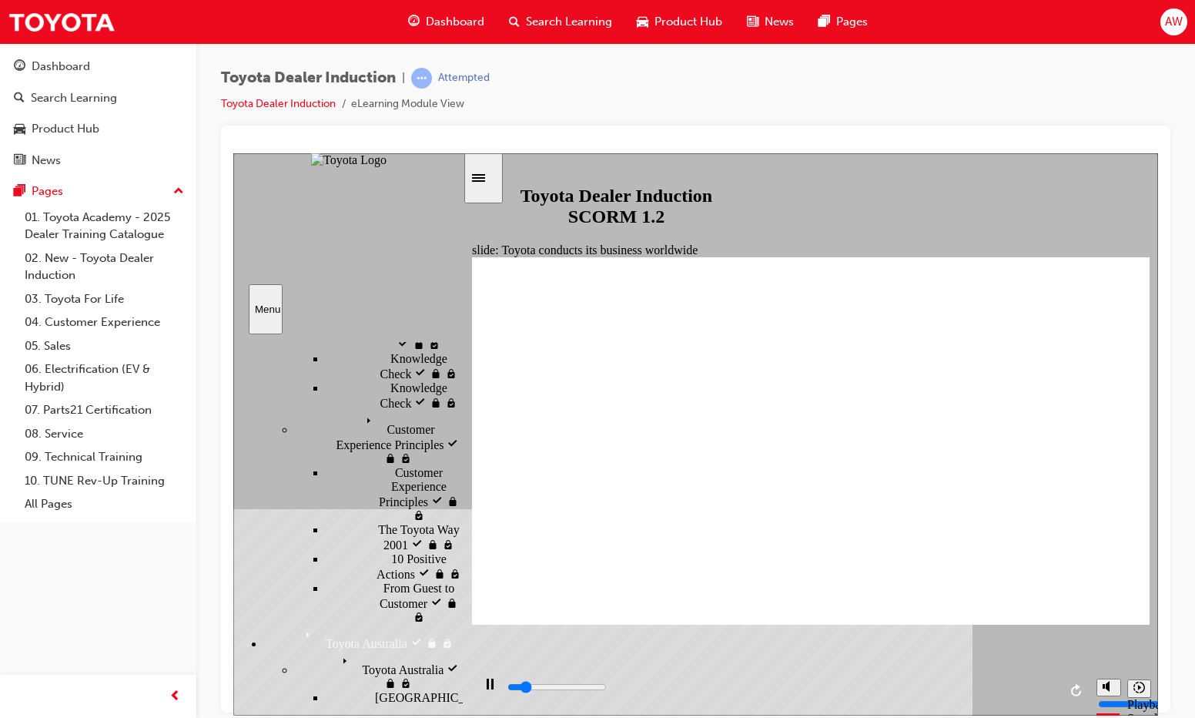
scroll to position [880, 0]
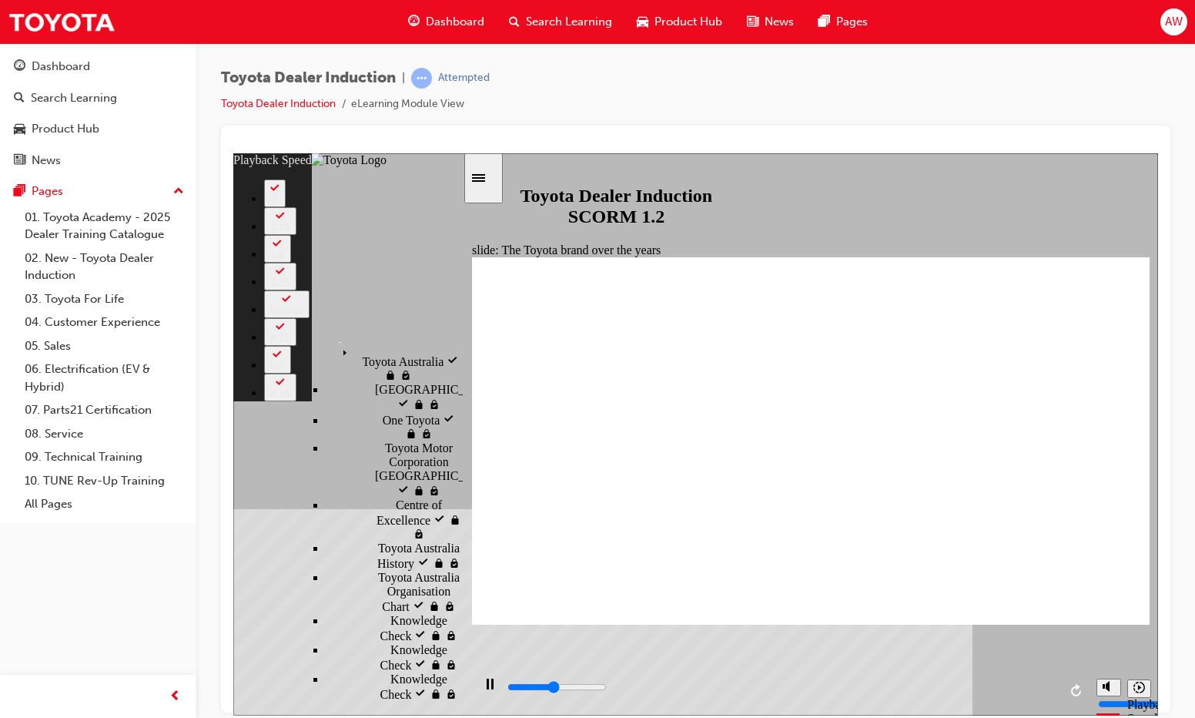
type input "3900"
type input "0"
type input "4200"
type input "0"
type input "4400"
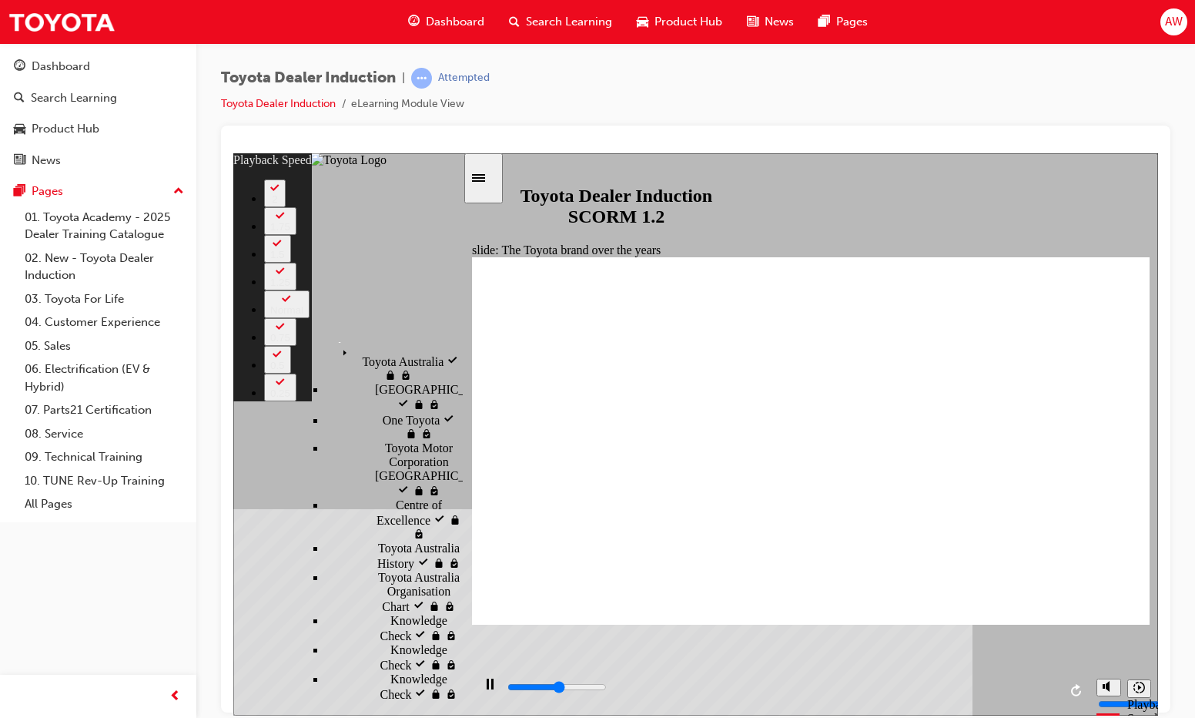
type input "1"
type input "4700"
type input "1"
type input "5000"
type input "1"
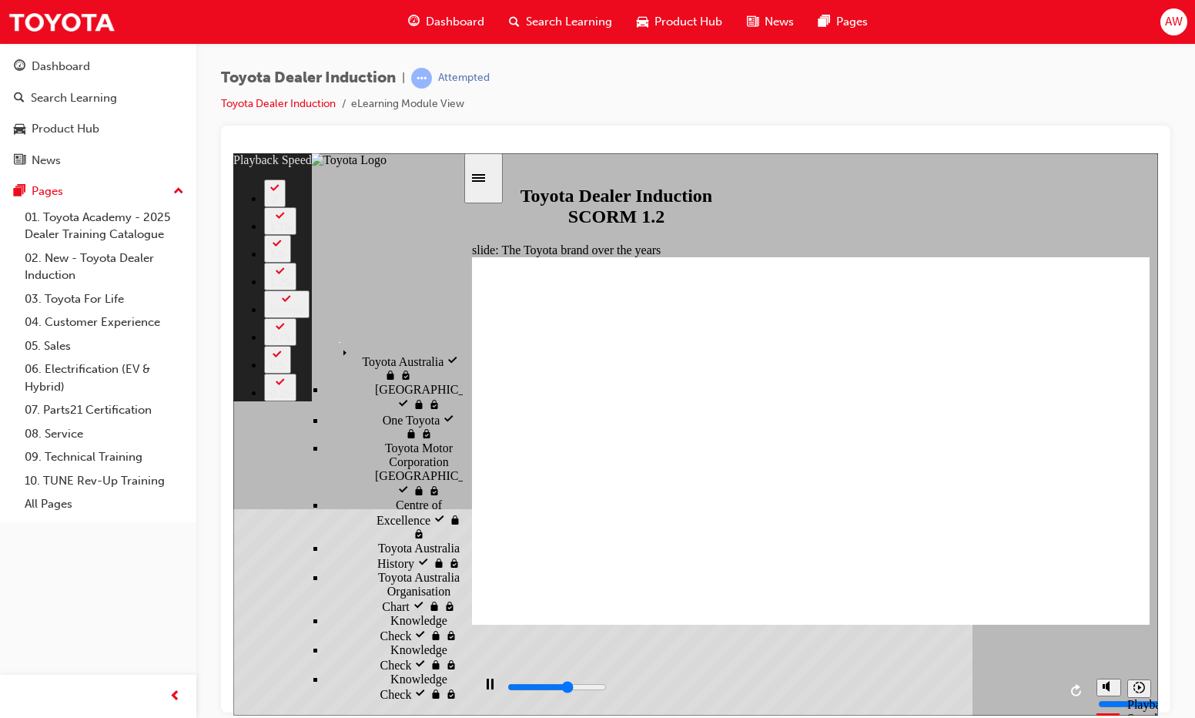
type input "5200"
type input "1"
type input "5400"
type input "1"
type input "5500"
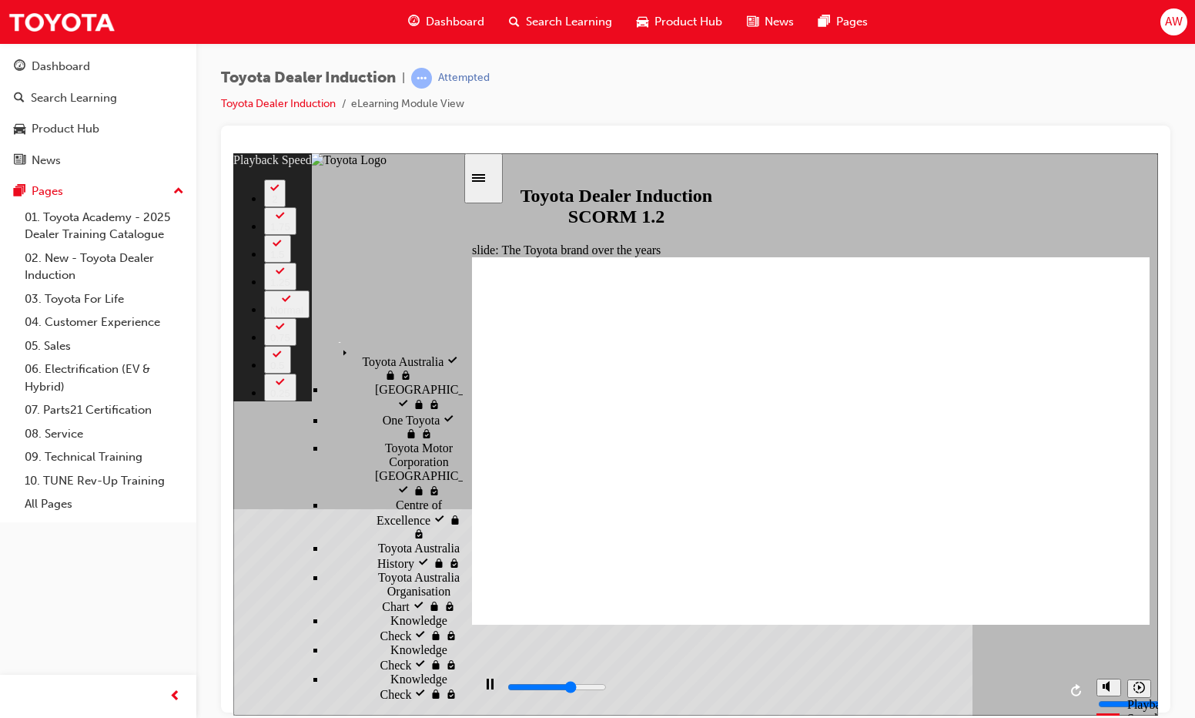
type input "2"
type input "5800"
type input "2"
type input "6100"
type input "2"
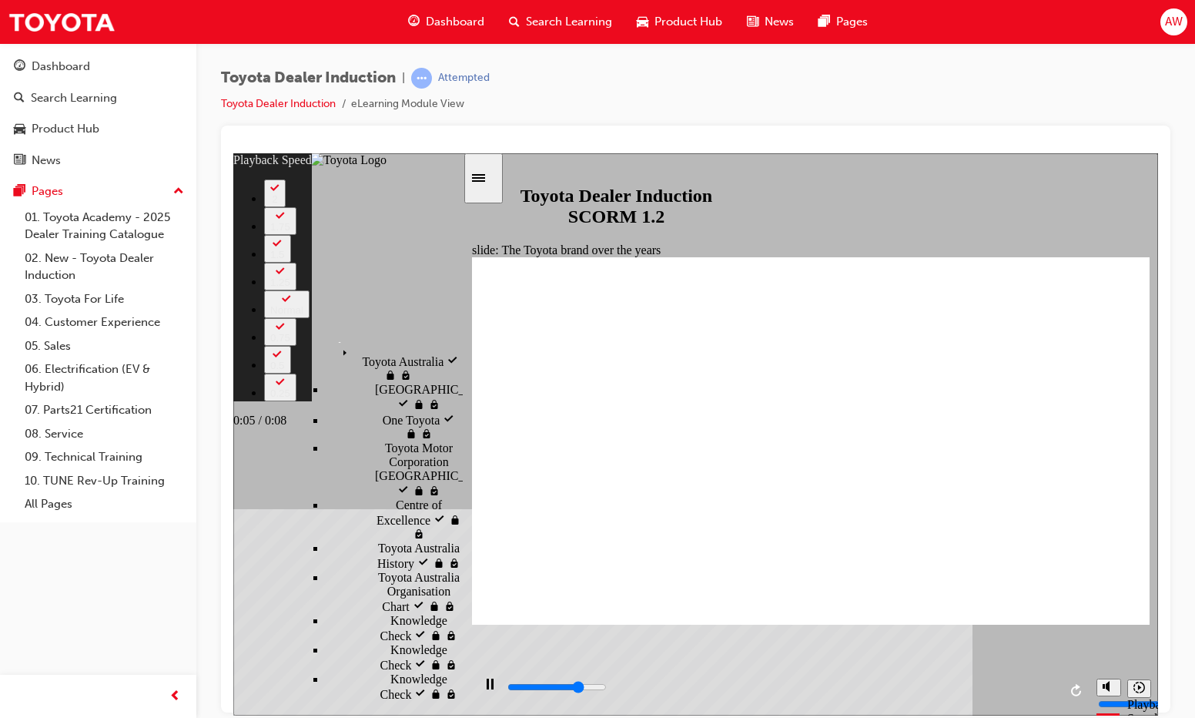
type input "6300"
type input "2"
type input "6600"
type input "3"
type input "6800"
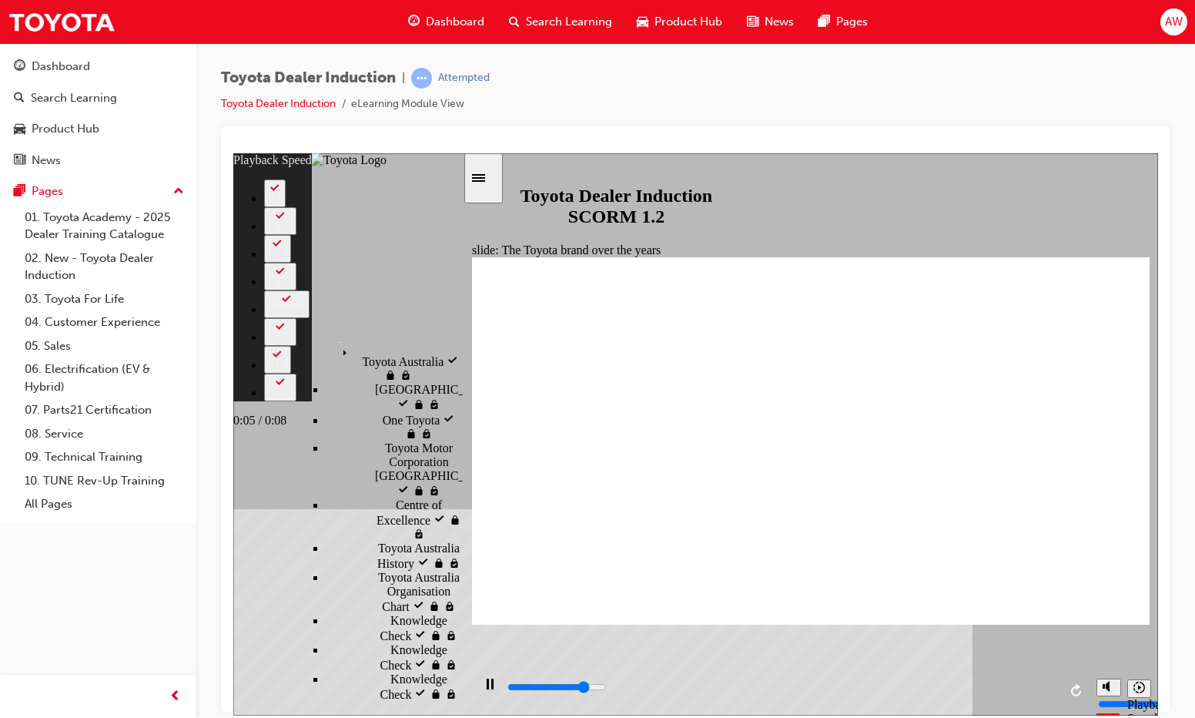
type input "3"
type input "7100"
type input "3"
type input "7400"
type input "3"
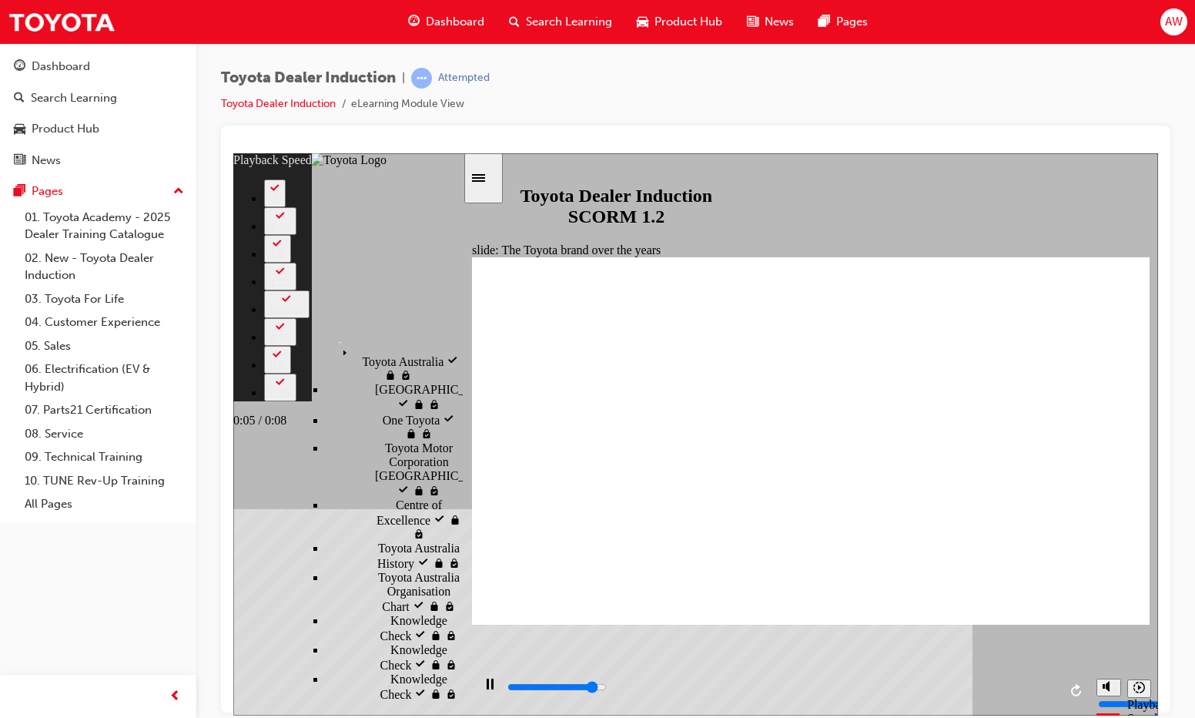
type input "7600"
type input "4"
type input "7900"
type input "4"
type input "8200"
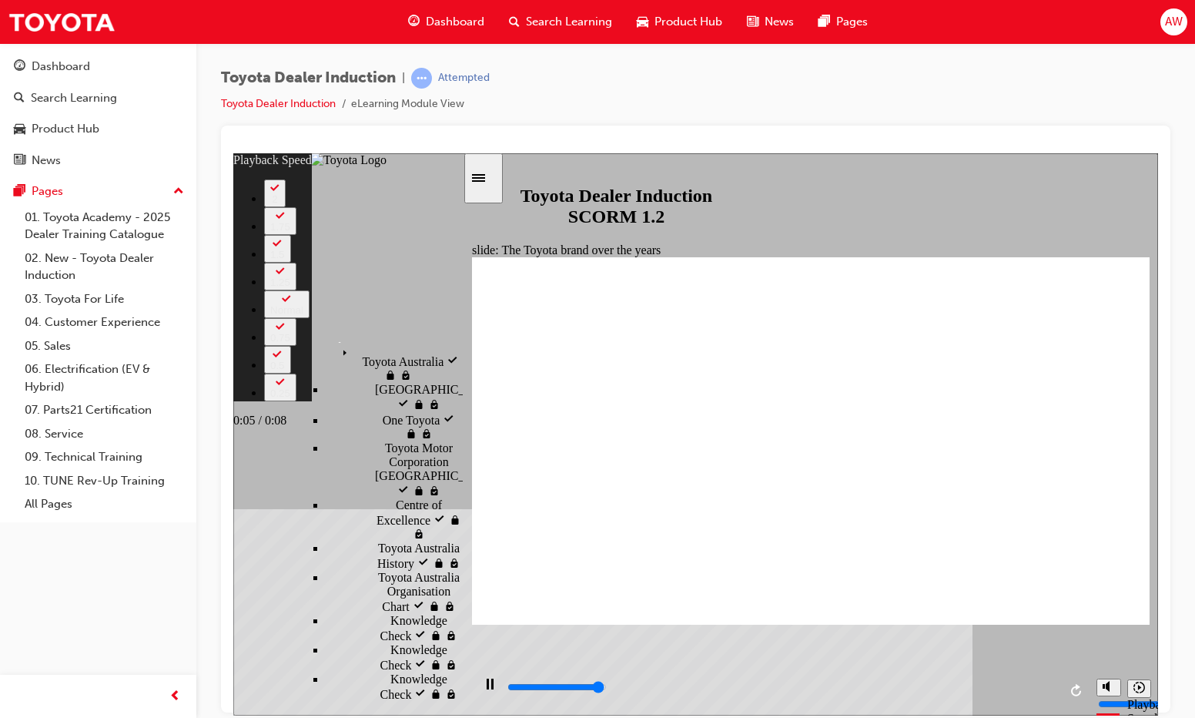
type input "4"
type input "8400"
type input "5"
type input "8400"
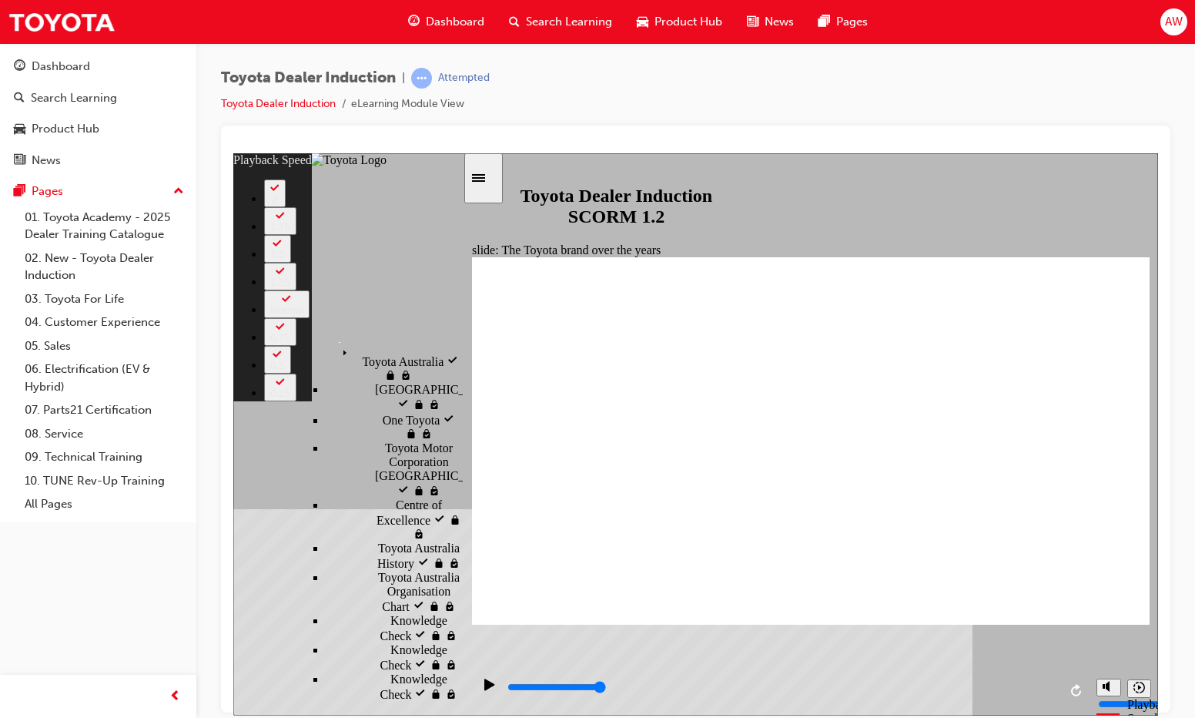
type input "165"
click at [217, 580] on div "Toyota Dealer Induction | Attempted Toyota Dealer Induction eLearning Module Vi…" at bounding box center [695, 361] width 999 height 636
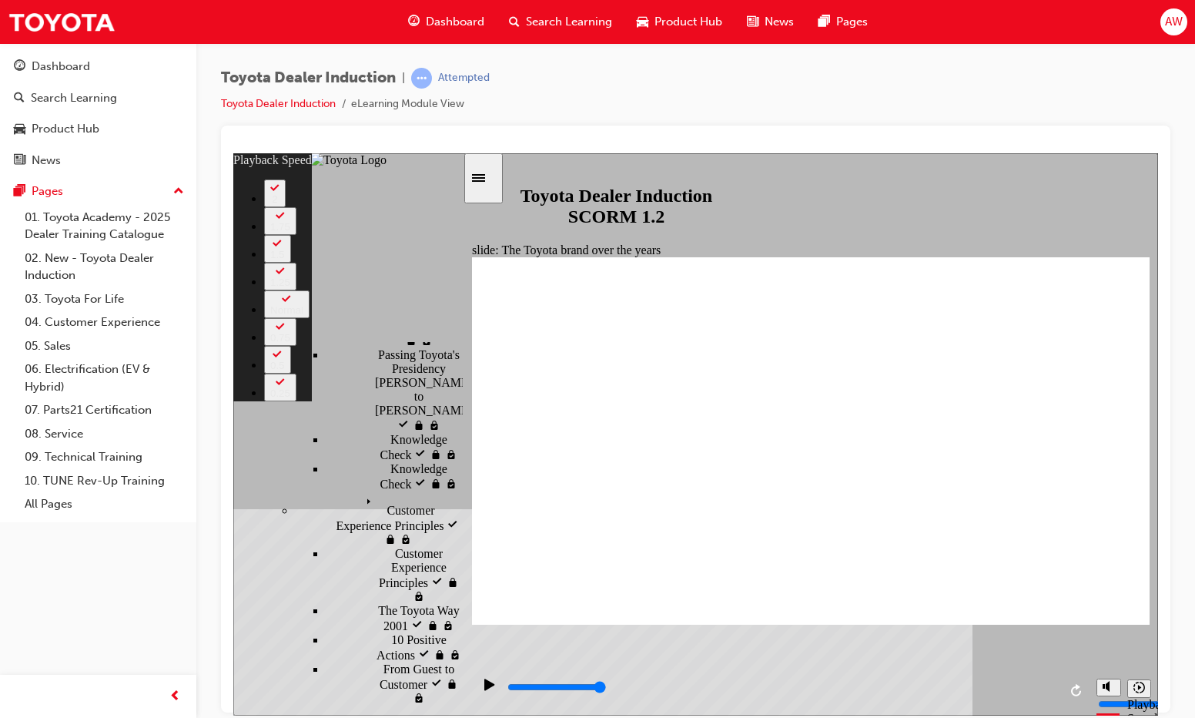
scroll to position [495, 0]
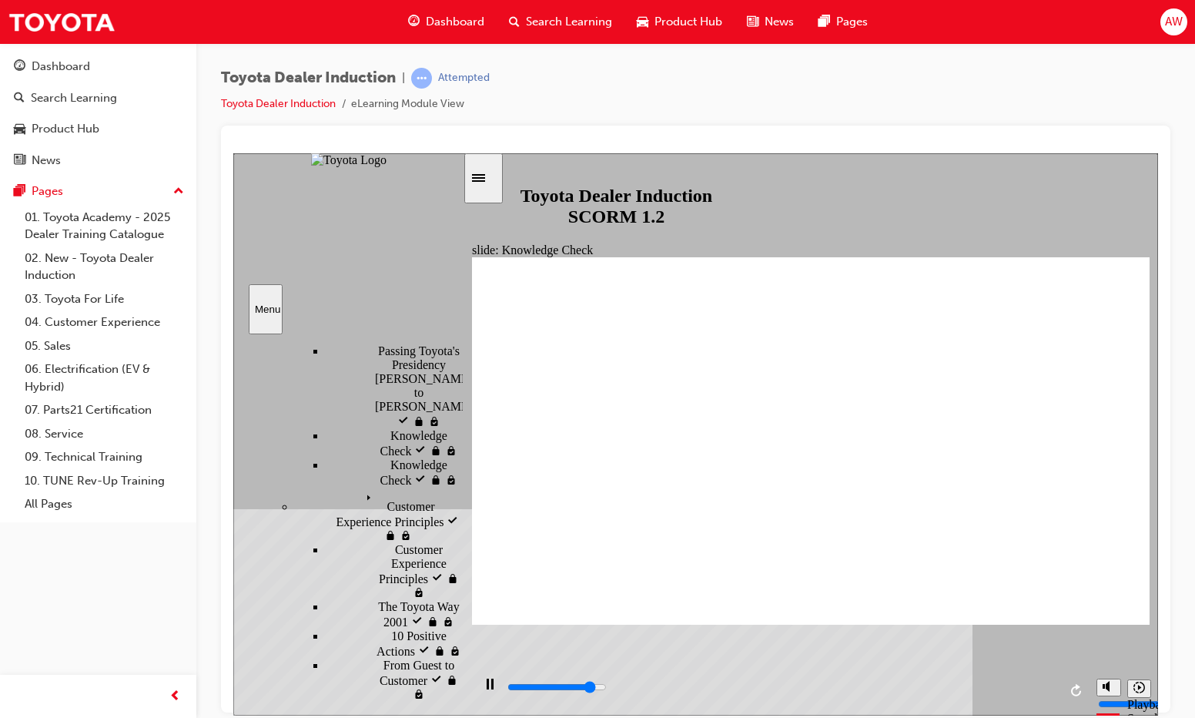
type input "4400"
radio input "true"
type input "3300"
